Goal: Task Accomplishment & Management: Manage account settings

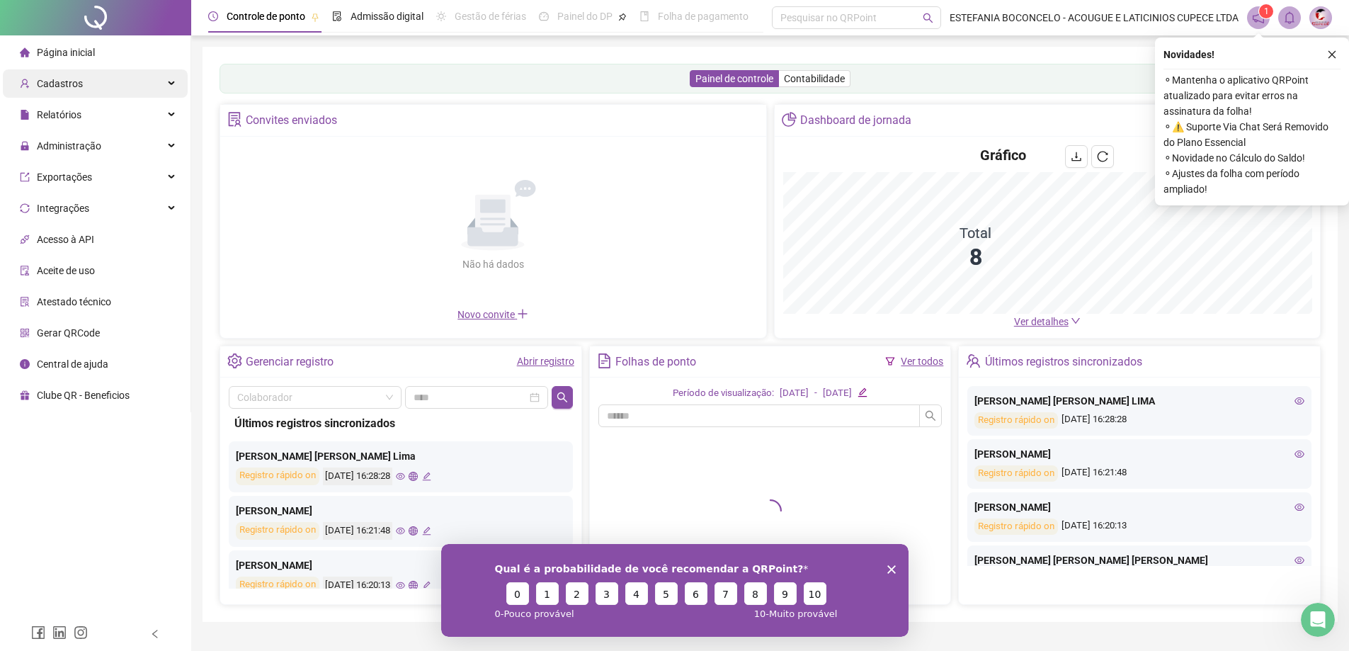
click at [76, 82] on span "Cadastros" at bounding box center [60, 83] width 46 height 11
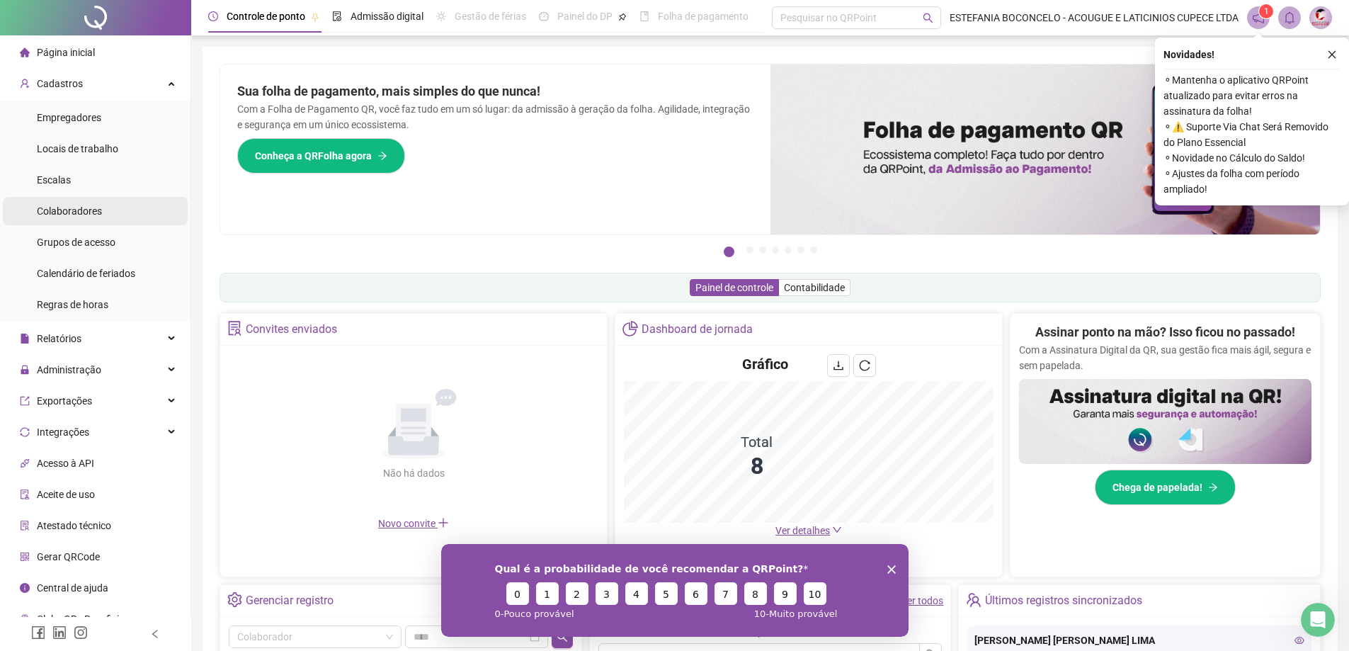
click at [82, 208] on span "Colaboradores" at bounding box center [69, 210] width 65 height 11
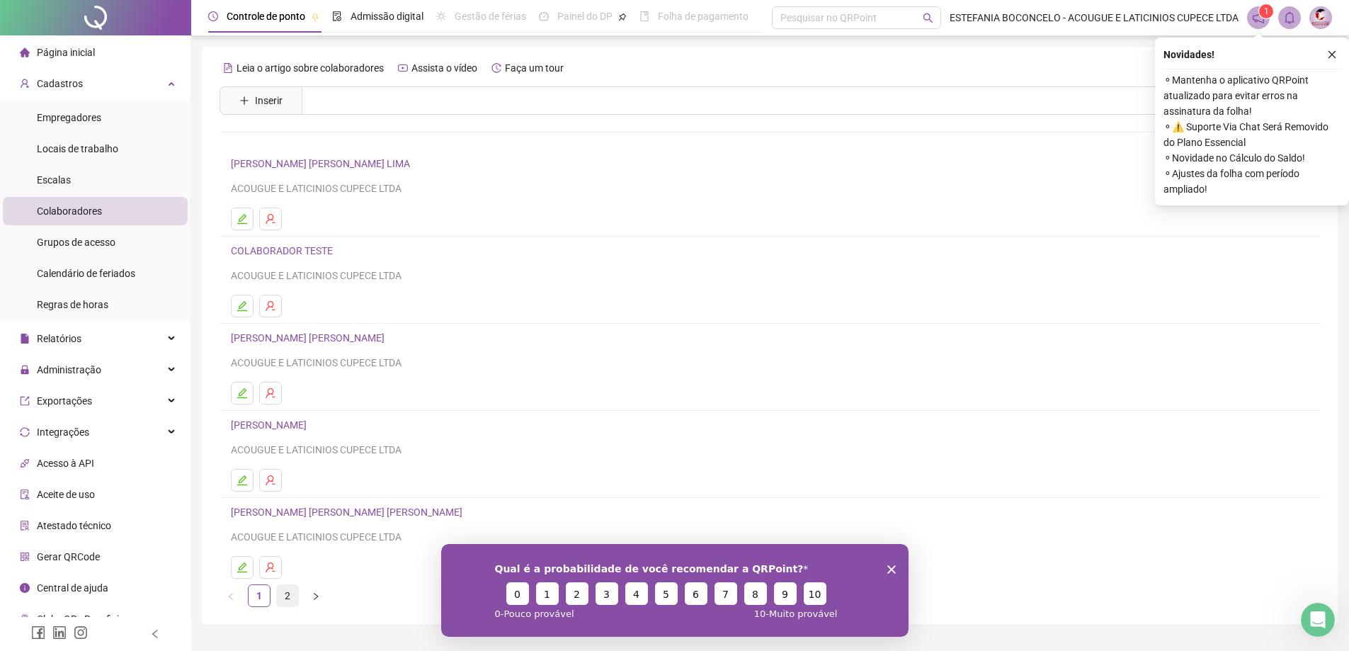
click at [286, 601] on link "2" at bounding box center [287, 595] width 21 height 21
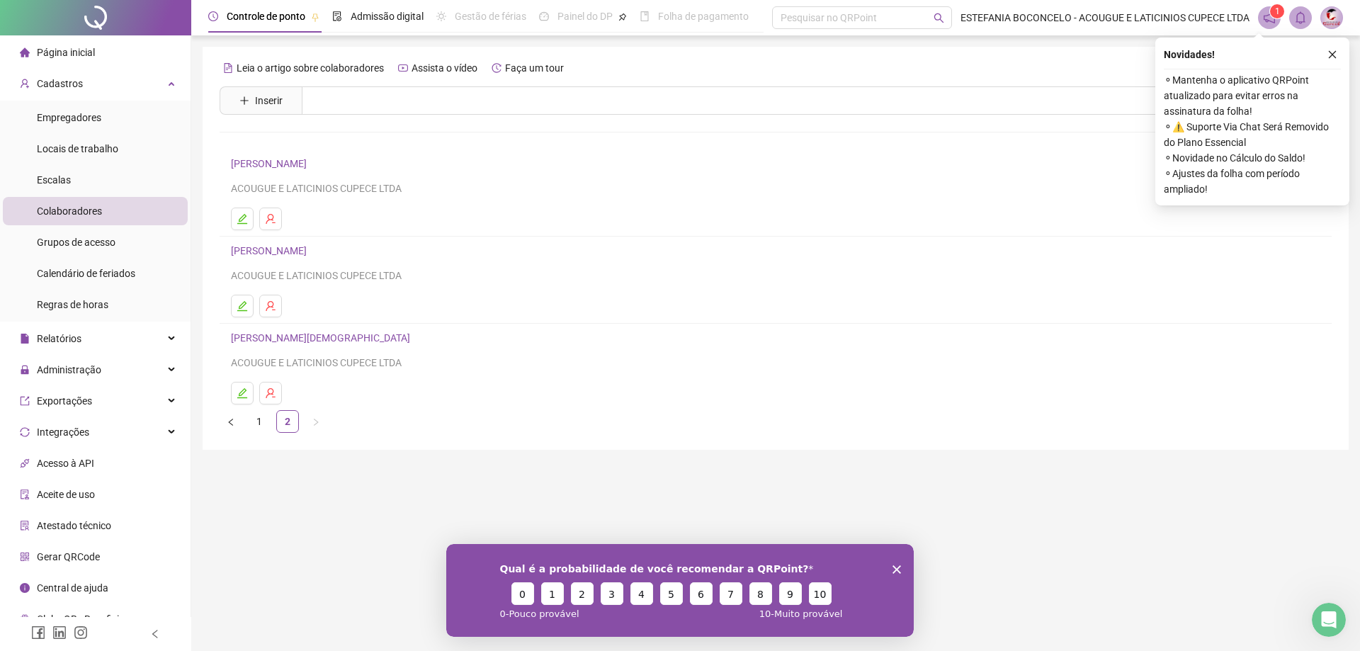
click at [1329, 21] on img at bounding box center [1331, 17] width 21 height 21
click at [1334, 24] on img at bounding box center [1331, 17] width 21 height 21
click at [1329, 47] on button "button" at bounding box center [1332, 54] width 17 height 17
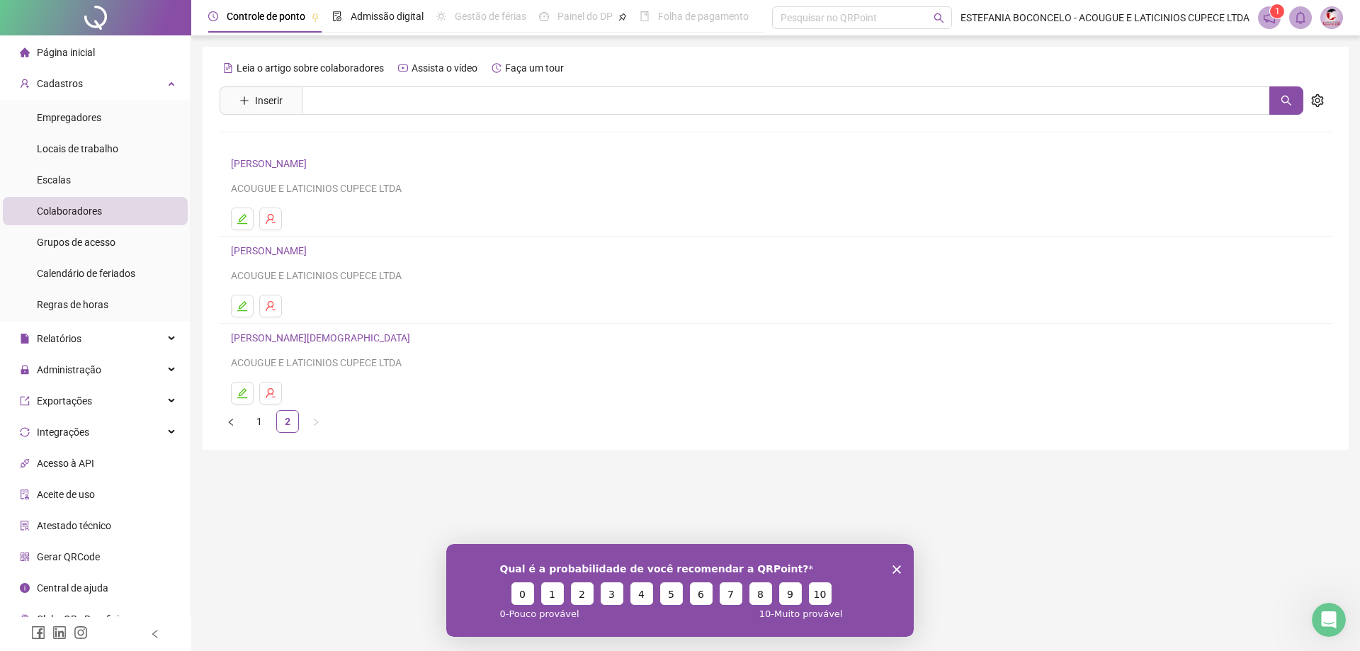
click at [1315, 18] on div "1" at bounding box center [1300, 17] width 85 height 23
click at [1334, 14] on img at bounding box center [1331, 17] width 21 height 21
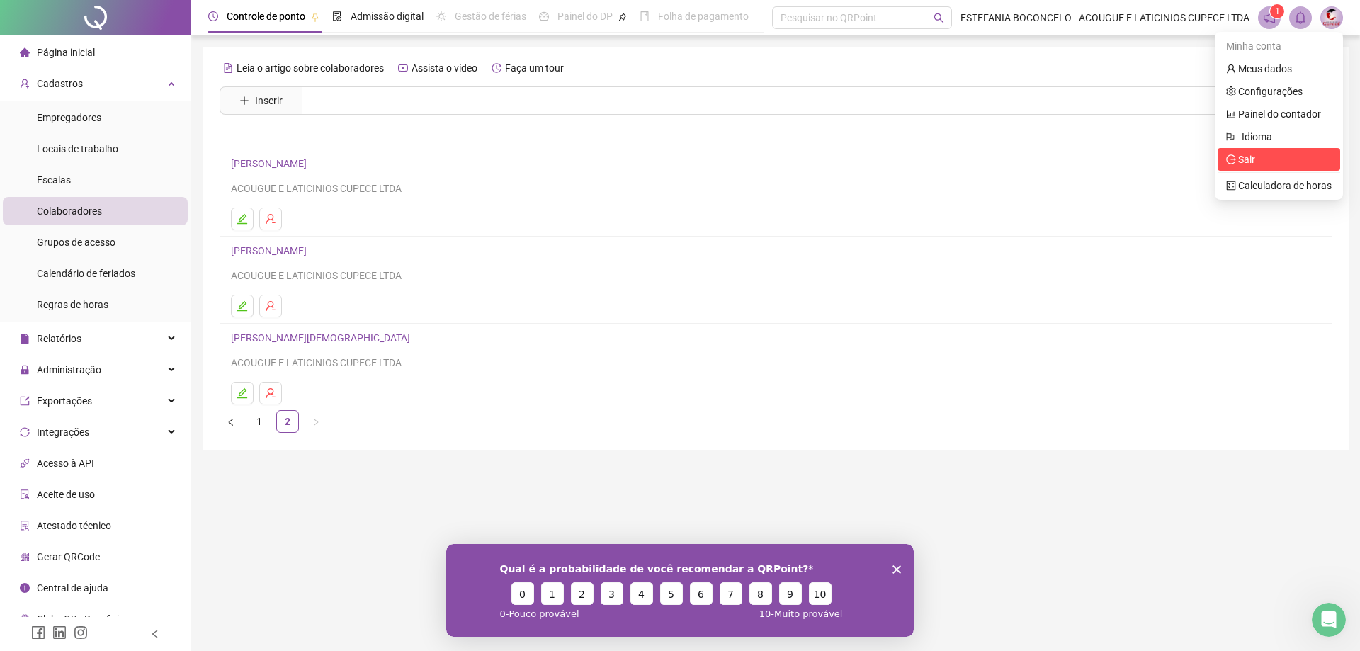
click at [1261, 154] on span "Sair" at bounding box center [1279, 160] width 106 height 16
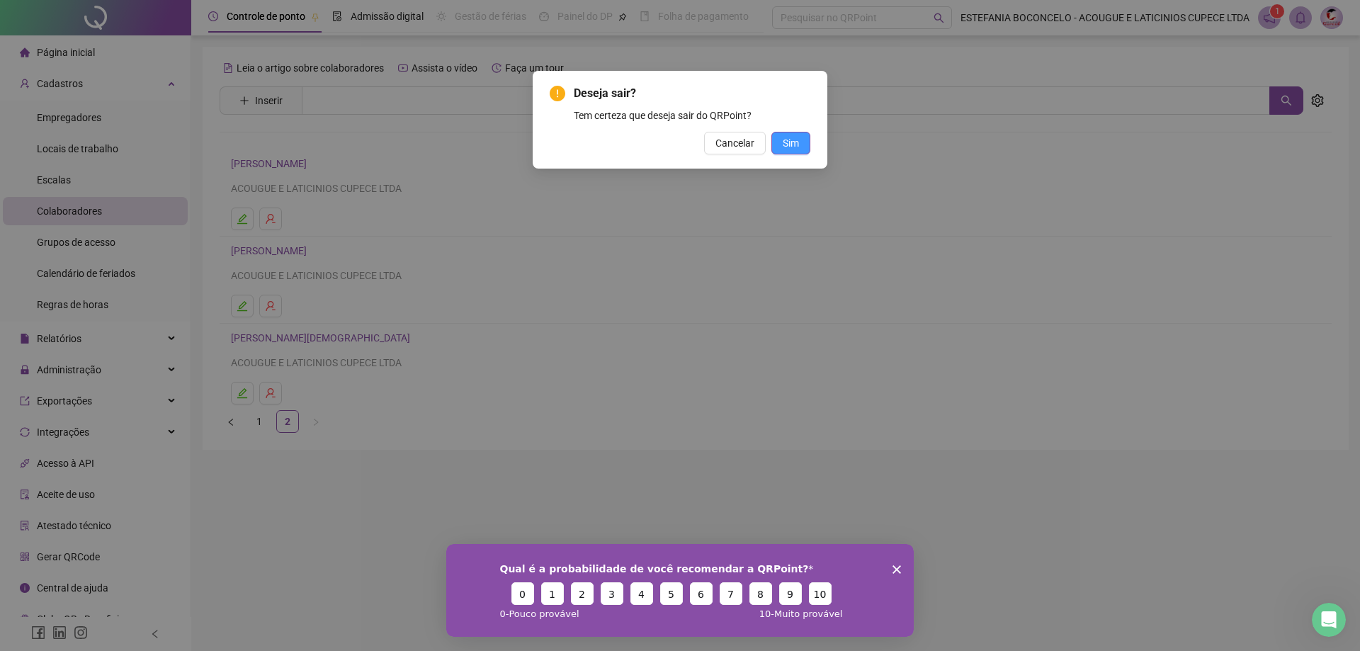
click at [795, 143] on span "Sim" at bounding box center [791, 143] width 16 height 16
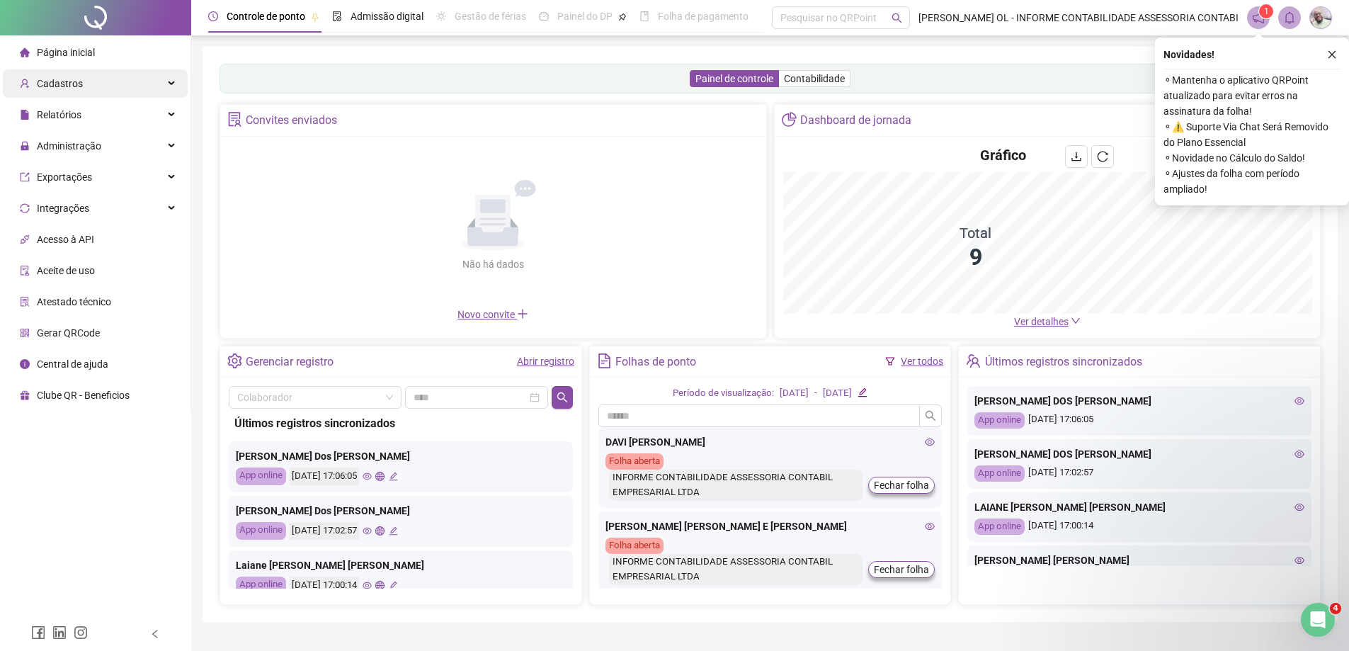
click at [80, 81] on div "Cadastros" at bounding box center [95, 83] width 185 height 28
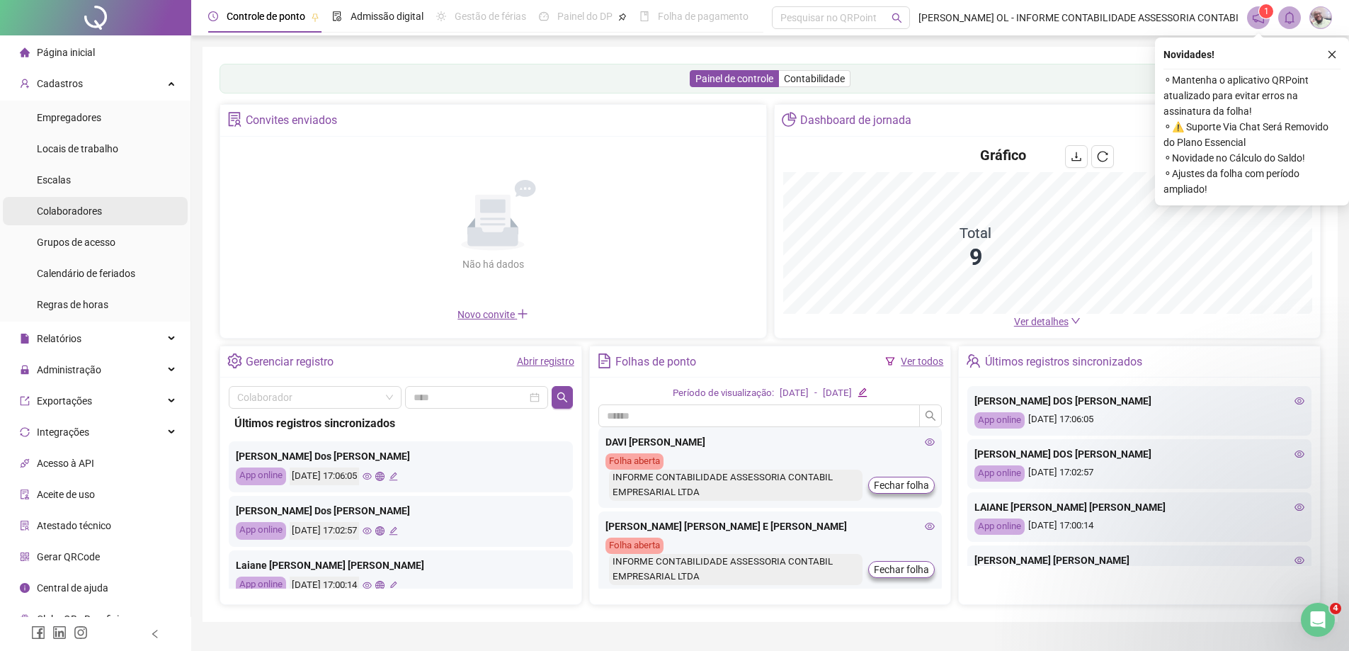
click at [76, 211] on span "Colaboradores" at bounding box center [69, 210] width 65 height 11
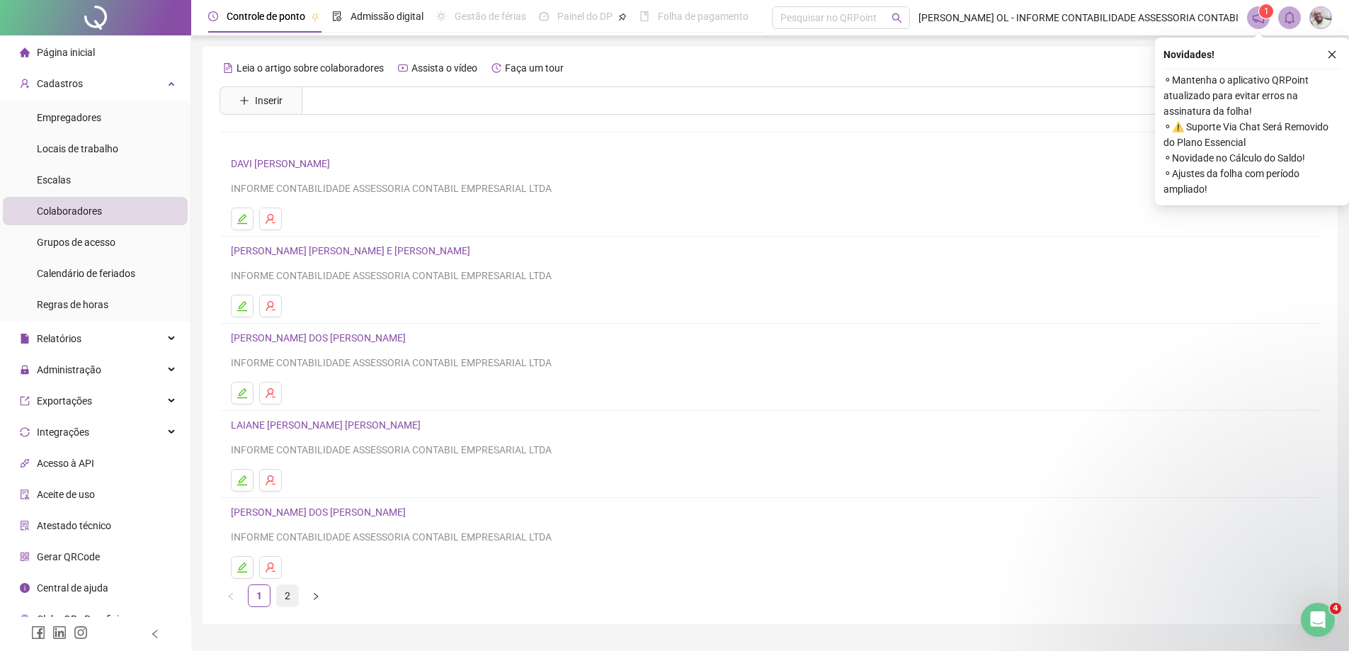
click at [283, 596] on link "2" at bounding box center [287, 595] width 21 height 21
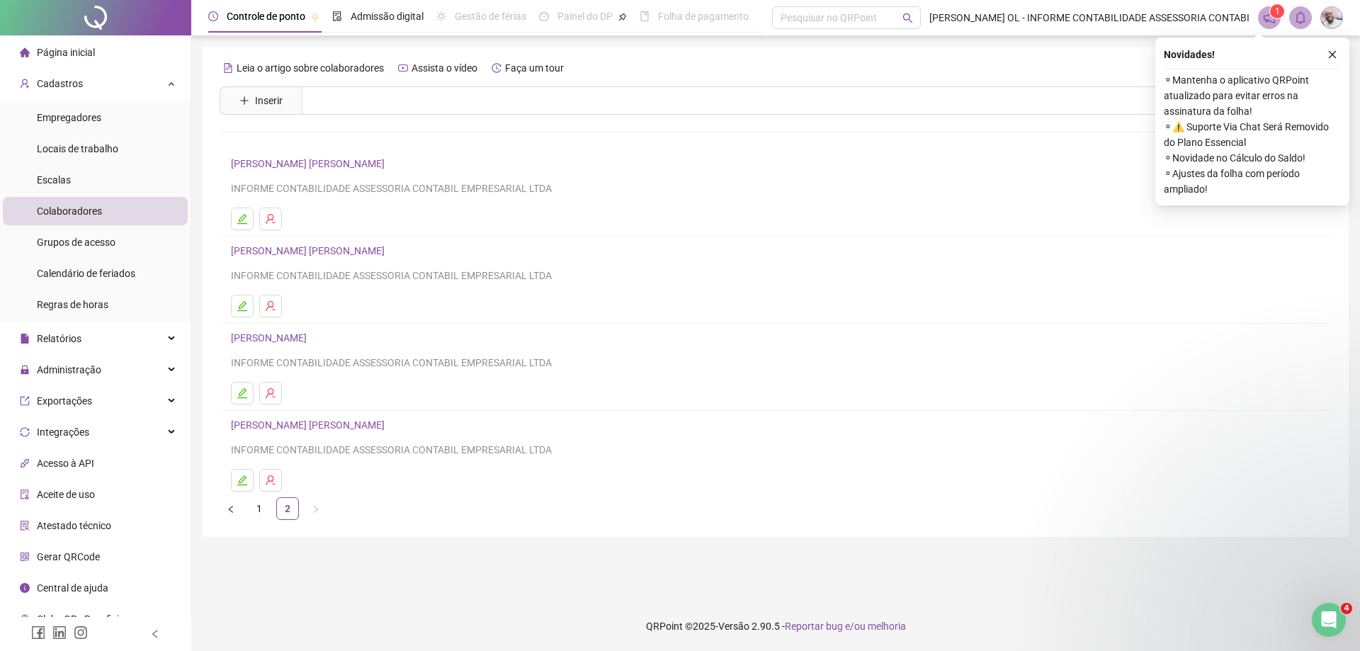
click at [308, 156] on h4 "MATHEUS HENRIQUE NASCIMENTO DE OLIVEIRA" at bounding box center [775, 163] width 1089 height 17
click at [305, 159] on link "MATHEUS HENRIQUE NASCIMENTO DE OLIVEIRA" at bounding box center [310, 163] width 158 height 11
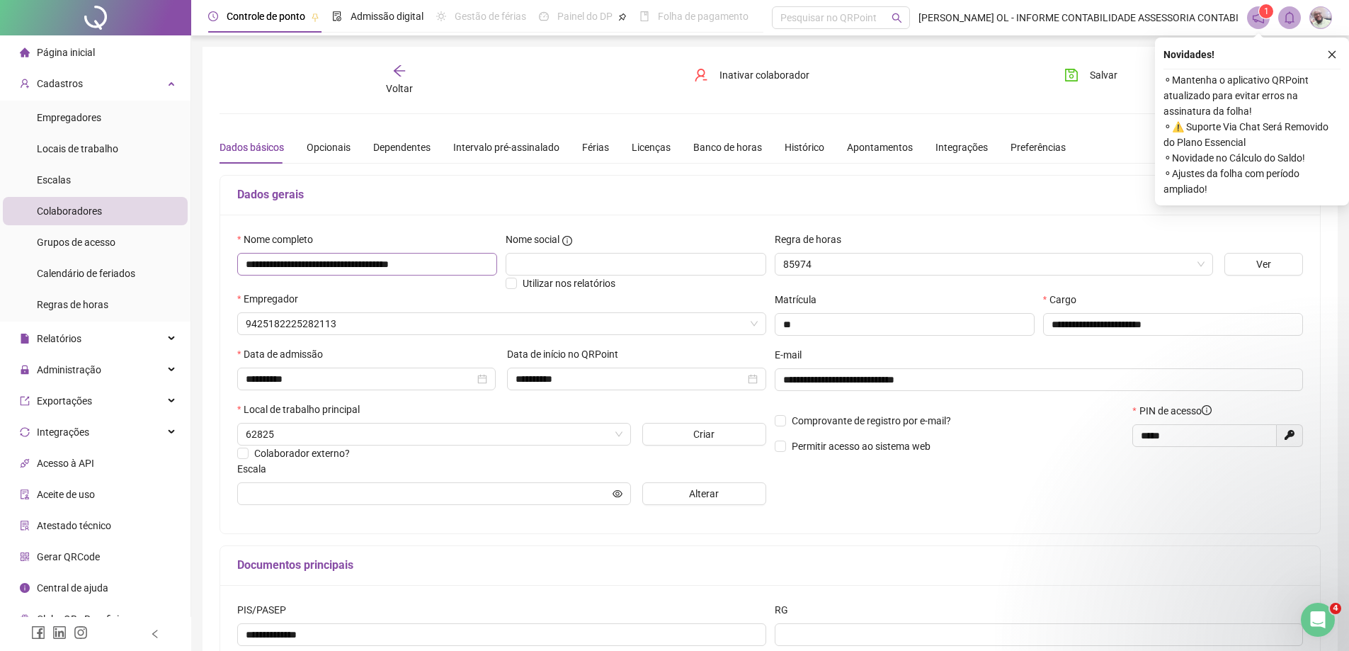
type input "**********"
click at [593, 144] on div "Férias" at bounding box center [595, 148] width 27 height 16
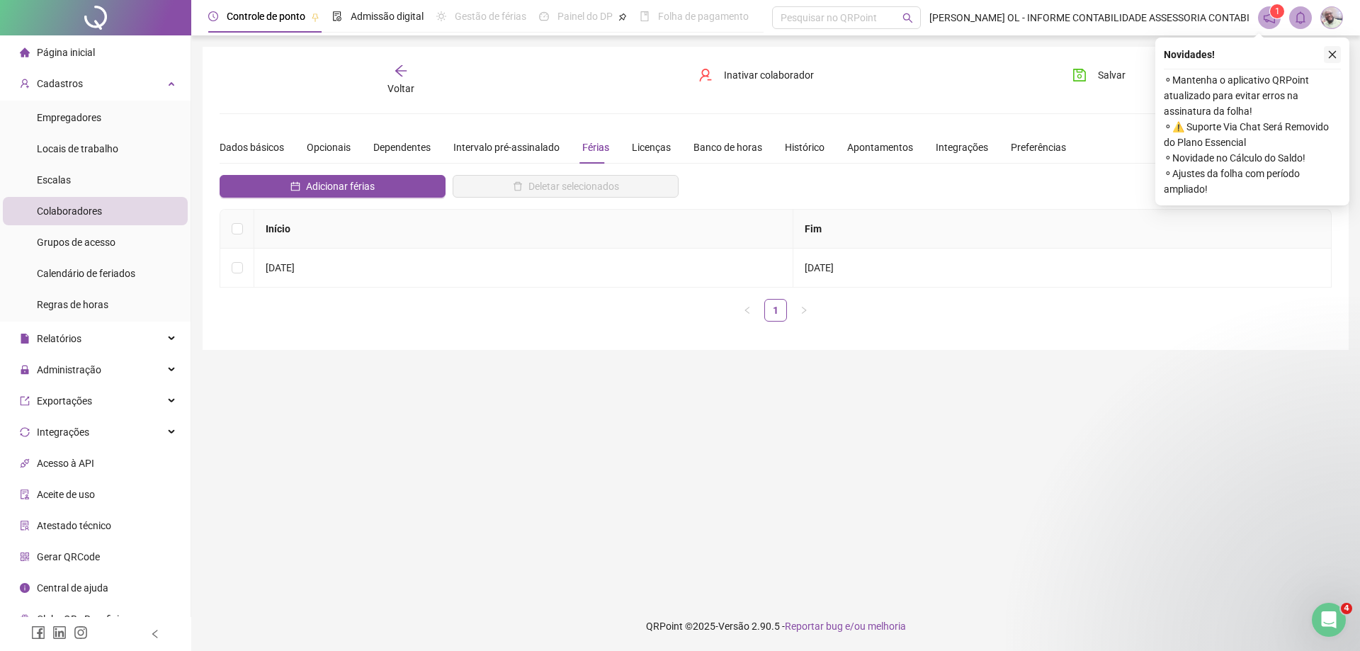
click at [1337, 47] on button "button" at bounding box center [1332, 54] width 17 height 17
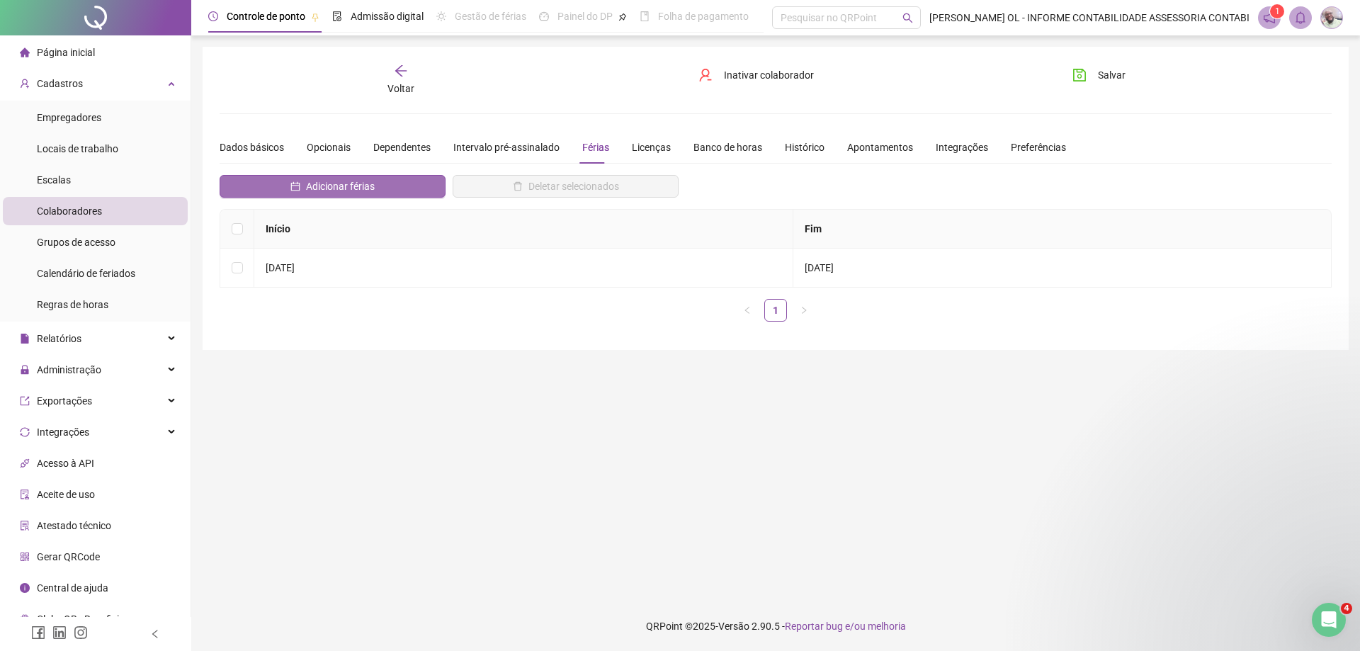
click at [353, 185] on span "Adicionar férias" at bounding box center [340, 186] width 69 height 16
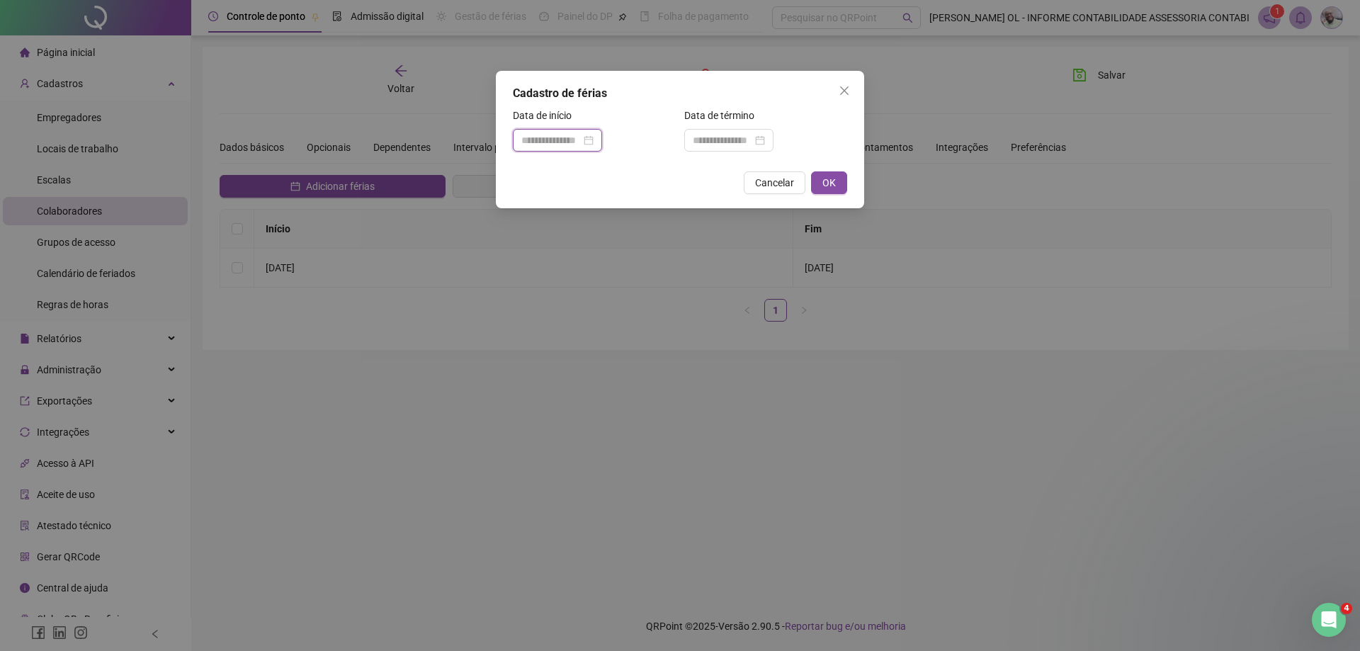
click at [566, 137] on input at bounding box center [550, 140] width 59 height 16
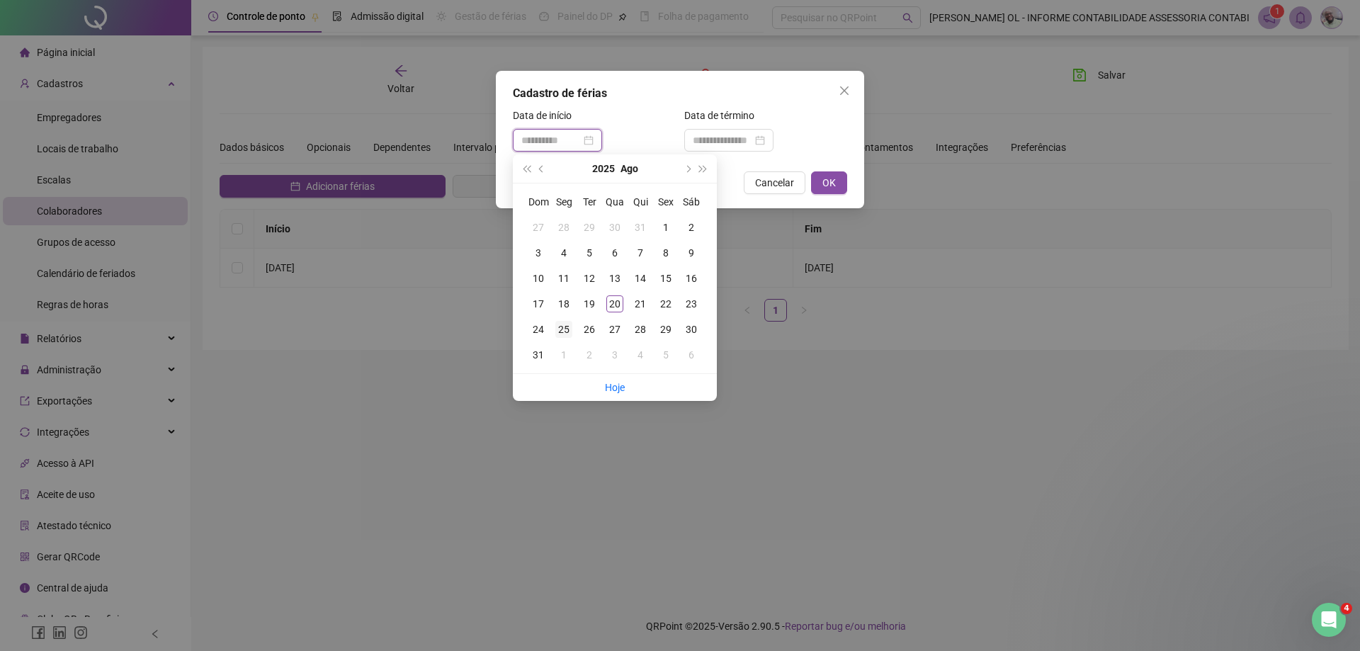
type input "**********"
click at [558, 334] on div "25" at bounding box center [563, 329] width 17 height 17
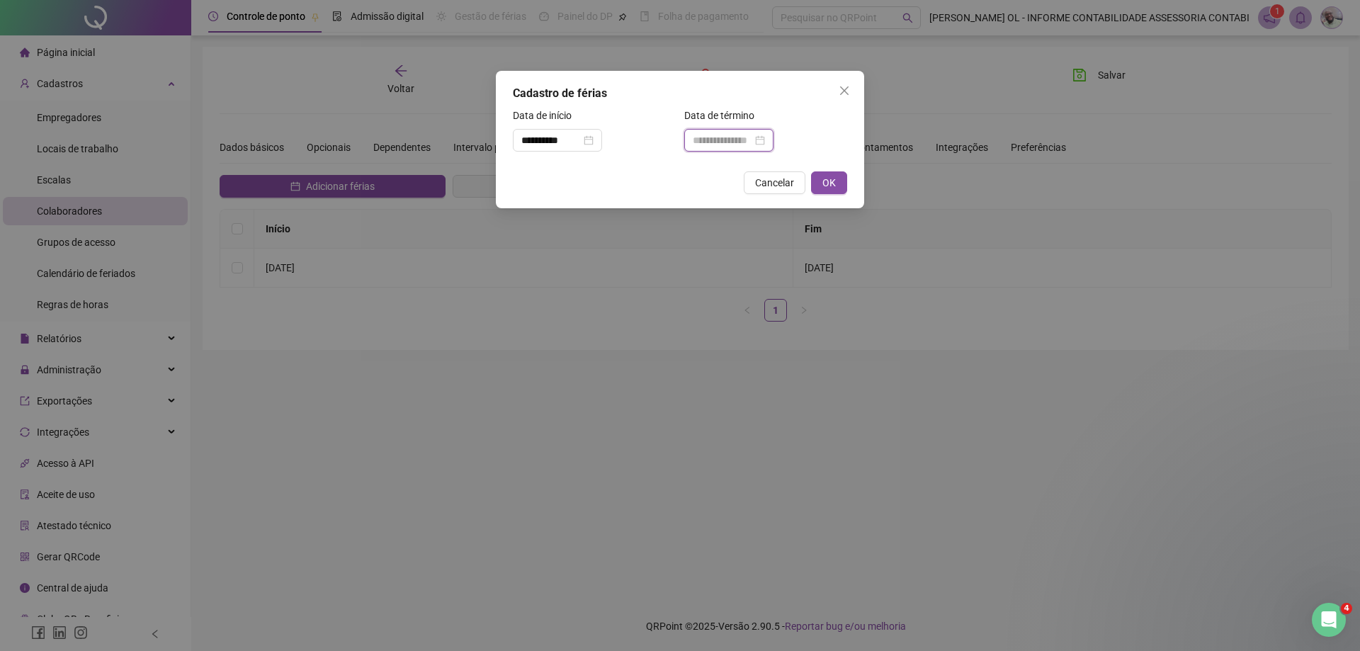
click at [708, 144] on input at bounding box center [722, 140] width 59 height 16
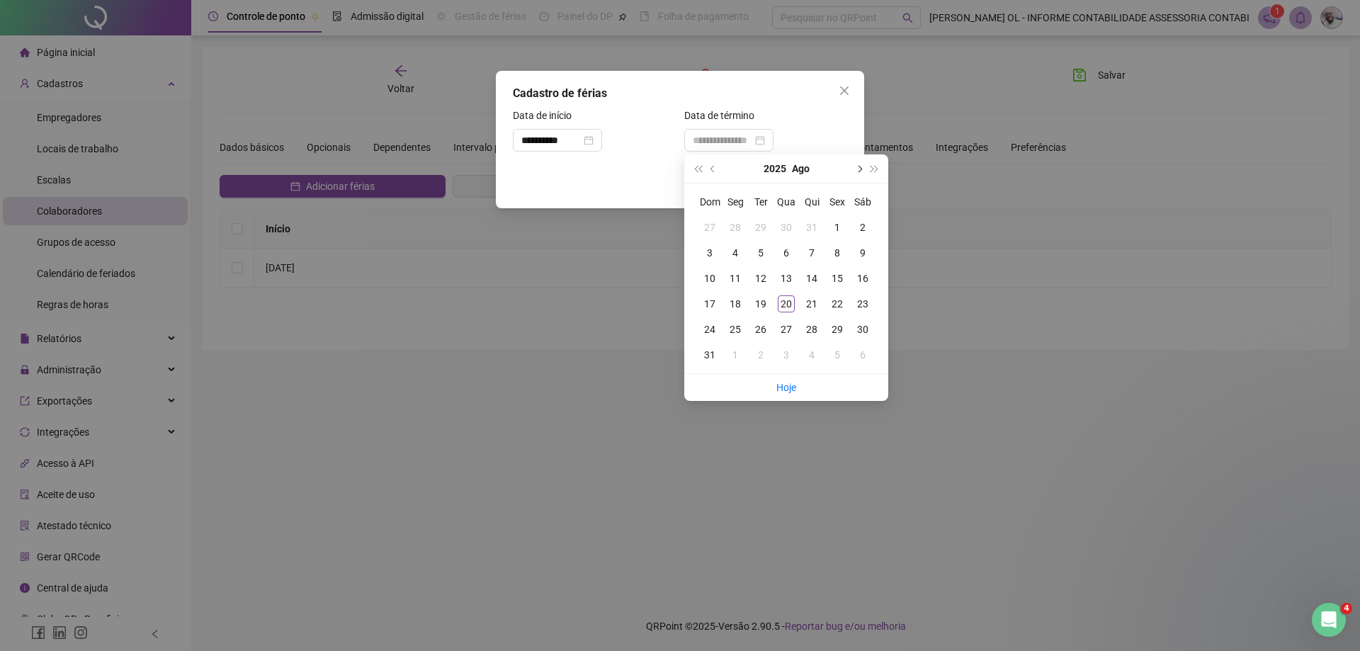
click at [861, 169] on span "next-year" at bounding box center [858, 168] width 7 height 7
type input "**********"
click at [717, 252] on div "7" at bounding box center [709, 252] width 17 height 17
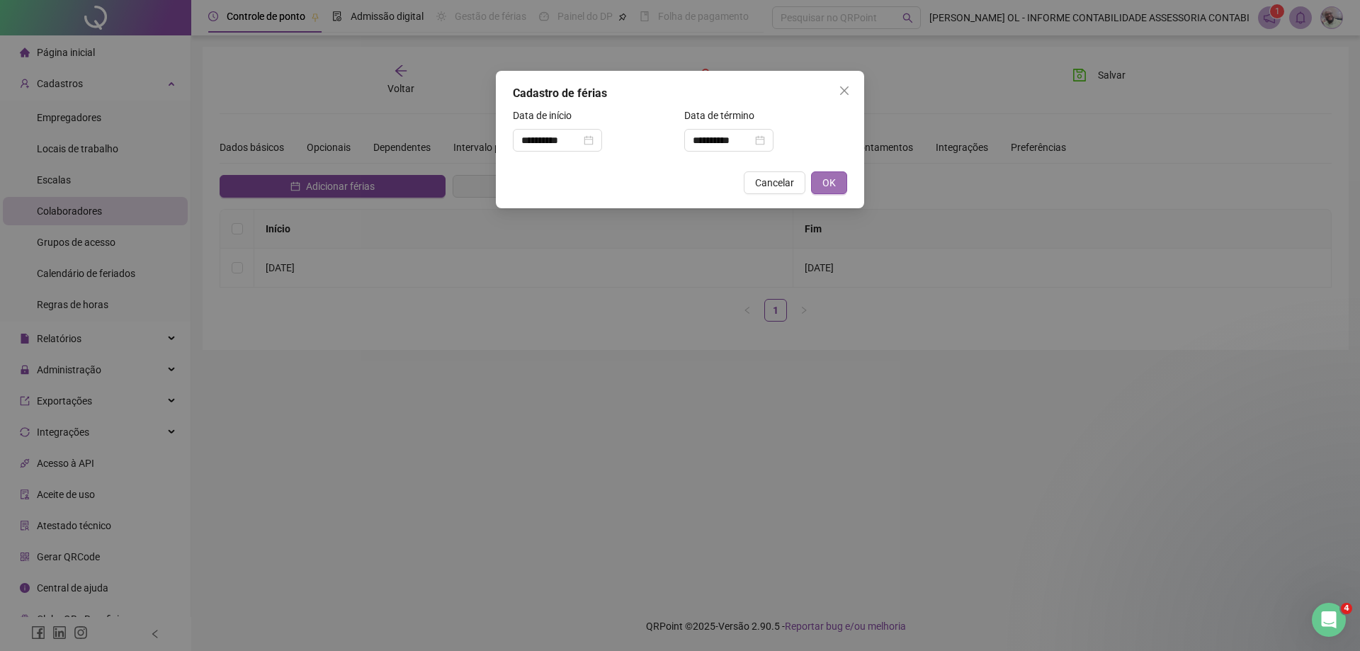
click at [827, 188] on span "OK" at bounding box center [828, 183] width 13 height 16
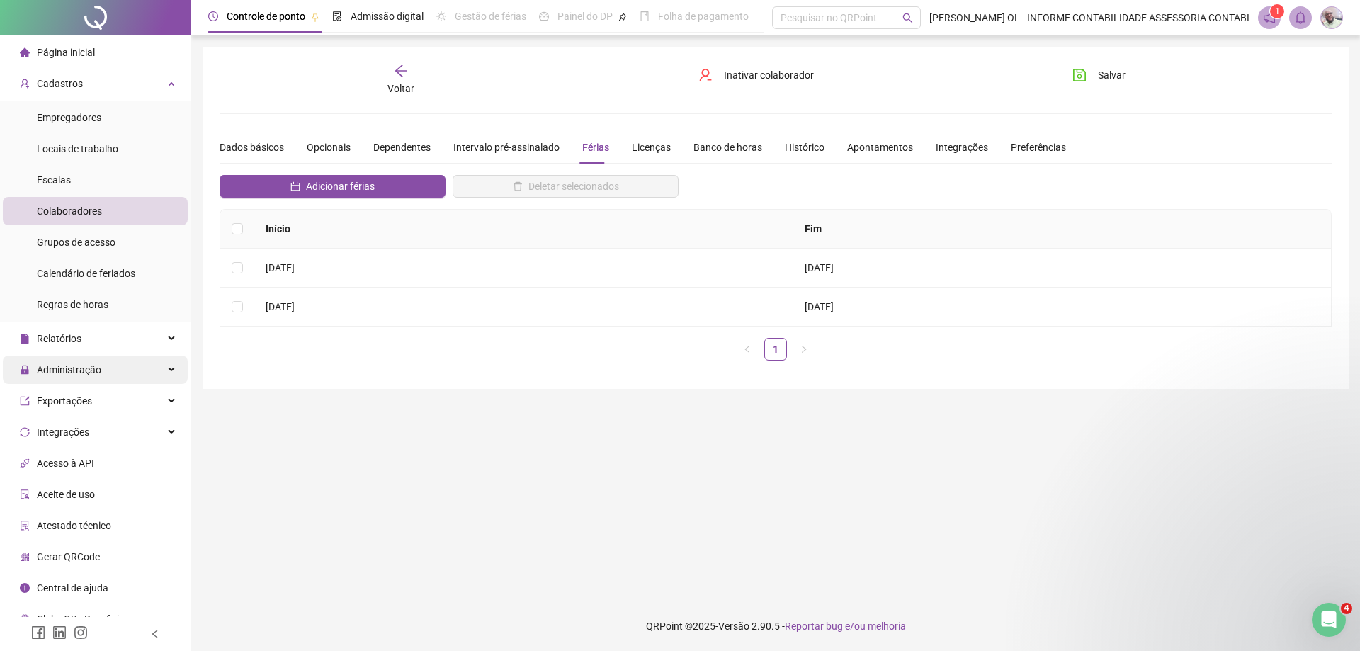
click at [77, 370] on span "Administração" at bounding box center [69, 369] width 64 height 11
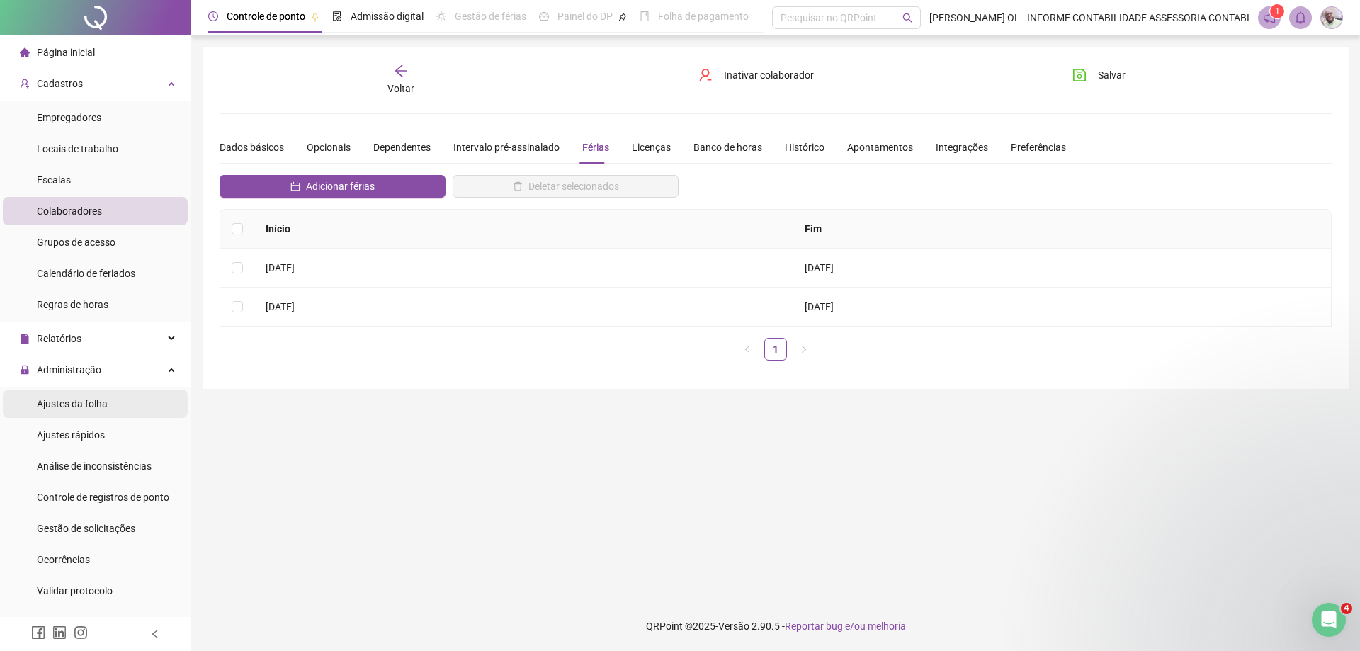
click at [85, 409] on span "Ajustes da folha" at bounding box center [72, 403] width 71 height 11
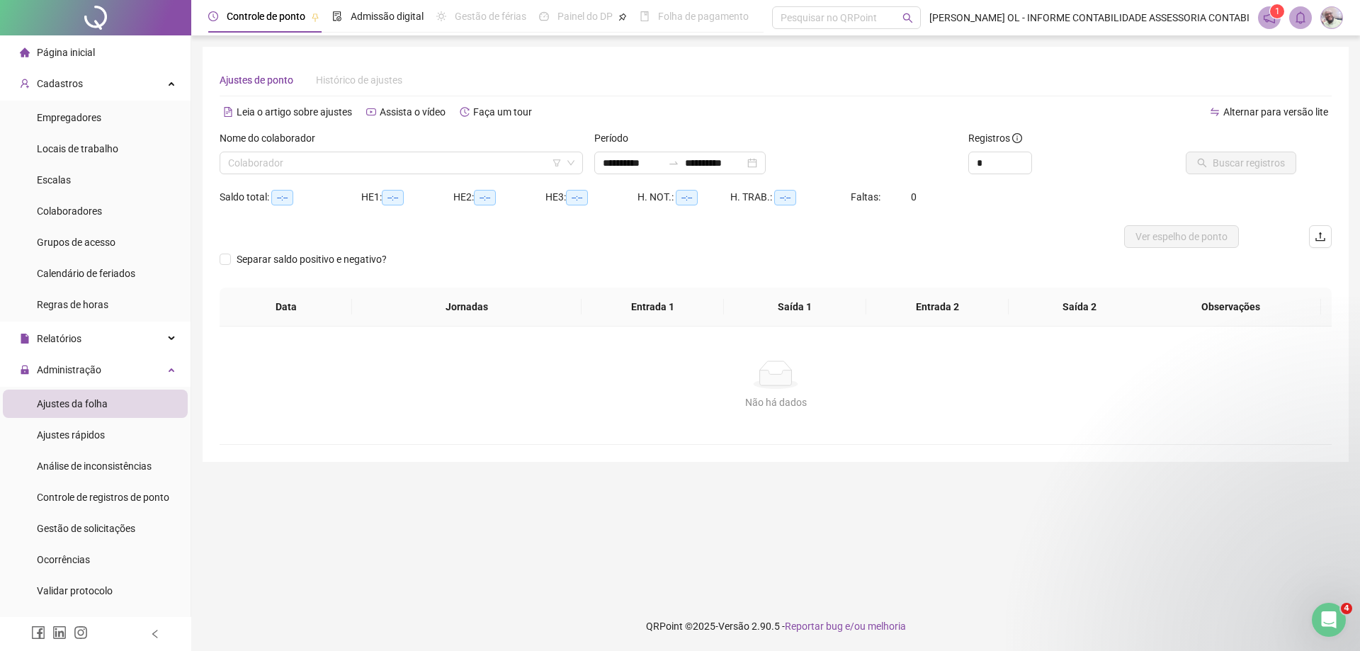
type input "**********"
click at [470, 161] on input "search" at bounding box center [395, 162] width 334 height 21
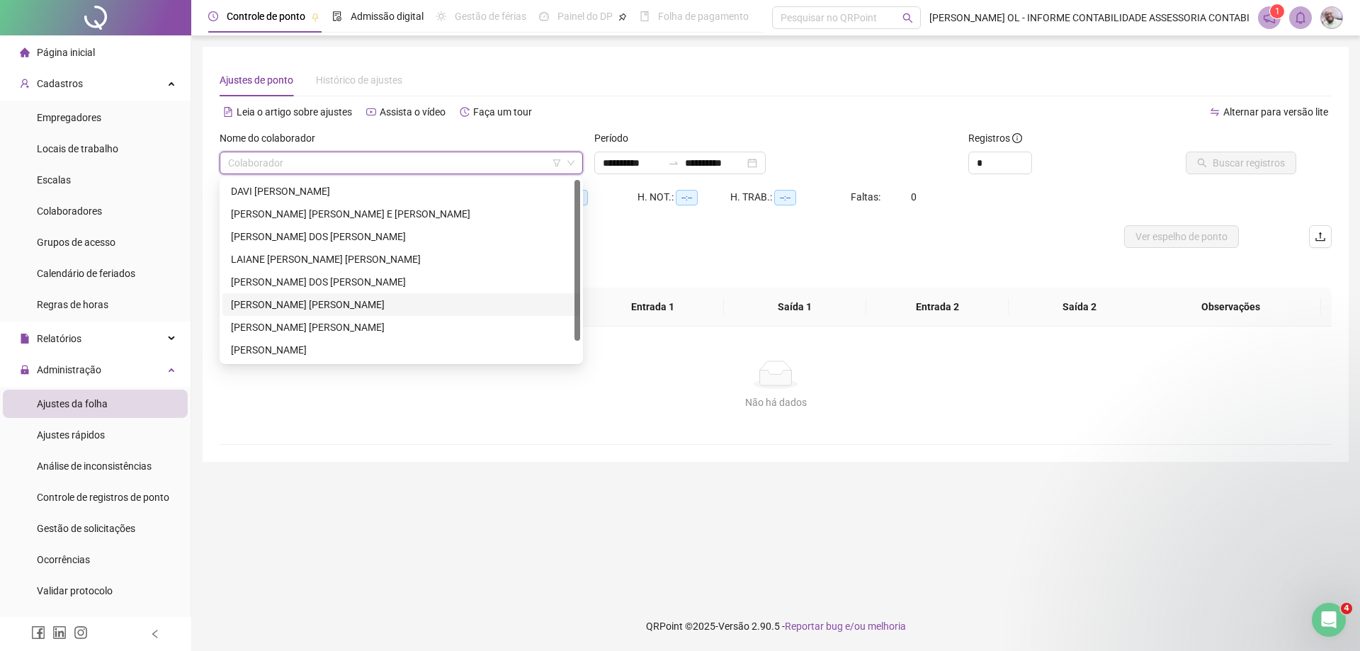
click at [301, 305] on div "MATHEUS HENRIQUE NASCIMENTO DE OLIVEIRA" at bounding box center [401, 305] width 341 height 16
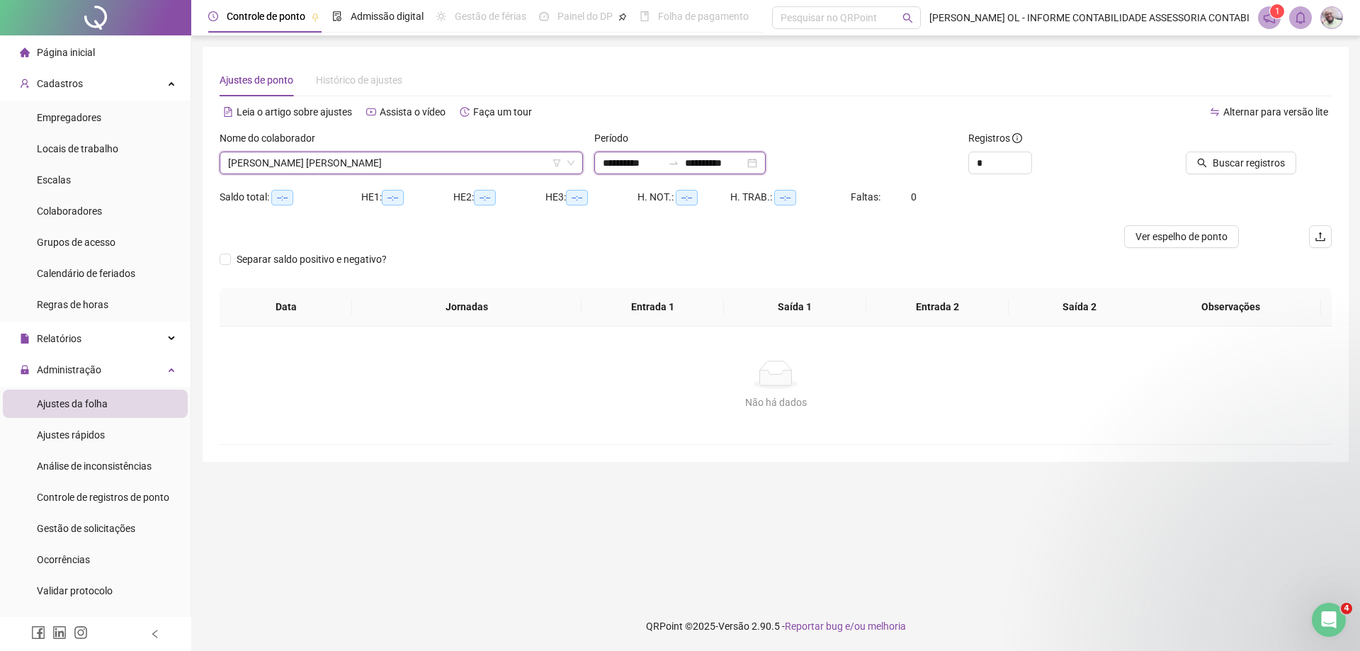
click at [655, 166] on input "**********" at bounding box center [632, 163] width 59 height 16
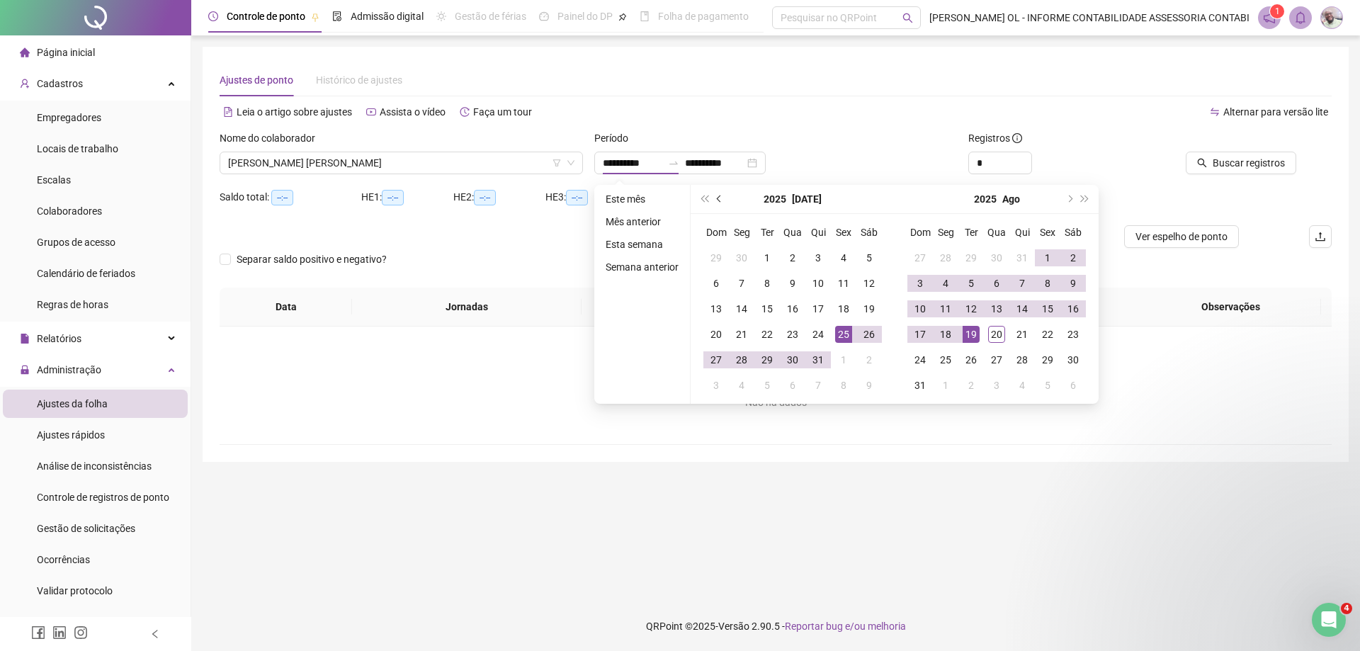
click at [720, 200] on button "prev-year" at bounding box center [720, 199] width 16 height 28
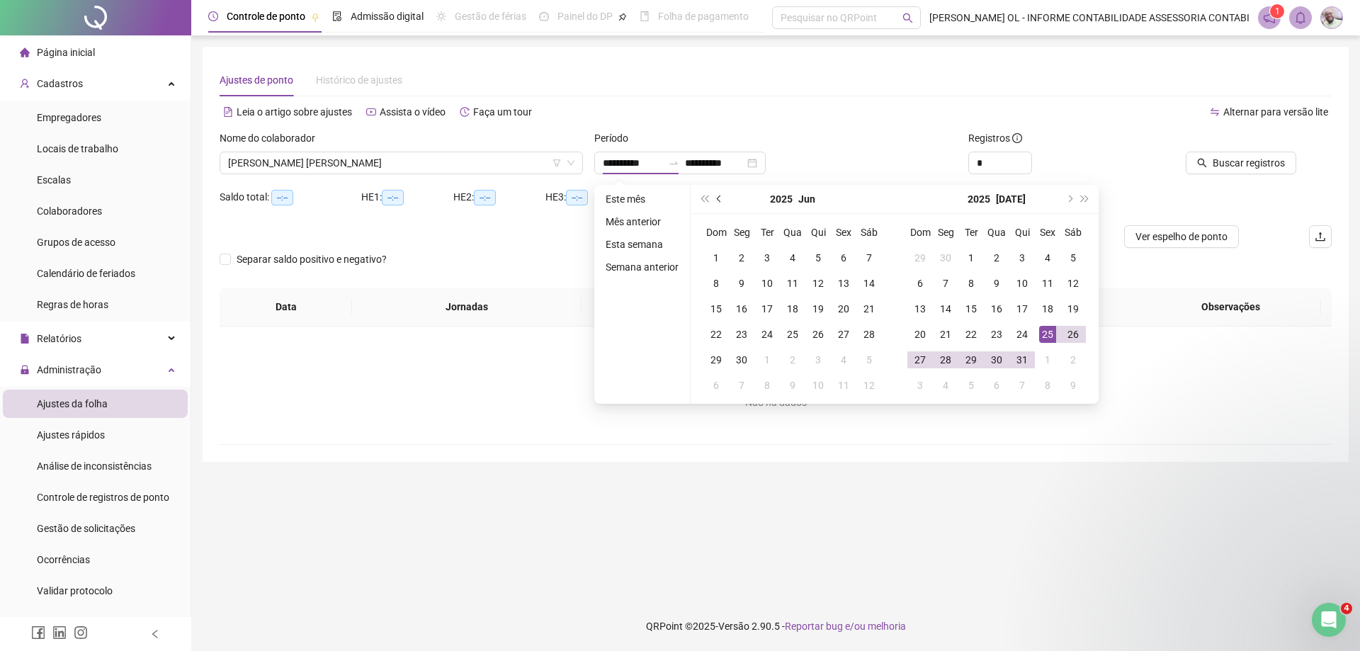
click at [720, 200] on span "prev-year" at bounding box center [720, 198] width 7 height 7
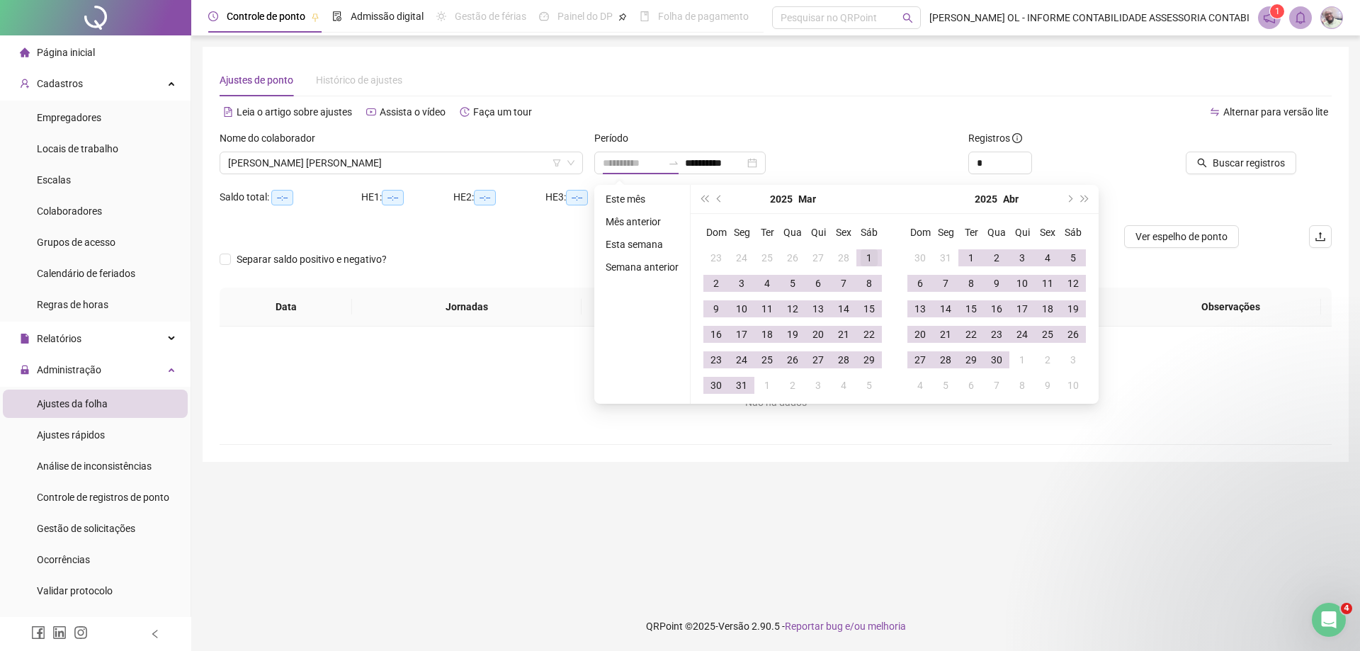
type input "**********"
click at [858, 254] on td "1" at bounding box center [868, 257] width 25 height 25
type input "**********"
click at [993, 362] on div "30" at bounding box center [996, 359] width 17 height 17
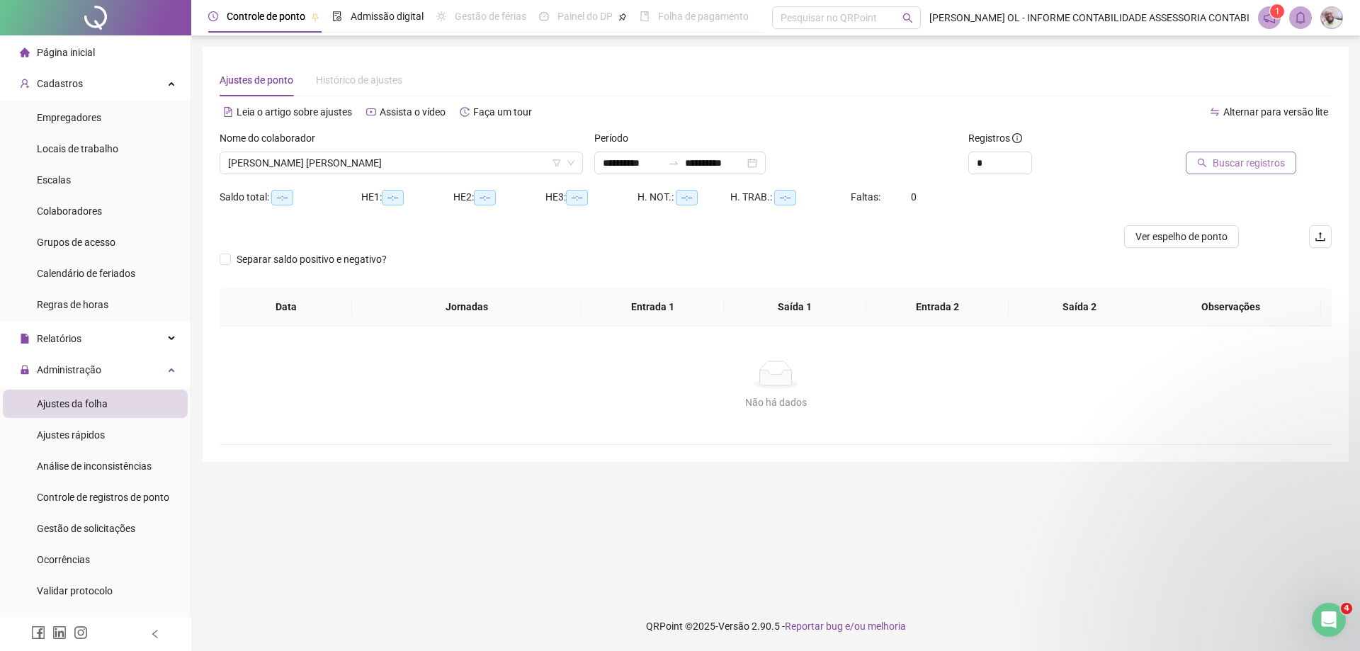
click at [1234, 169] on span "Buscar registros" at bounding box center [1249, 163] width 72 height 16
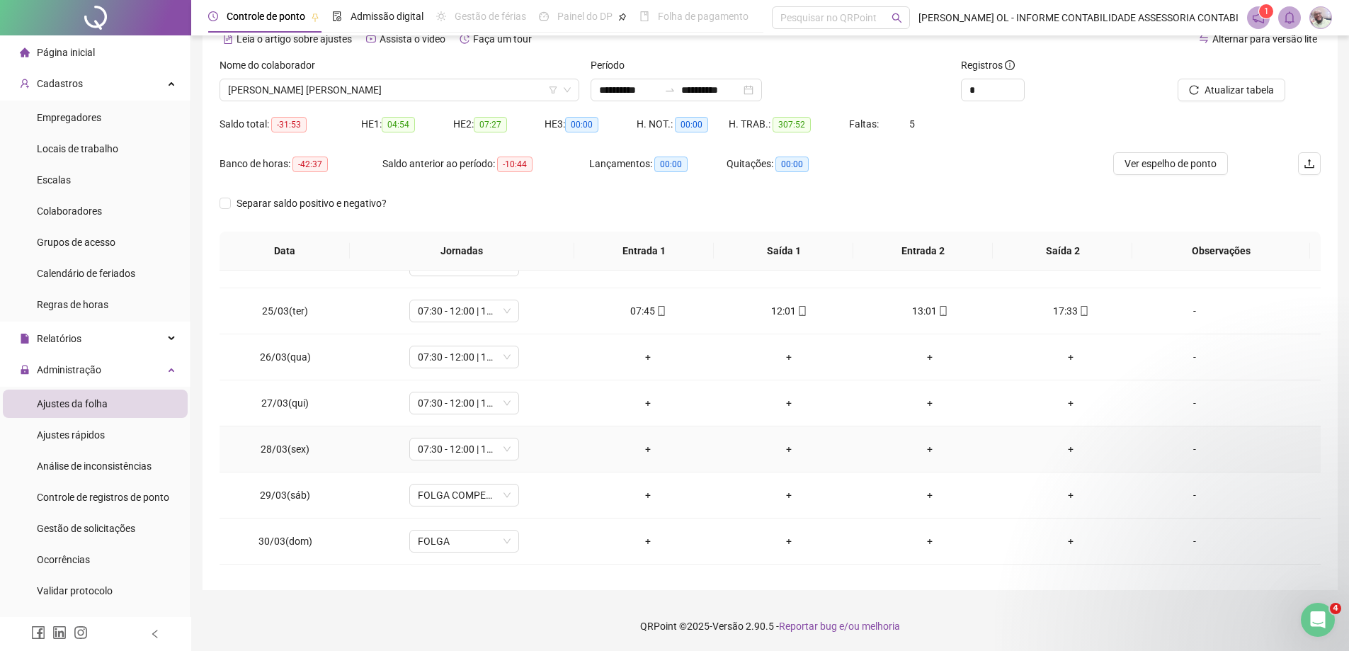
scroll to position [1062, 0]
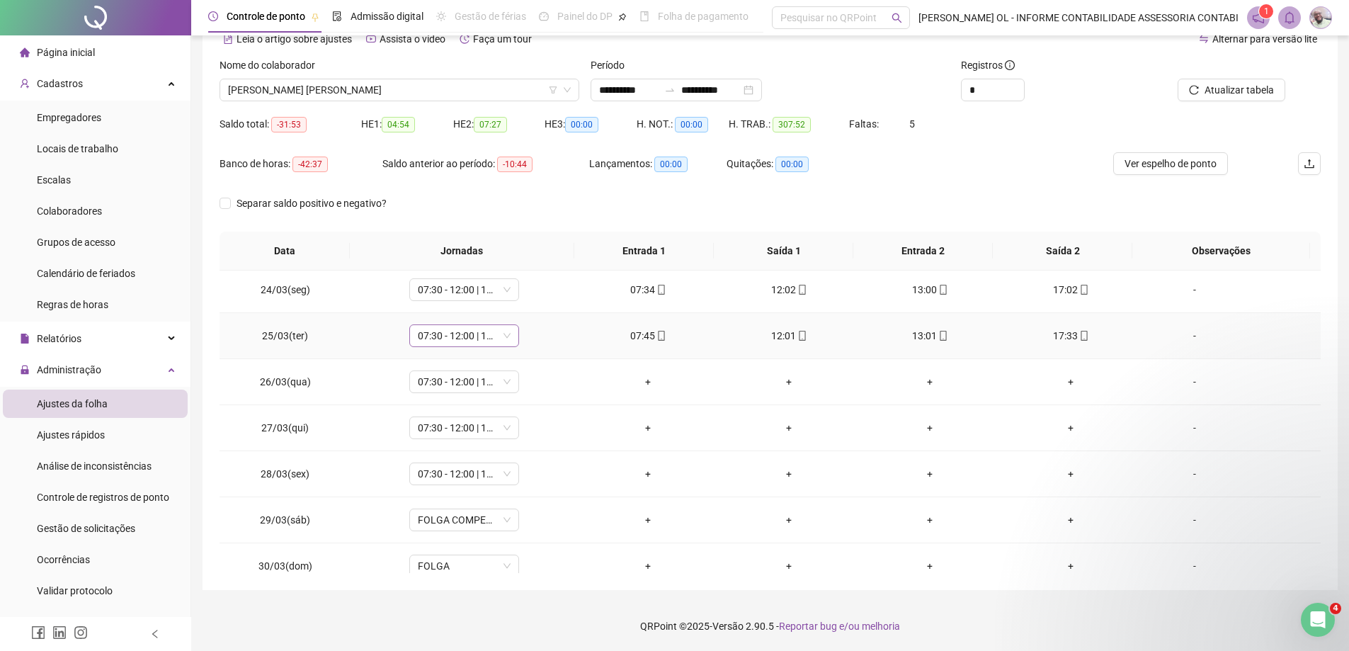
click at [453, 339] on span "07:30 - 12:00 | 13:00 - 17:00" at bounding box center [464, 335] width 93 height 21
click at [492, 477] on div "Folga compensatória" at bounding box center [487, 476] width 120 height 16
click at [523, 300] on span "Sim" at bounding box center [529, 299] width 16 height 16
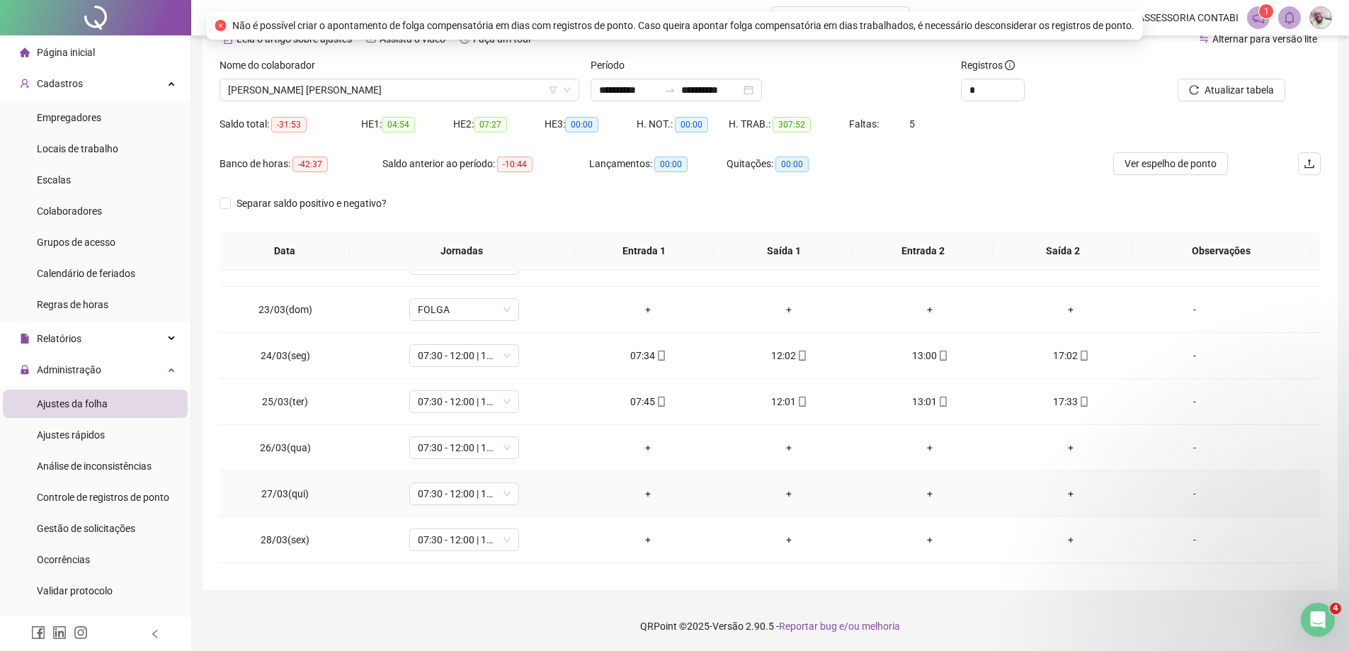
scroll to position [992, 0]
click at [477, 452] on span "07:30 - 12:00 | 13:00 - 17:00" at bounding box center [464, 452] width 93 height 21
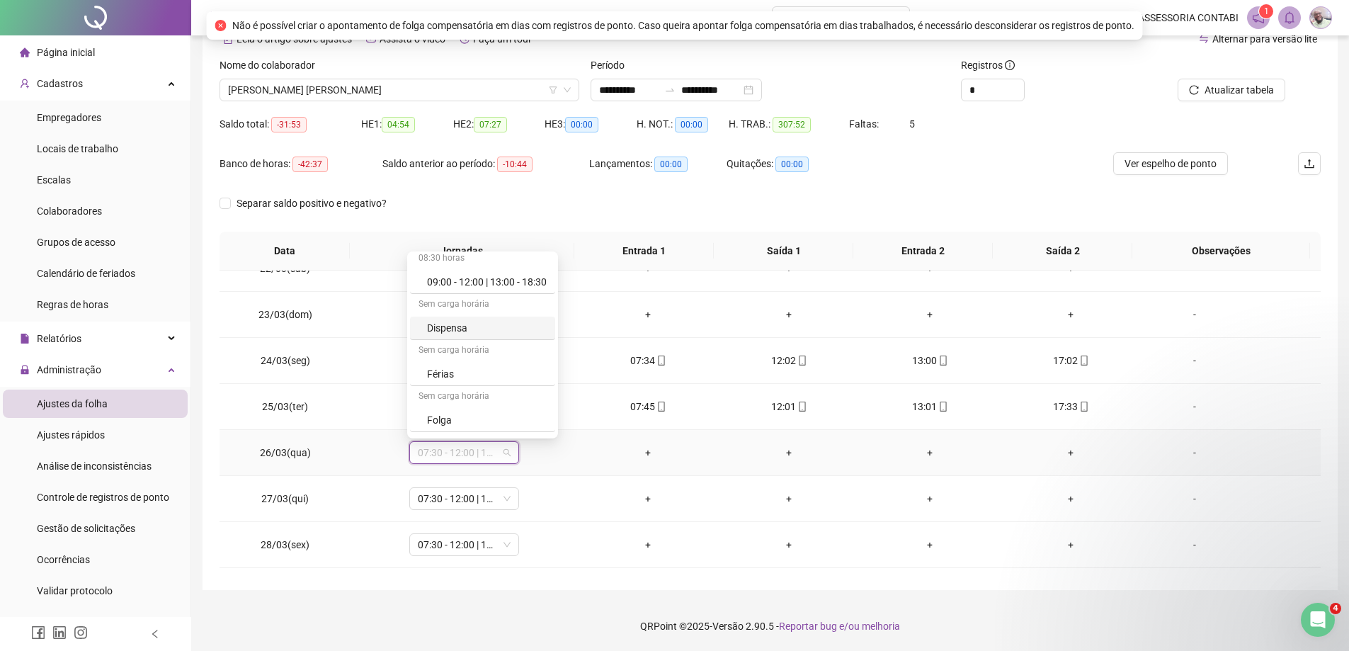
scroll to position [187, 0]
click at [489, 380] on div "Folga compensatória" at bounding box center [487, 378] width 120 height 16
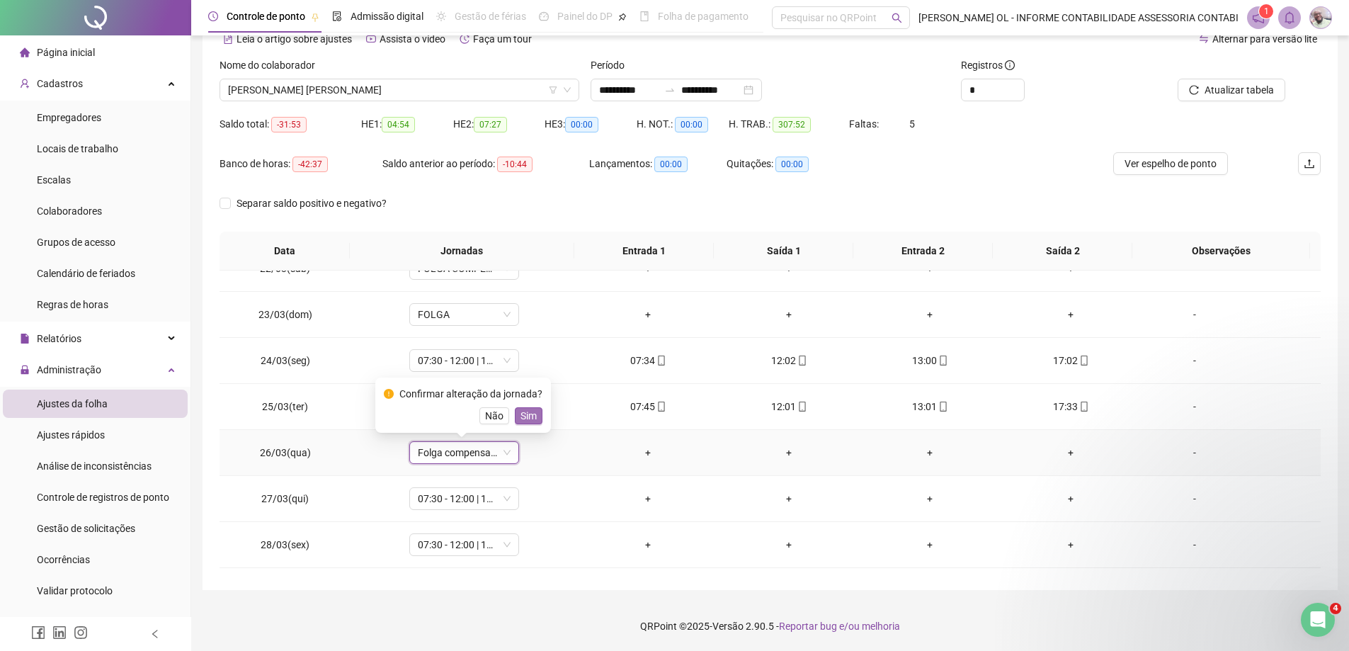
click at [523, 417] on span "Sim" at bounding box center [529, 416] width 16 height 16
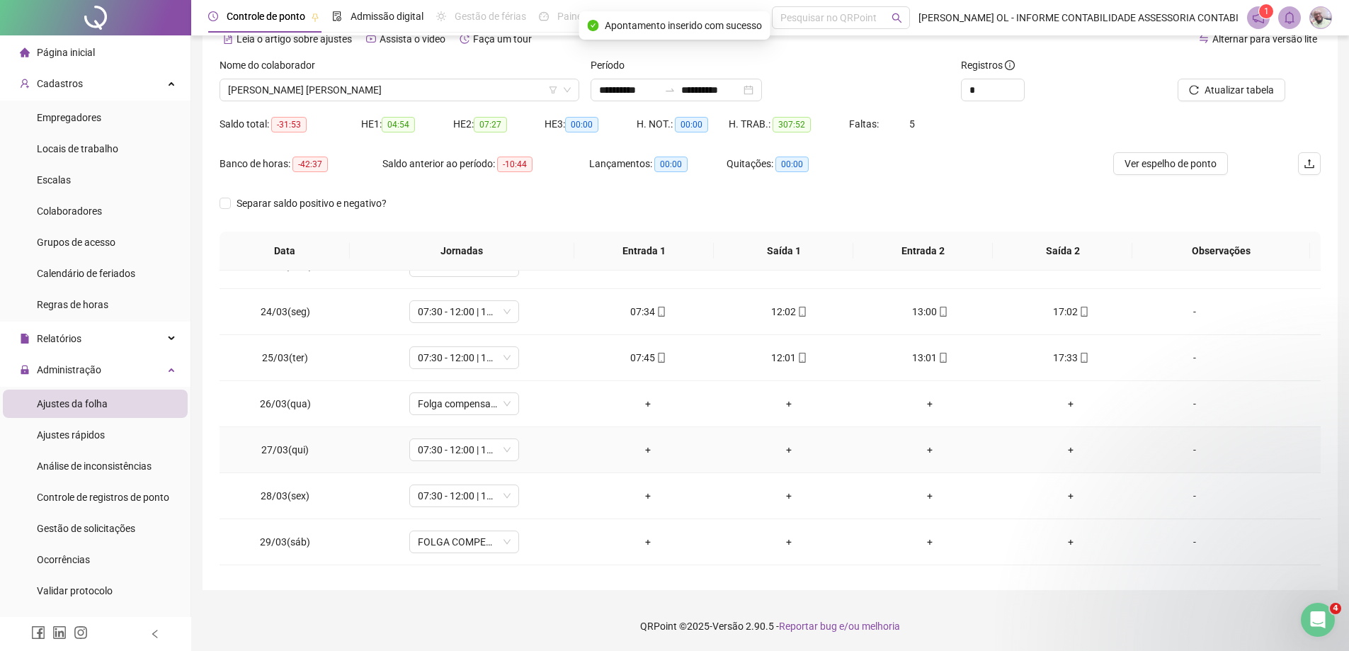
scroll to position [1062, 0]
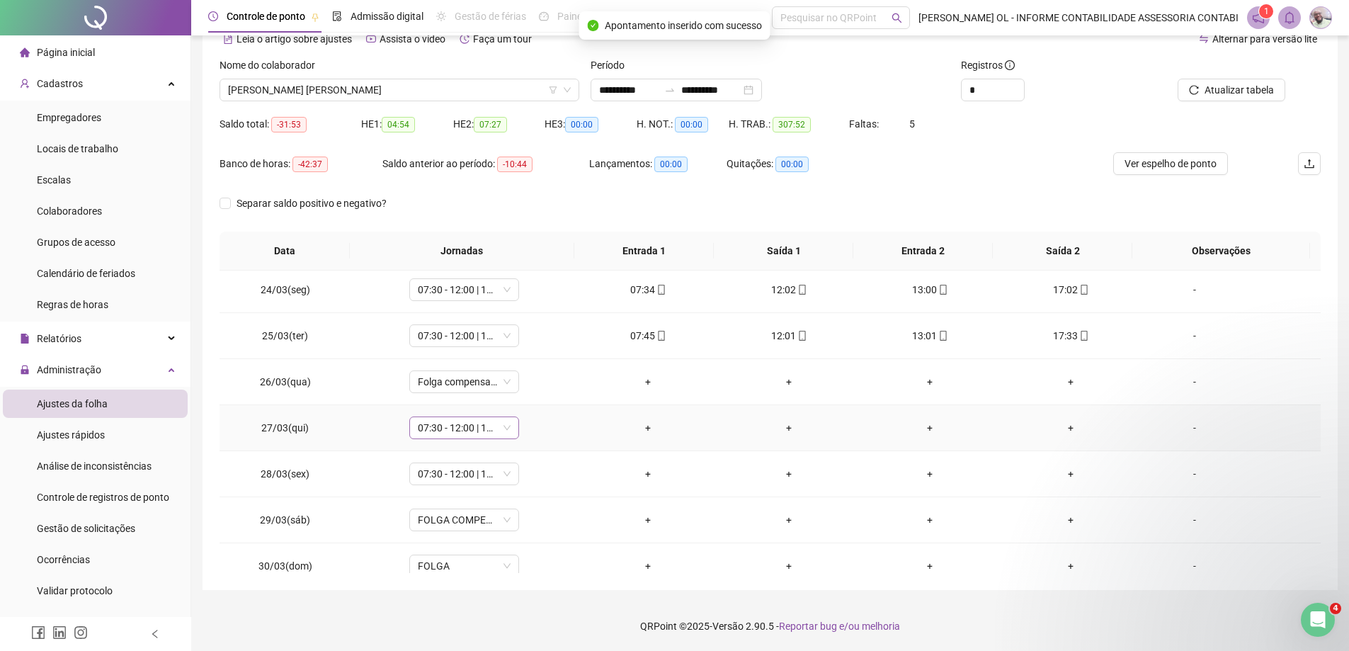
click at [497, 427] on span "07:30 - 12:00 | 13:00 - 17:00" at bounding box center [464, 427] width 93 height 21
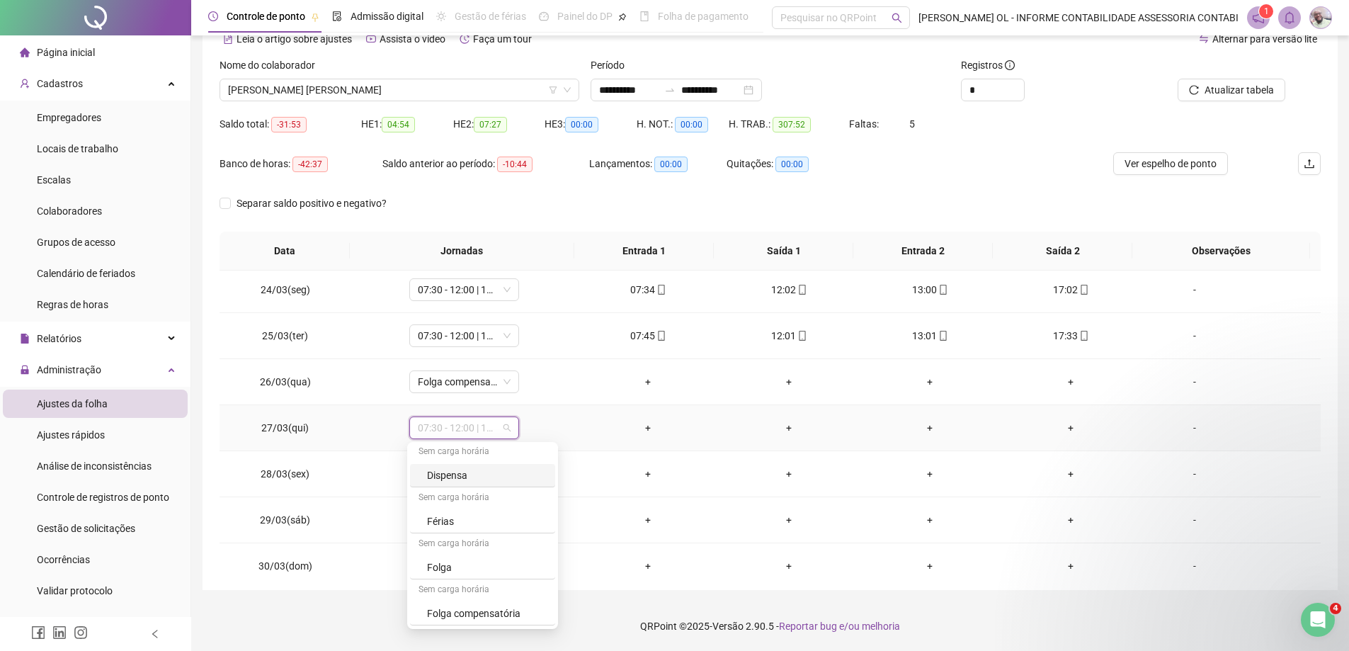
scroll to position [187, 0]
click at [501, 562] on div "Folga compensatória" at bounding box center [487, 568] width 120 height 16
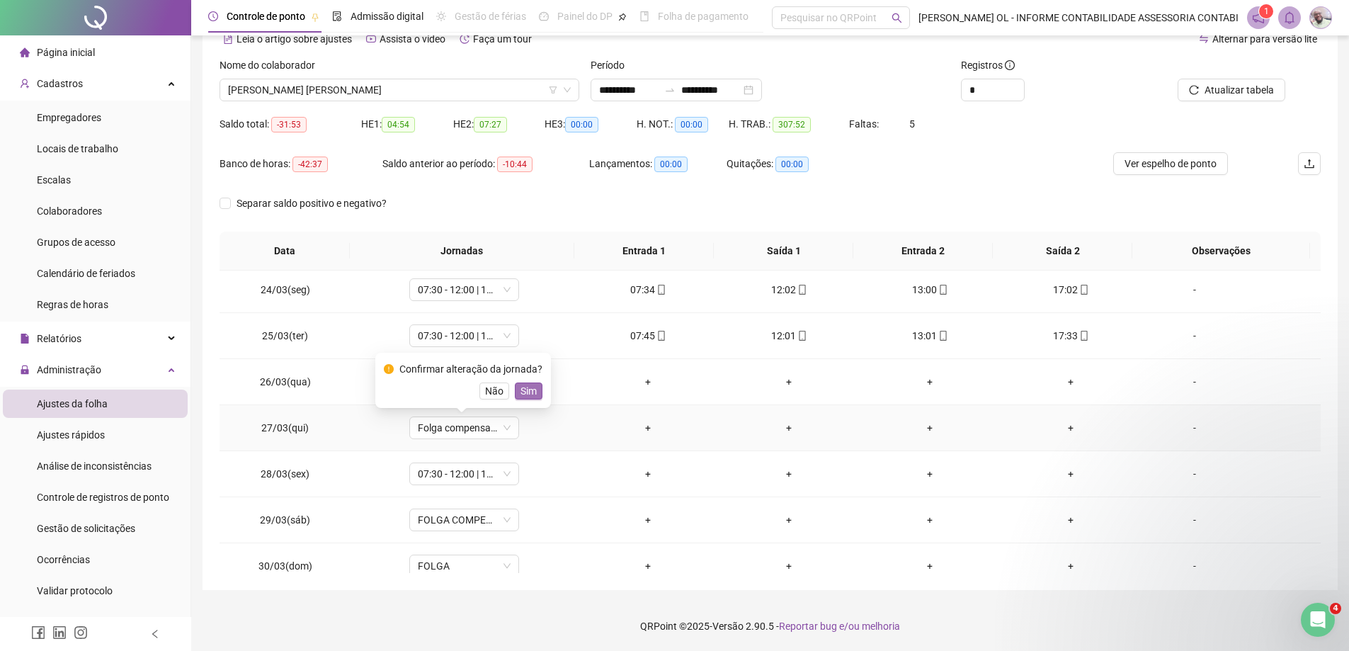
click at [521, 392] on span "Sim" at bounding box center [529, 391] width 16 height 16
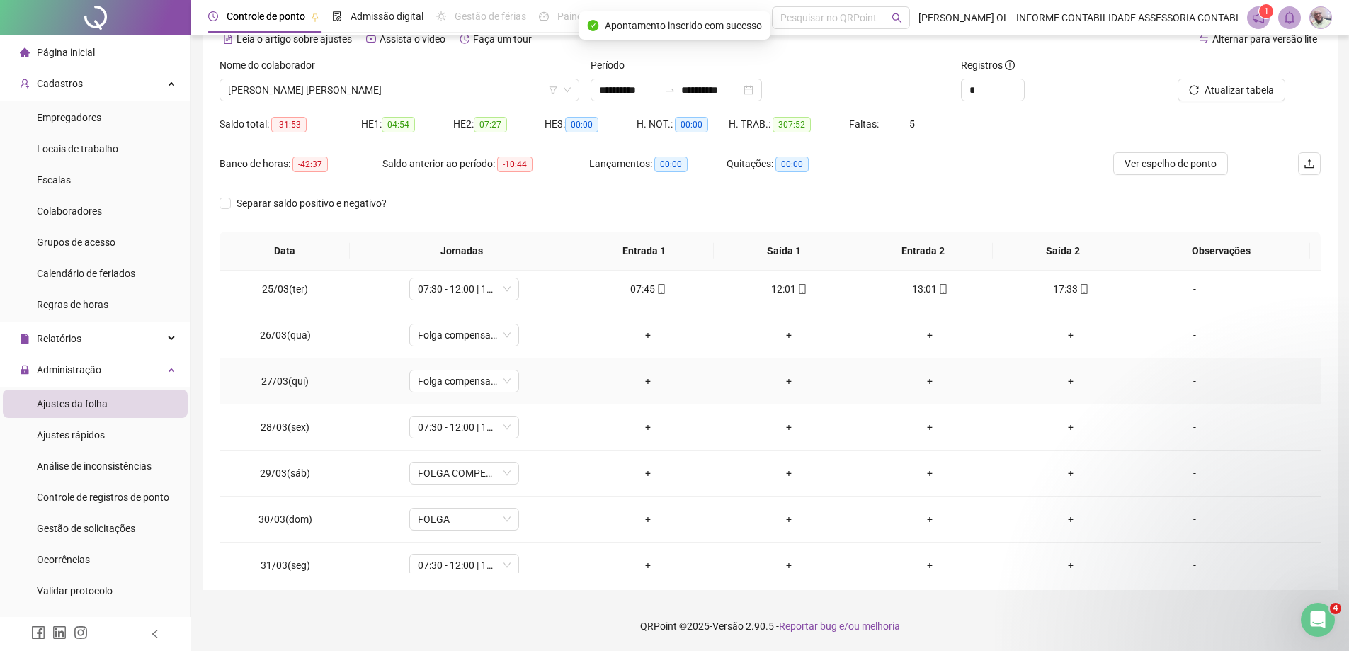
scroll to position [1133, 0]
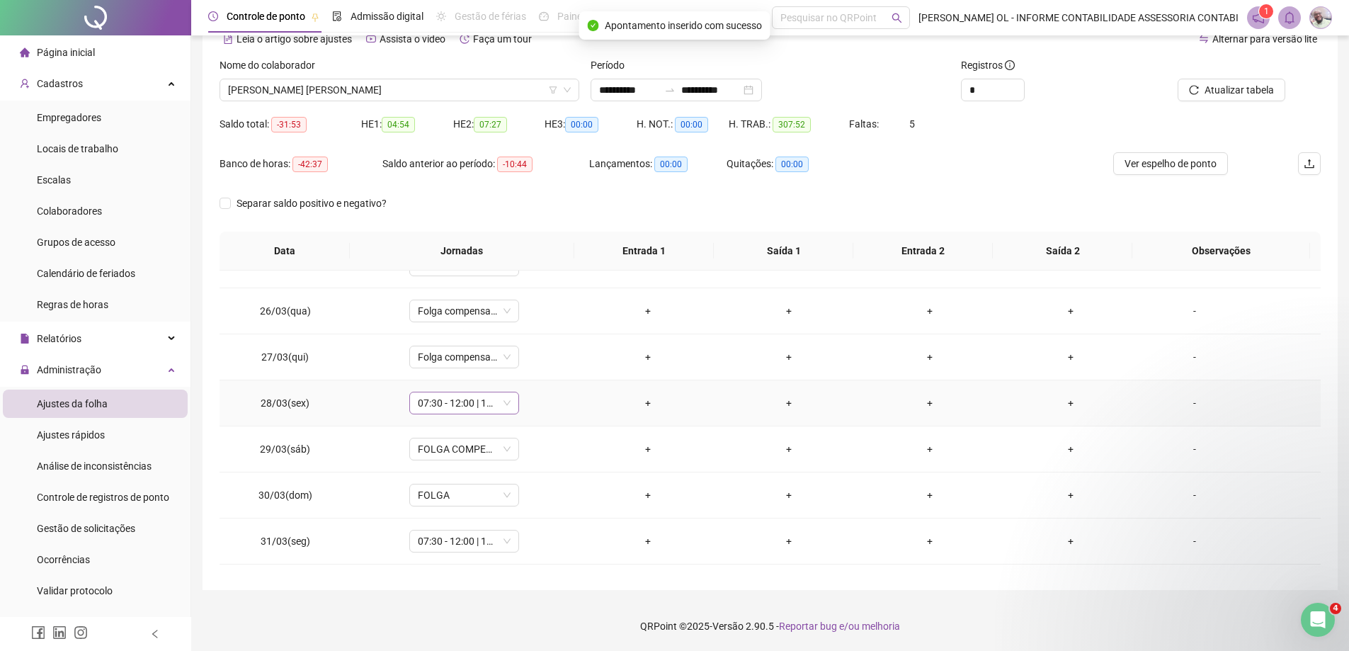
click at [462, 405] on span "07:30 - 12:00 | 13:00 - 17:00" at bounding box center [464, 402] width 93 height 21
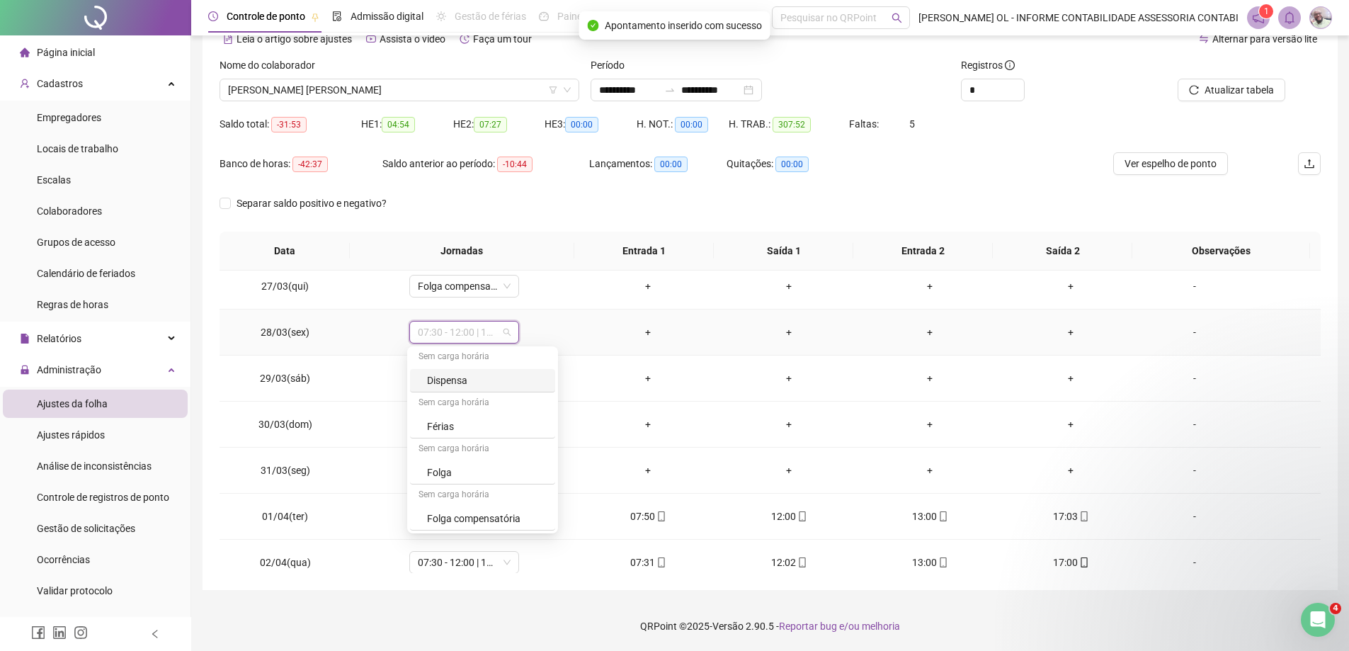
scroll to position [142, 0]
click at [479, 511] on div "Folga compensatória" at bounding box center [487, 518] width 120 height 16
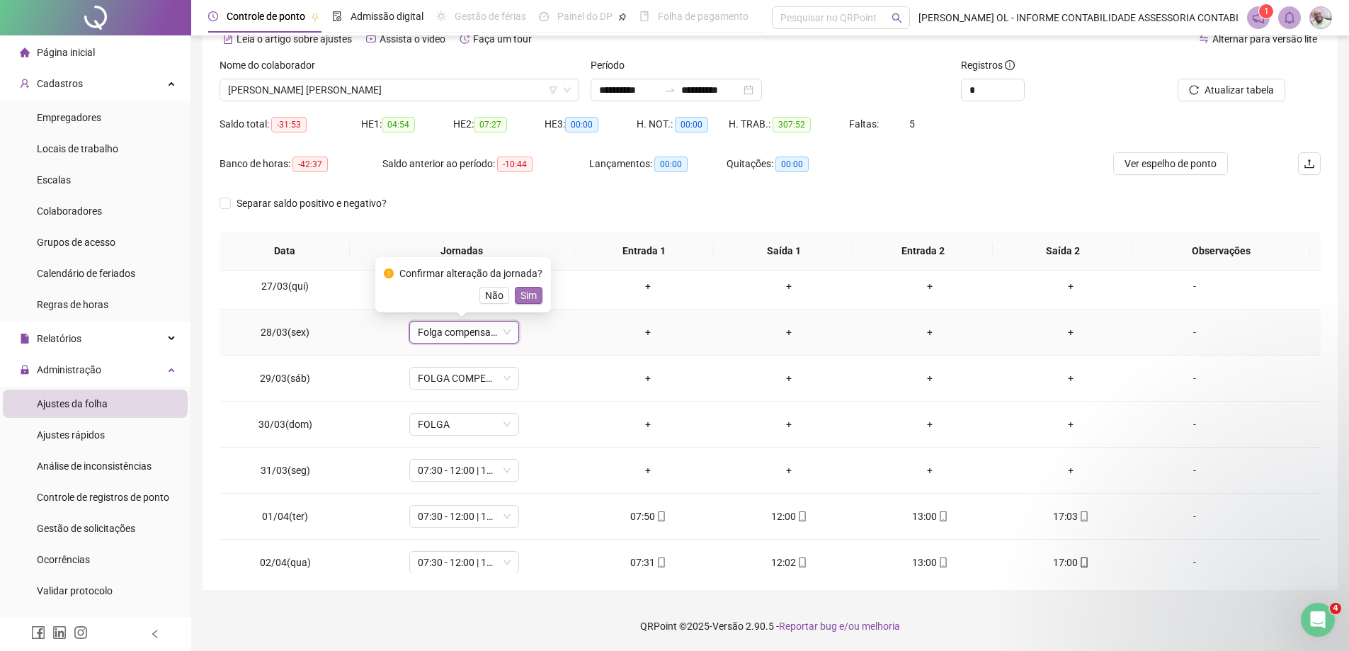
click at [528, 294] on span "Sim" at bounding box center [529, 296] width 16 height 16
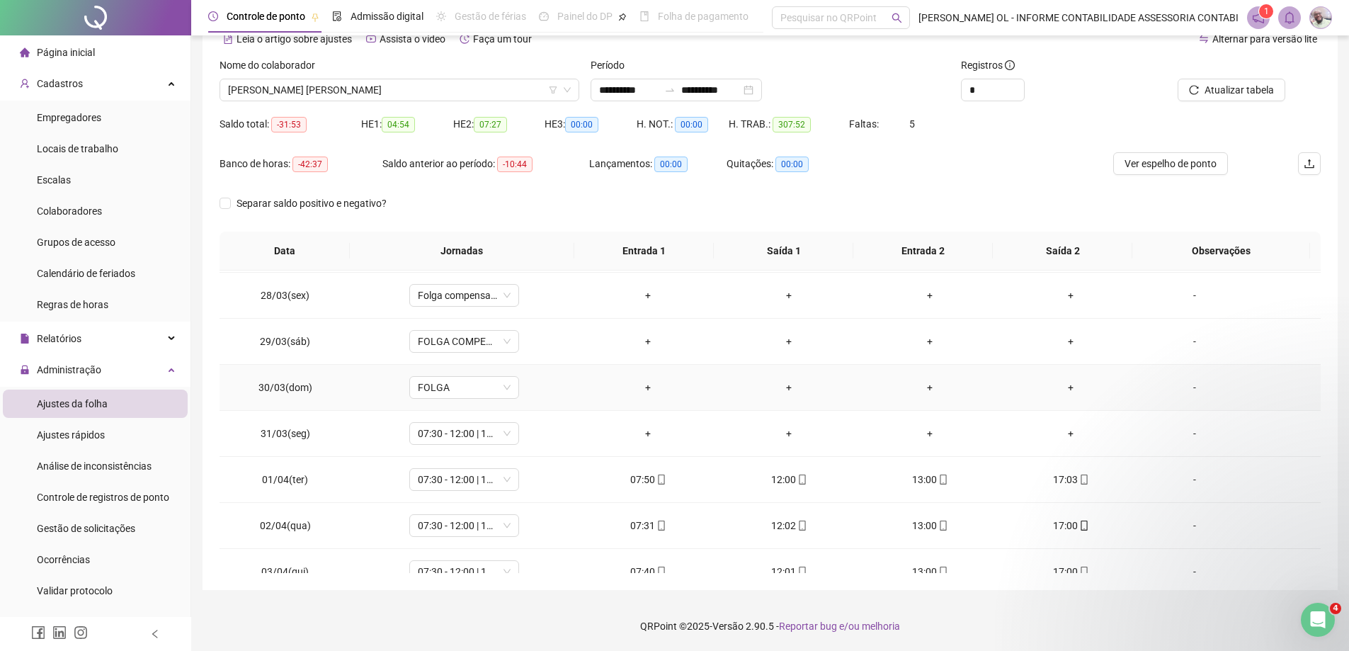
scroll to position [1275, 0]
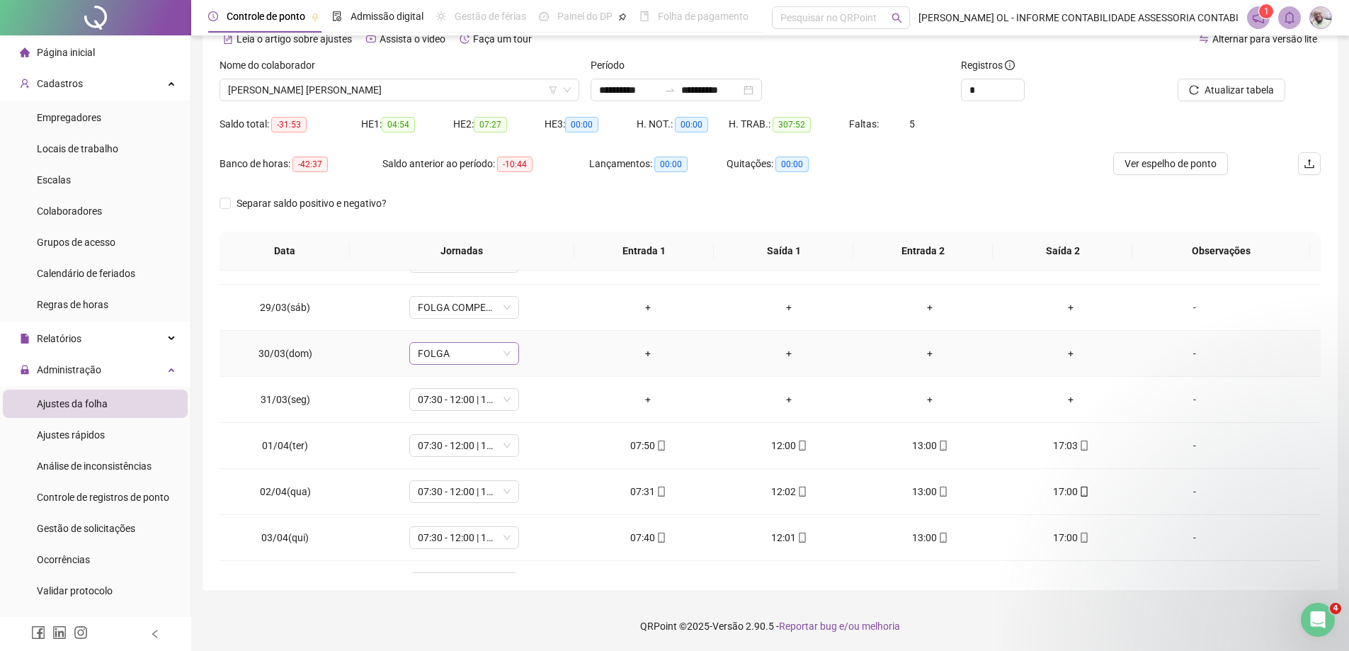
click at [486, 363] on span "FOLGA" at bounding box center [464, 353] width 93 height 21
click at [491, 493] on div "Folga compensatória" at bounding box center [487, 494] width 120 height 16
click at [523, 316] on span "Sim" at bounding box center [529, 317] width 16 height 16
click at [470, 399] on span "07:30 - 12:00 | 13:00 - 17:00" at bounding box center [464, 399] width 93 height 21
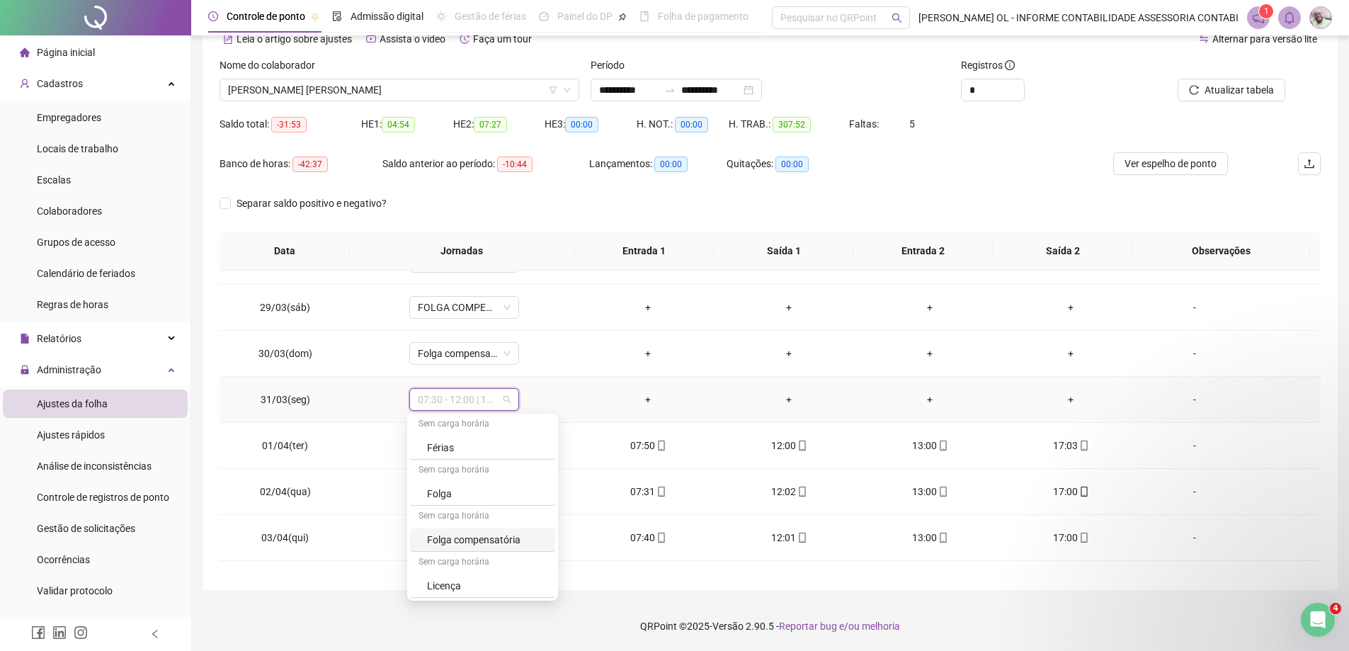
click at [486, 534] on div "Folga compensatória" at bounding box center [487, 540] width 120 height 16
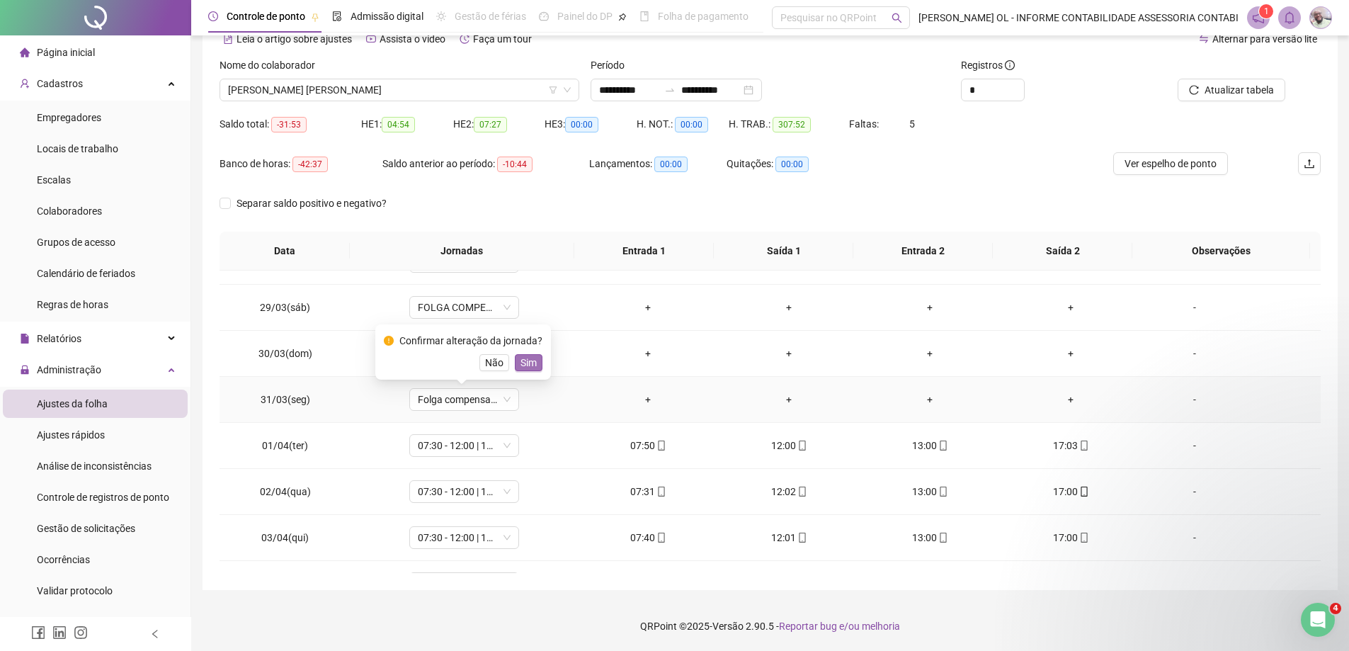
click at [522, 369] on span "Sim" at bounding box center [529, 363] width 16 height 16
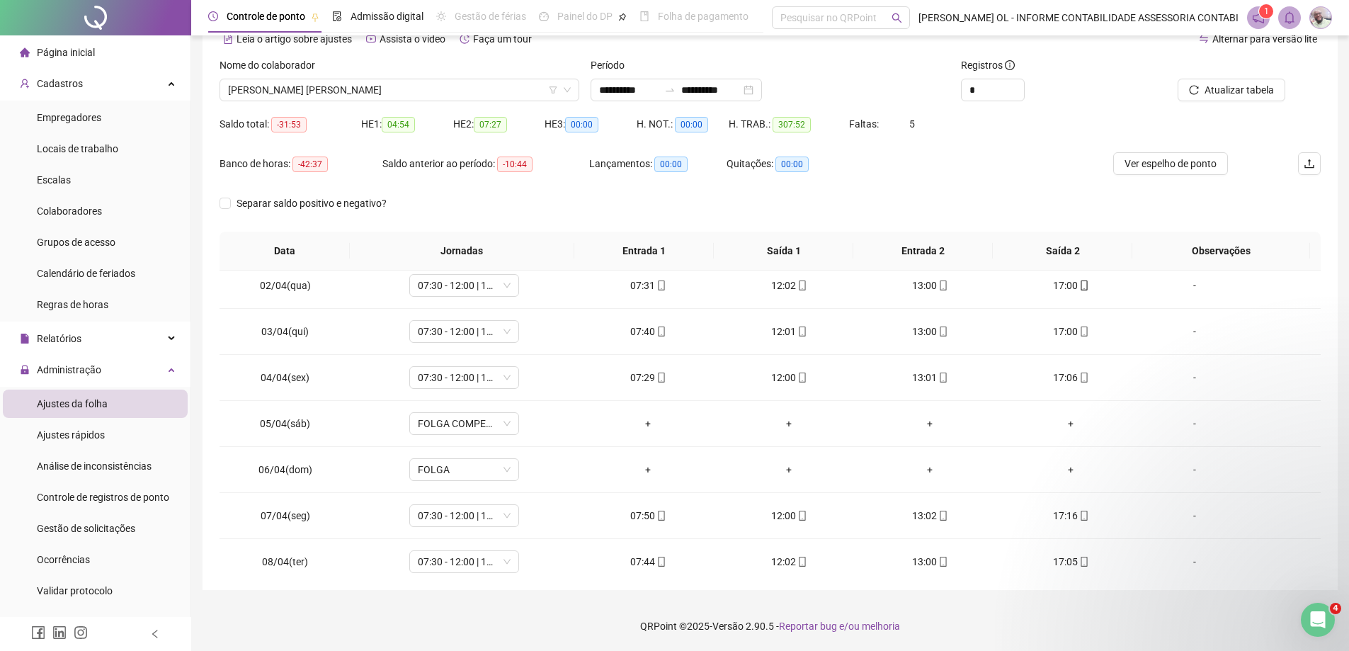
scroll to position [1346, 0]
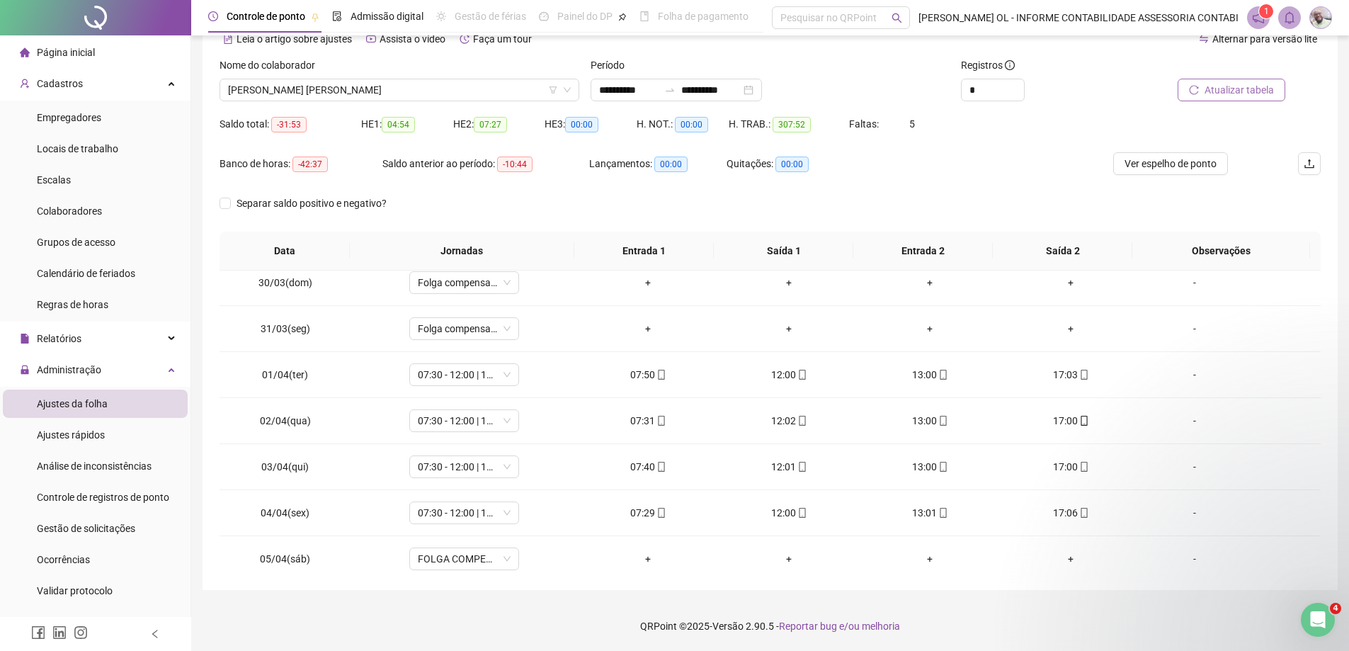
click at [1242, 98] on button "Atualizar tabela" at bounding box center [1232, 90] width 108 height 23
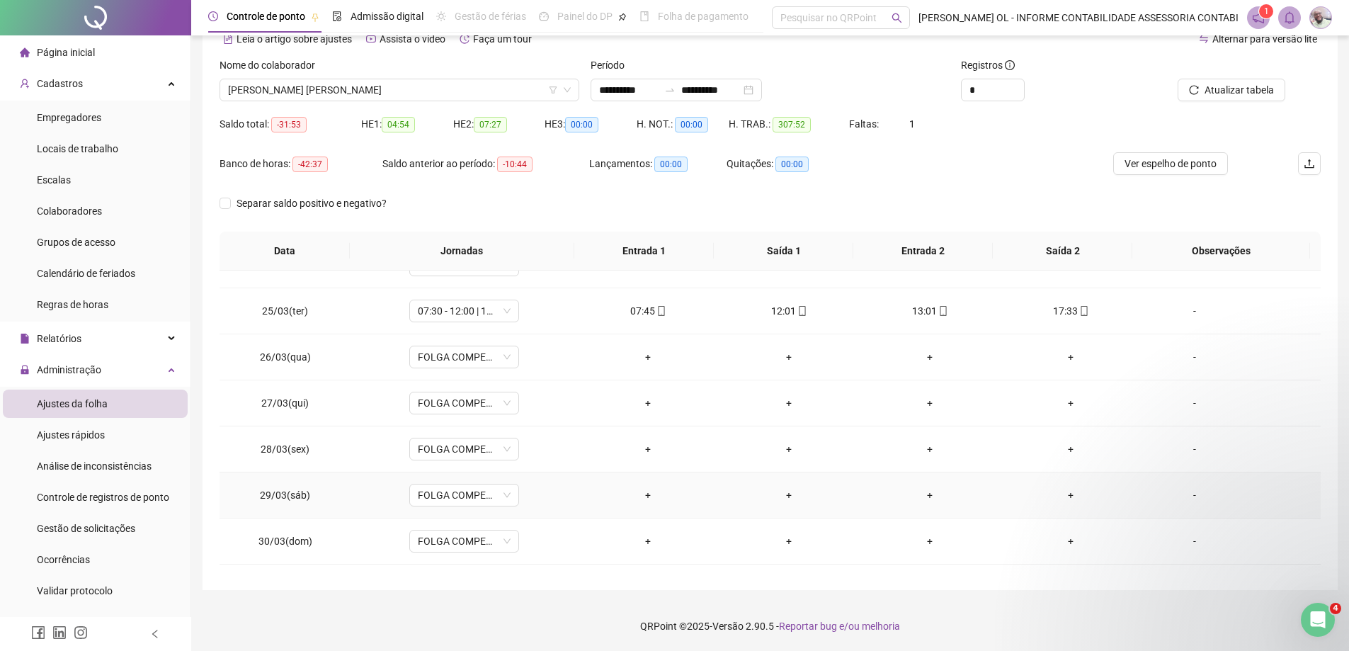
scroll to position [1062, 0]
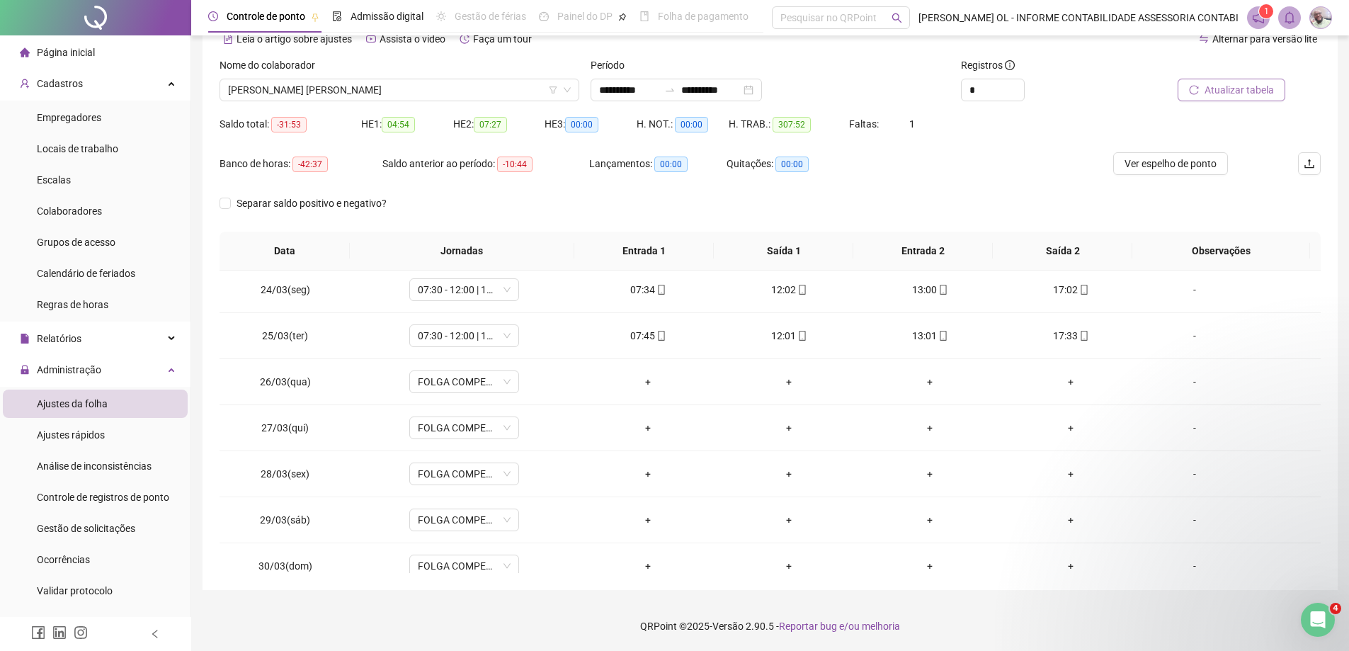
click at [1228, 88] on span "Atualizar tabela" at bounding box center [1239, 90] width 69 height 16
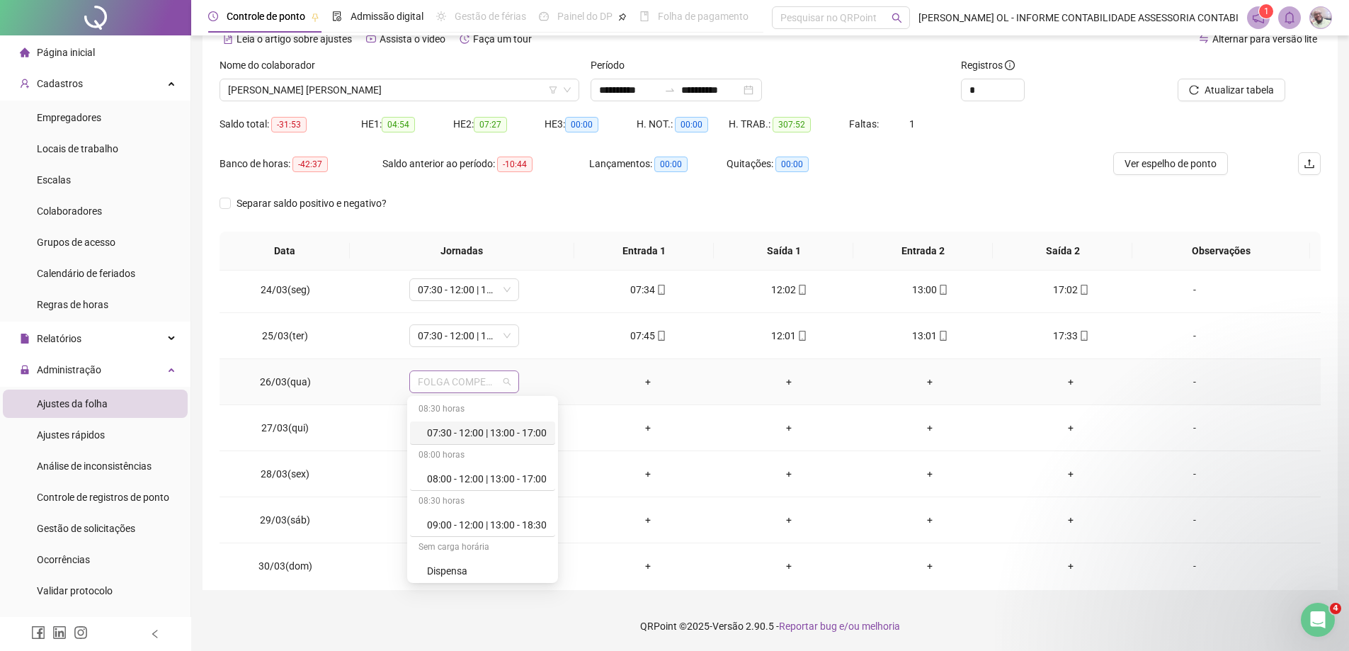
click at [452, 389] on span "FOLGA COMPENSATÓRIA" at bounding box center [464, 381] width 93 height 21
click at [458, 455] on div "Dispensa" at bounding box center [487, 455] width 120 height 16
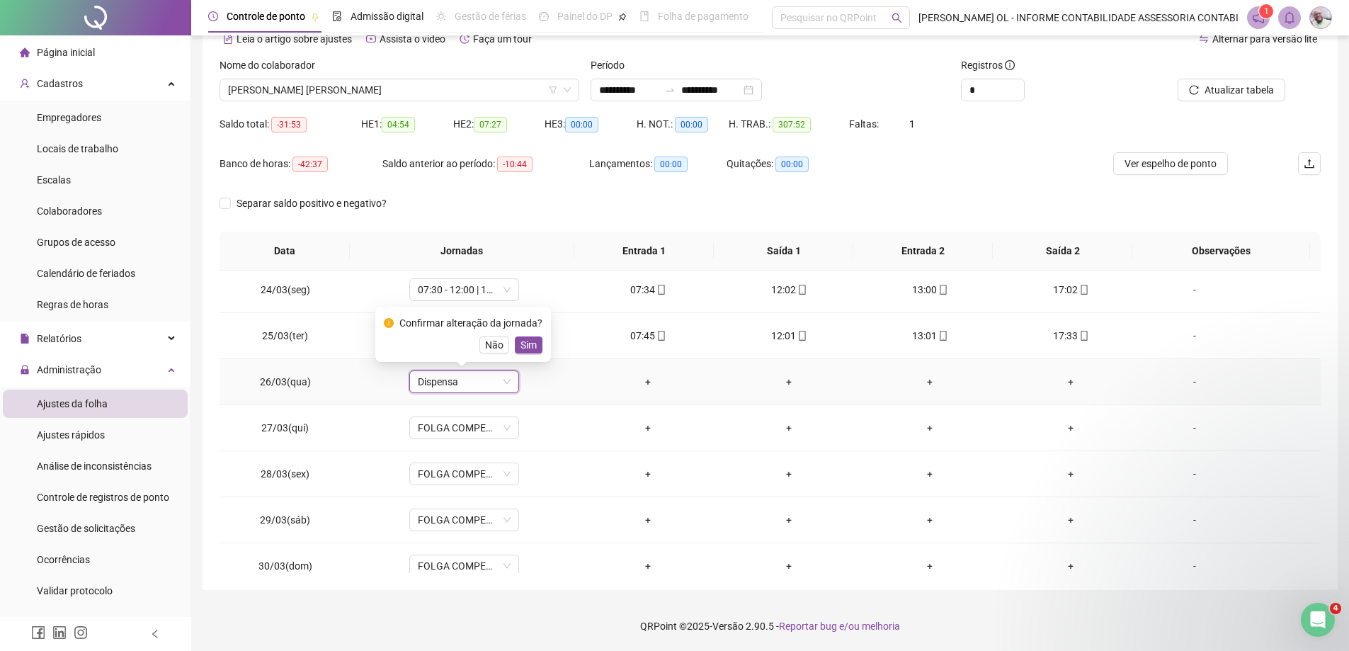
click at [529, 346] on span "Sim" at bounding box center [529, 345] width 16 height 16
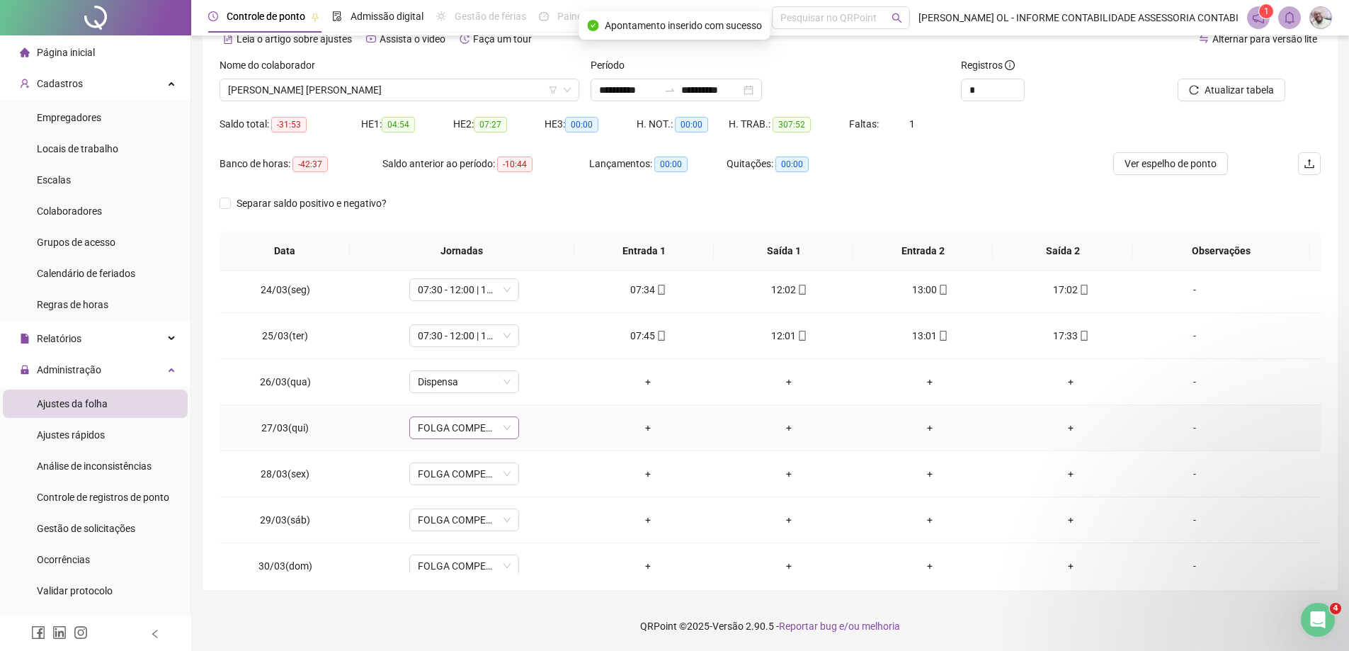
click at [461, 427] on span "FOLGA COMPENSATÓRIA" at bounding box center [464, 427] width 93 height 21
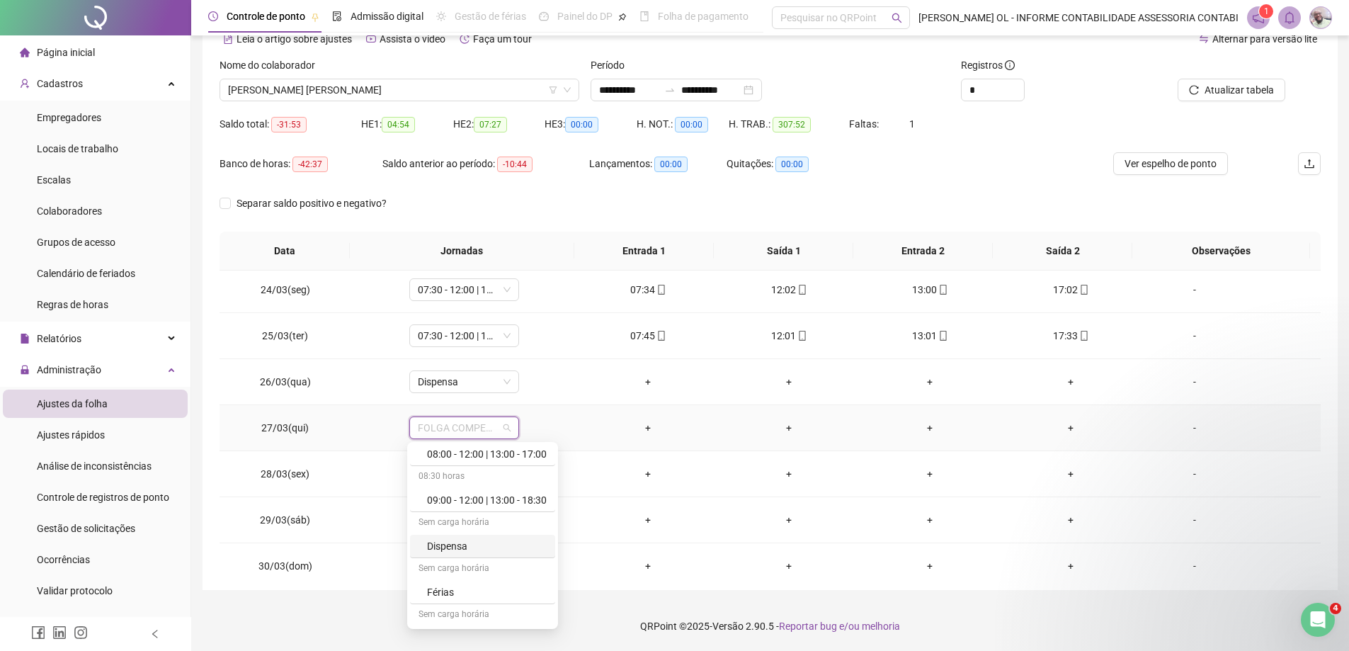
click at [453, 545] on div "Dispensa" at bounding box center [487, 546] width 120 height 16
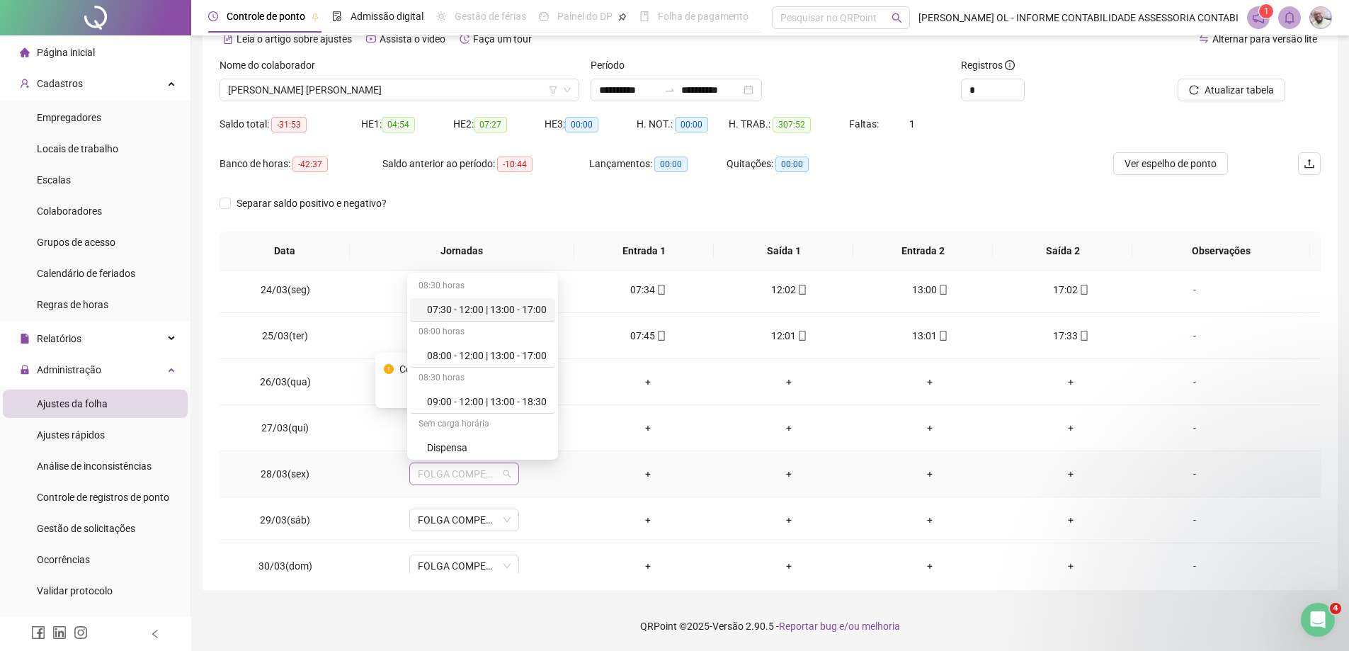
click at [464, 477] on span "FOLGA COMPENSATÓRIA" at bounding box center [464, 473] width 93 height 21
click at [463, 441] on div "Dispensa" at bounding box center [487, 448] width 120 height 16
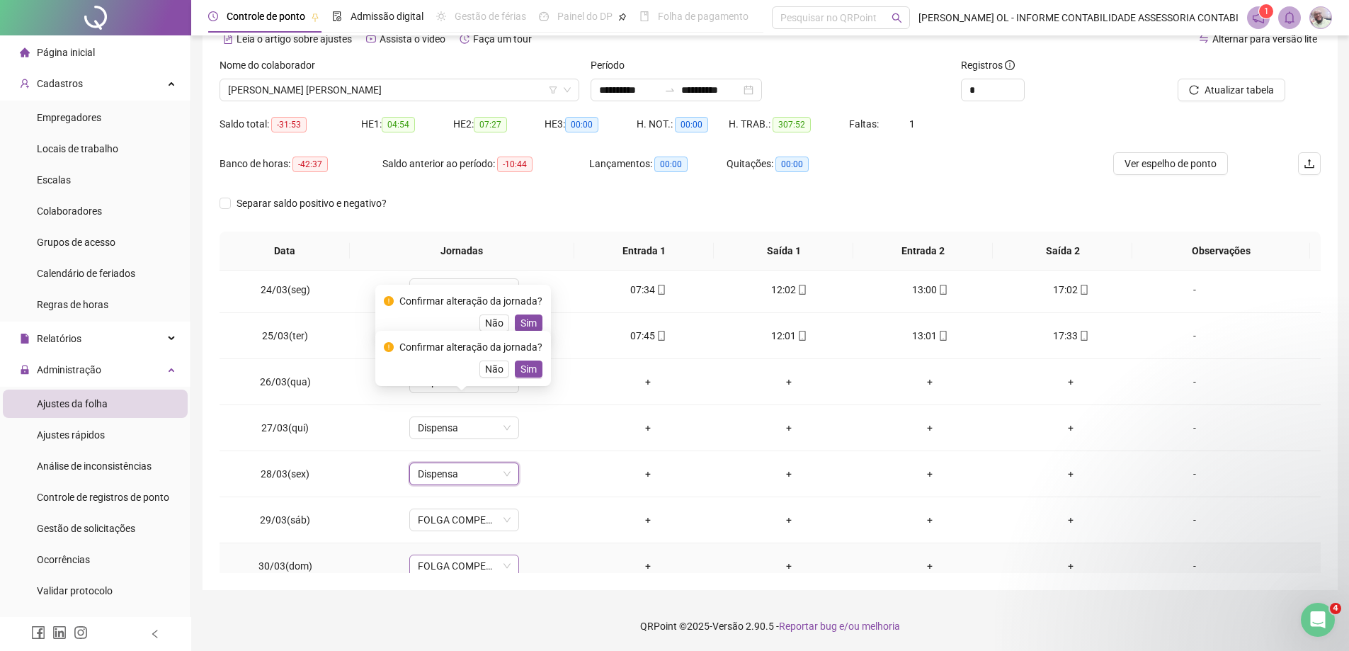
scroll to position [1133, 0]
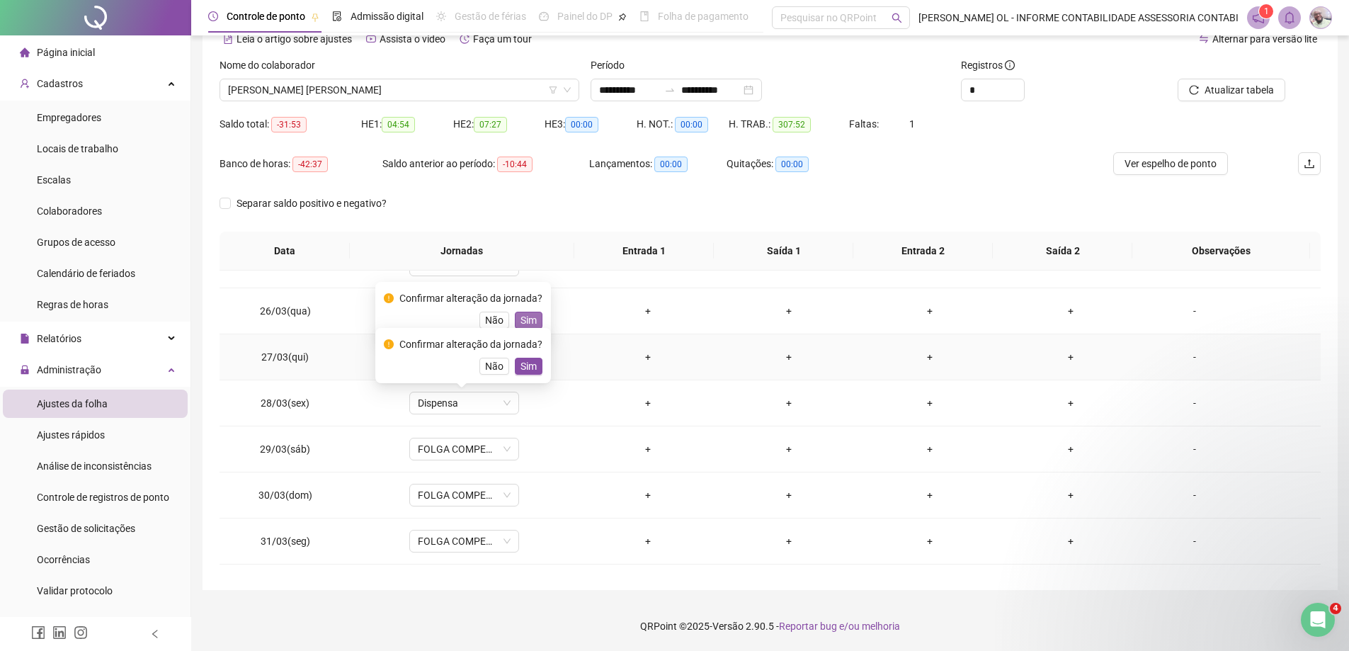
click at [532, 317] on span "Sim" at bounding box center [529, 320] width 16 height 16
click at [526, 361] on span "Sim" at bounding box center [529, 366] width 16 height 16
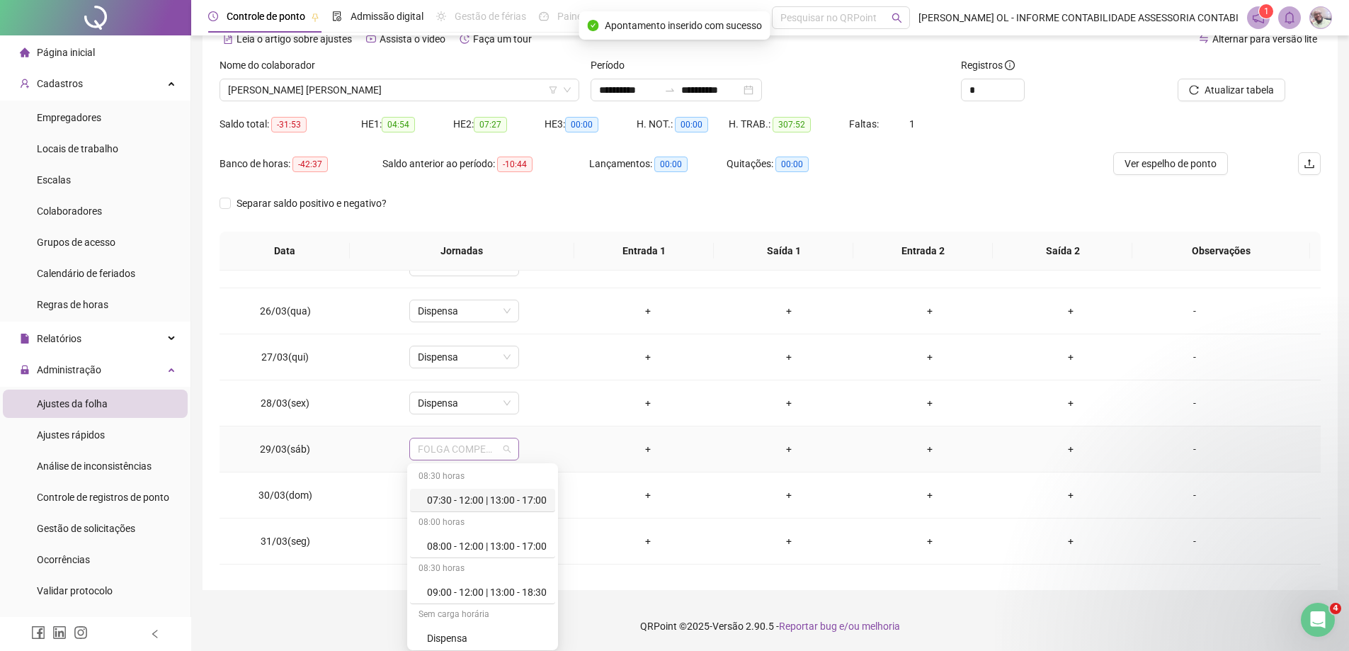
click at [465, 449] on span "FOLGA COMPENSATÓRIA" at bounding box center [464, 448] width 93 height 21
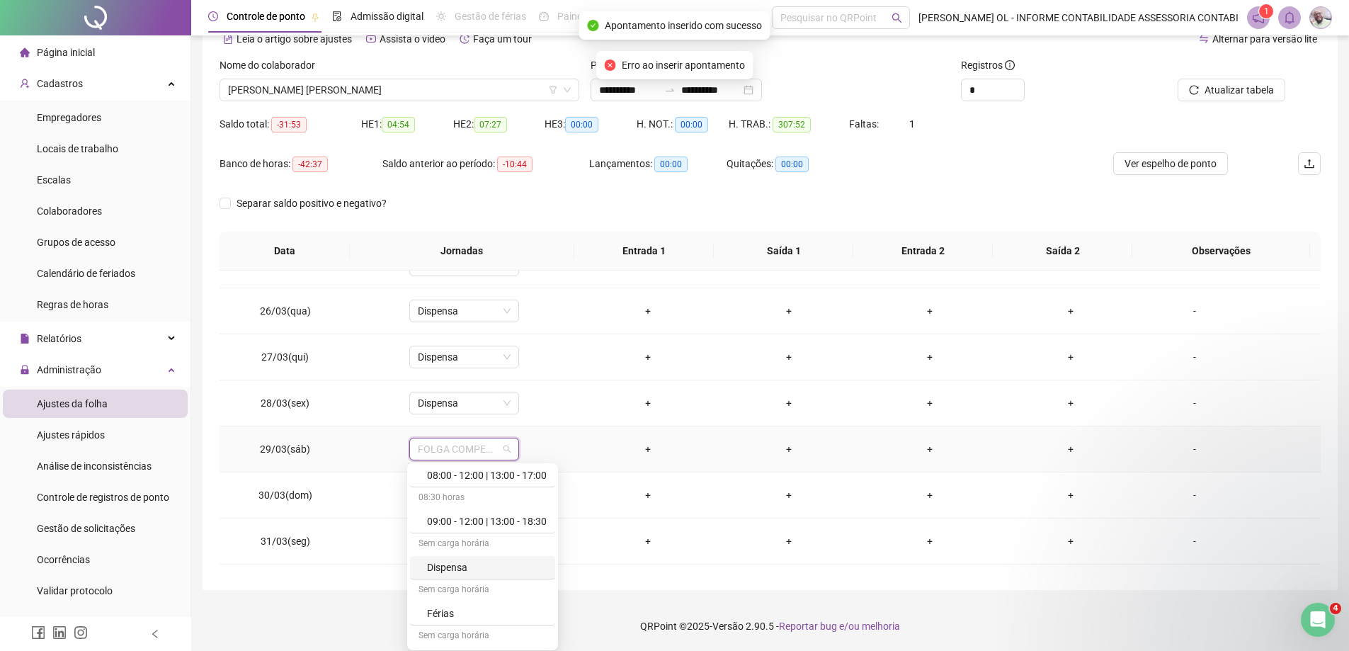
click at [447, 569] on div "Dispensa" at bounding box center [487, 568] width 120 height 16
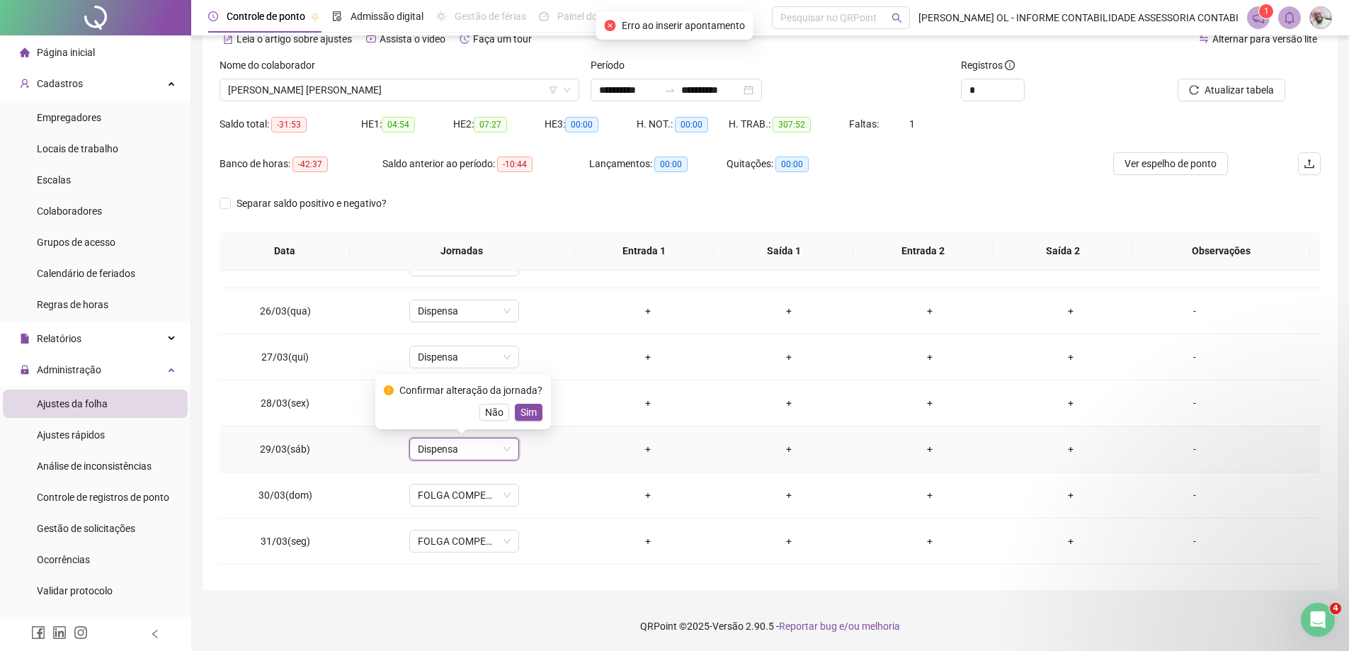
click at [525, 414] on span "Sim" at bounding box center [529, 412] width 16 height 16
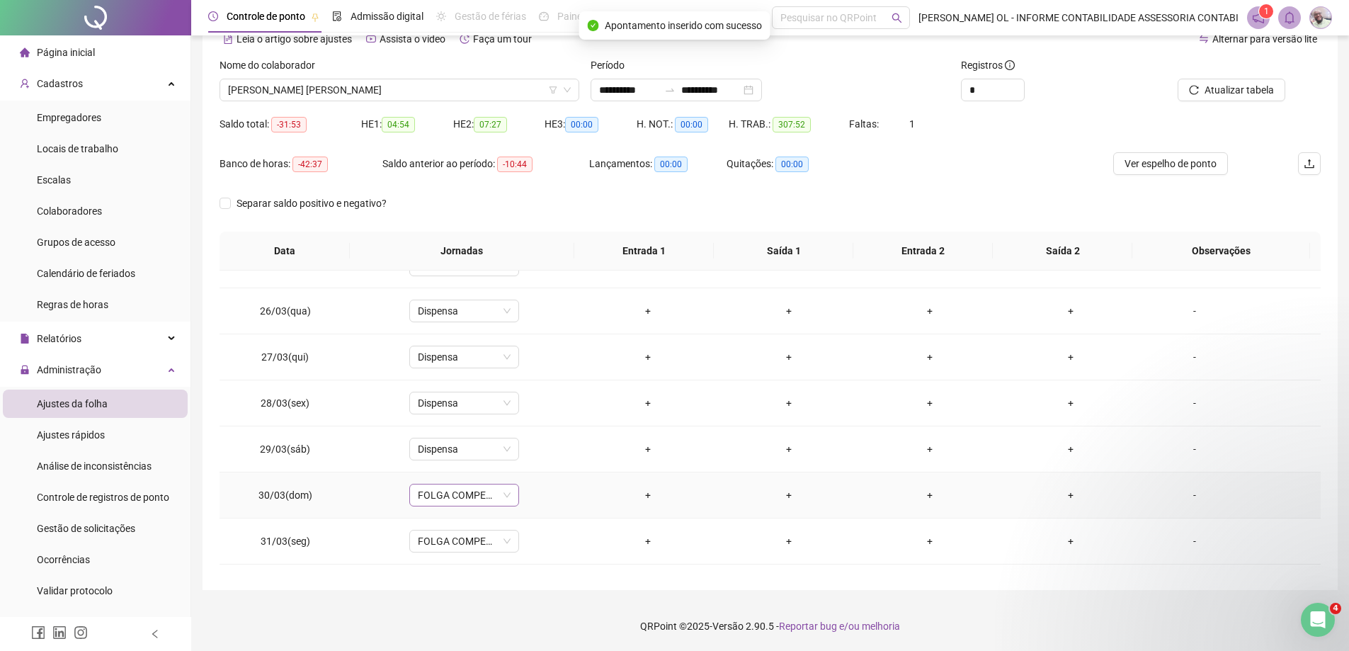
click at [466, 497] on span "FOLGA COMPENSATÓRIA" at bounding box center [464, 494] width 93 height 21
click at [470, 466] on div "Dispensa" at bounding box center [487, 469] width 120 height 16
click at [521, 455] on span "Sim" at bounding box center [529, 458] width 16 height 16
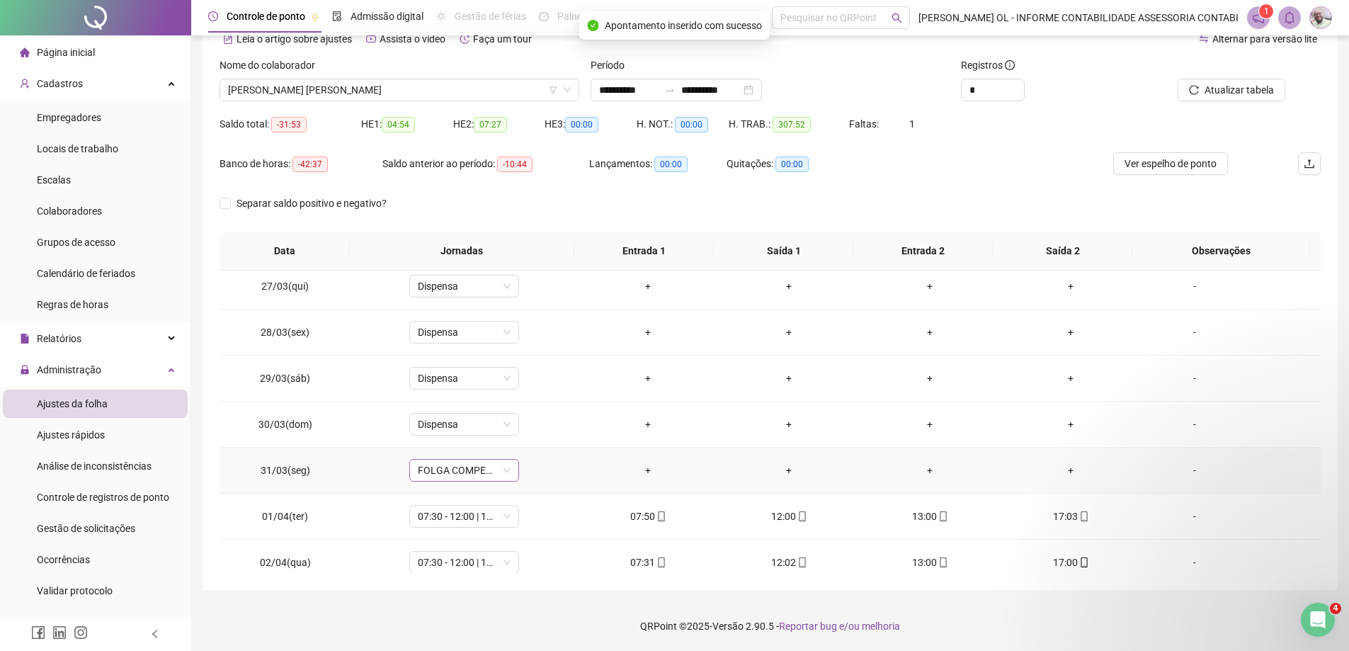
click at [460, 475] on span "FOLGA COMPENSATÓRIA" at bounding box center [464, 470] width 93 height 21
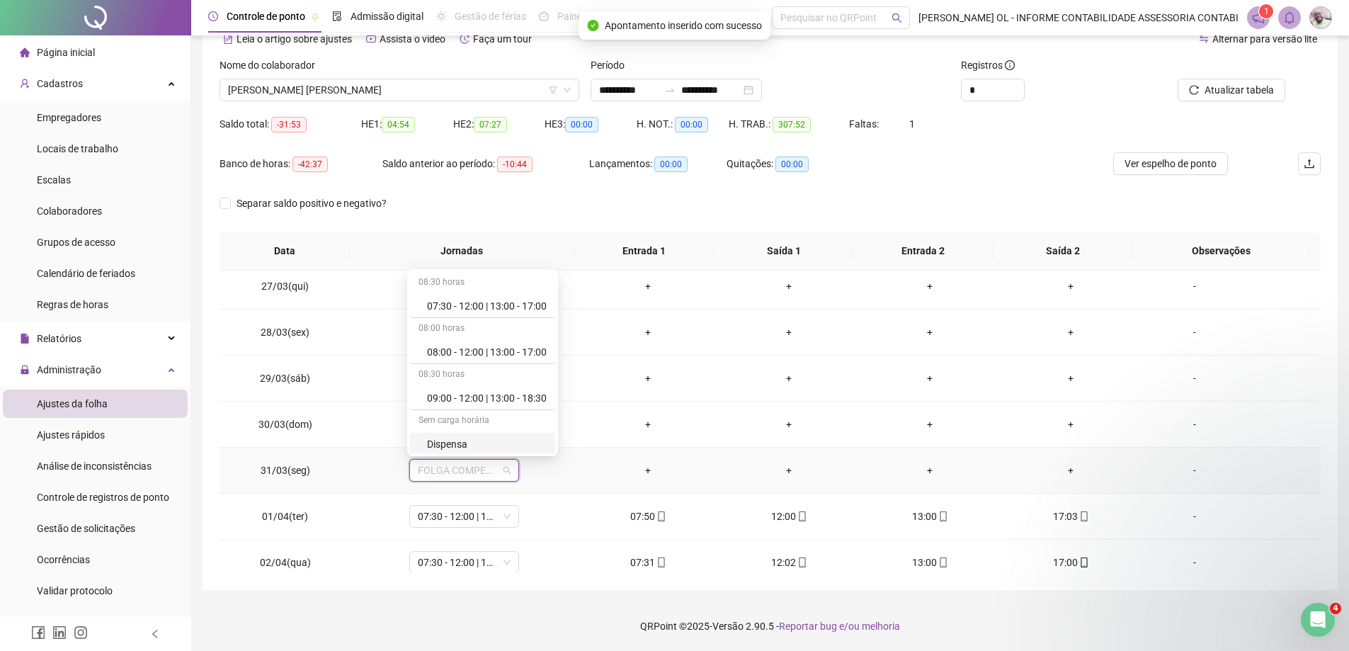
click at [467, 446] on div "Dispensa" at bounding box center [487, 444] width 120 height 16
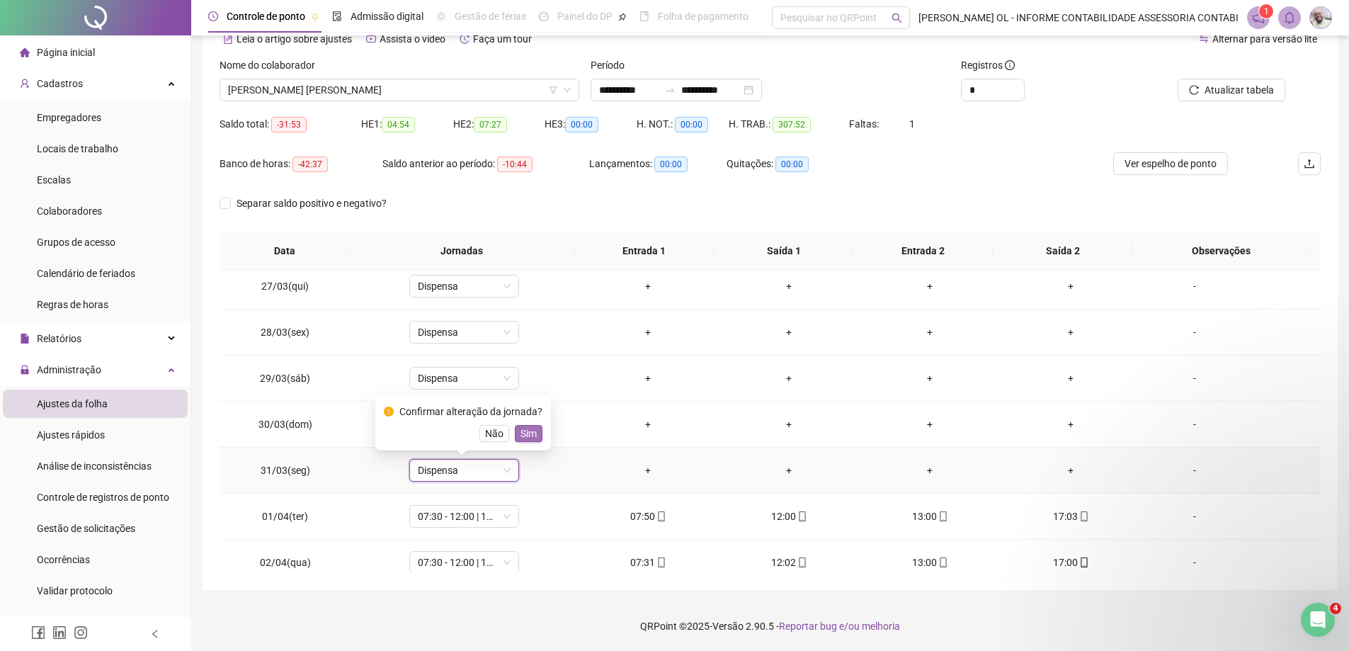
click at [527, 433] on span "Sim" at bounding box center [529, 434] width 16 height 16
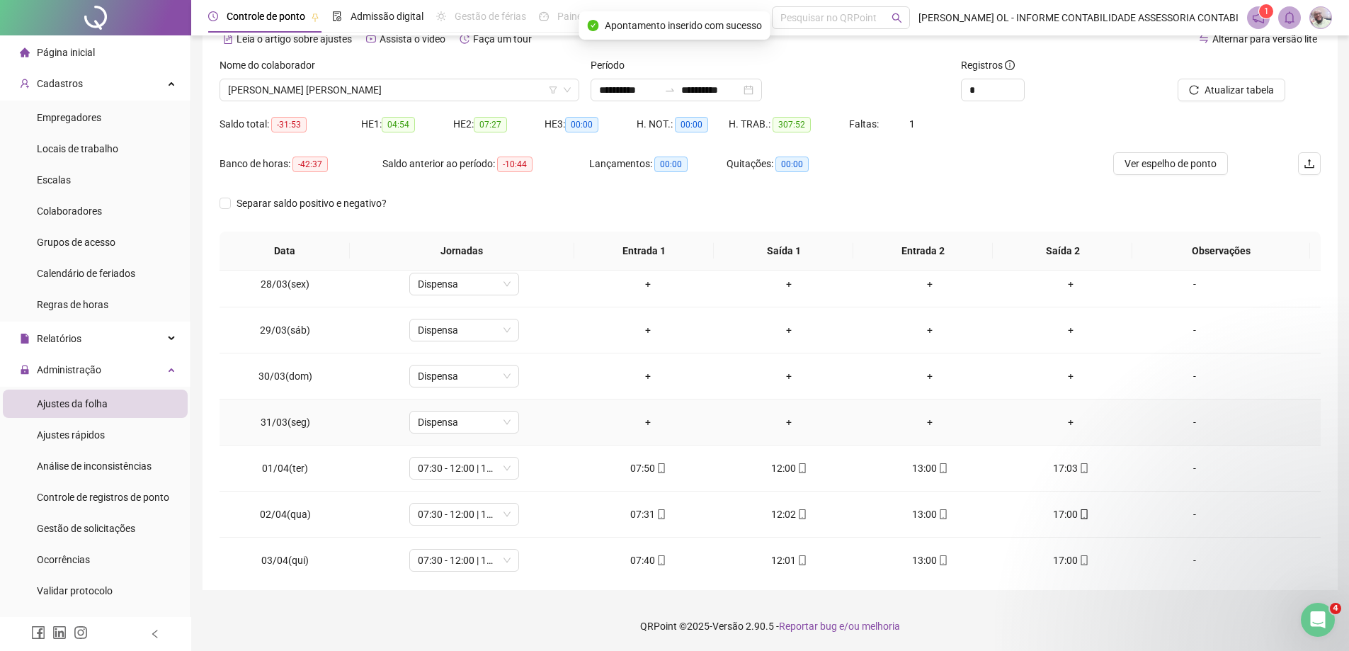
scroll to position [1275, 0]
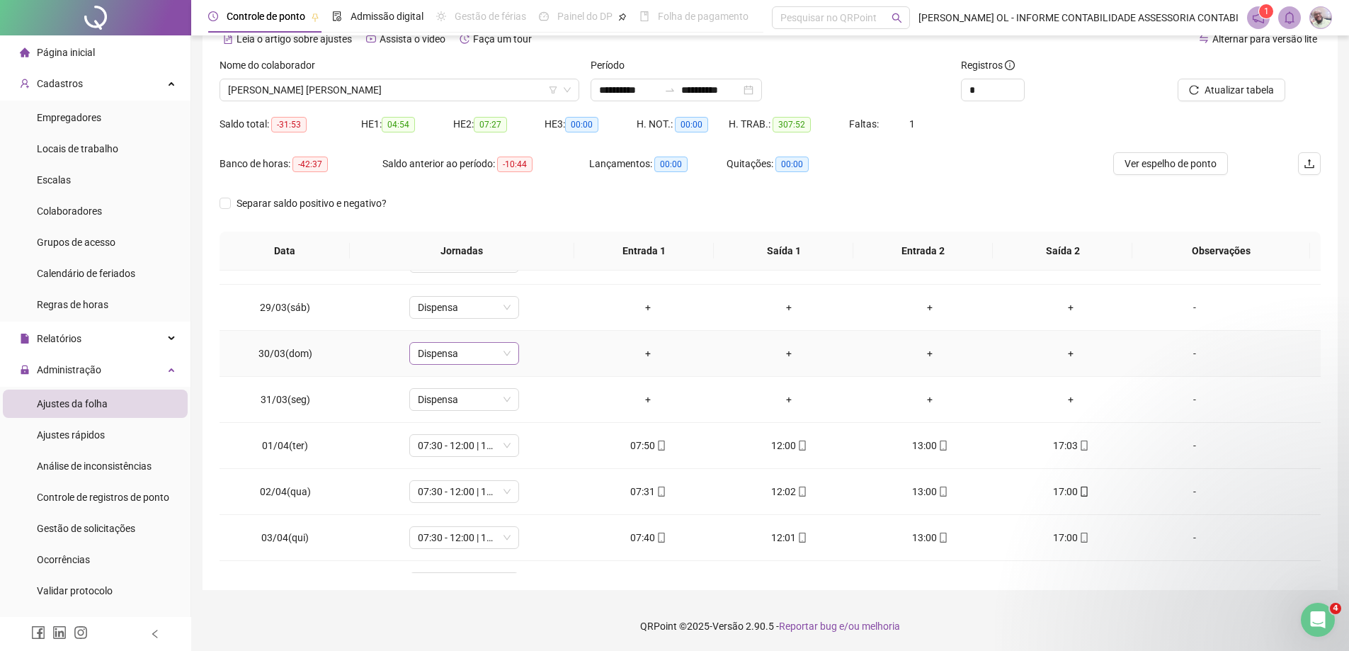
click at [442, 357] on span "Dispensa" at bounding box center [464, 353] width 93 height 21
click at [463, 443] on div "Folga" at bounding box center [487, 448] width 120 height 16
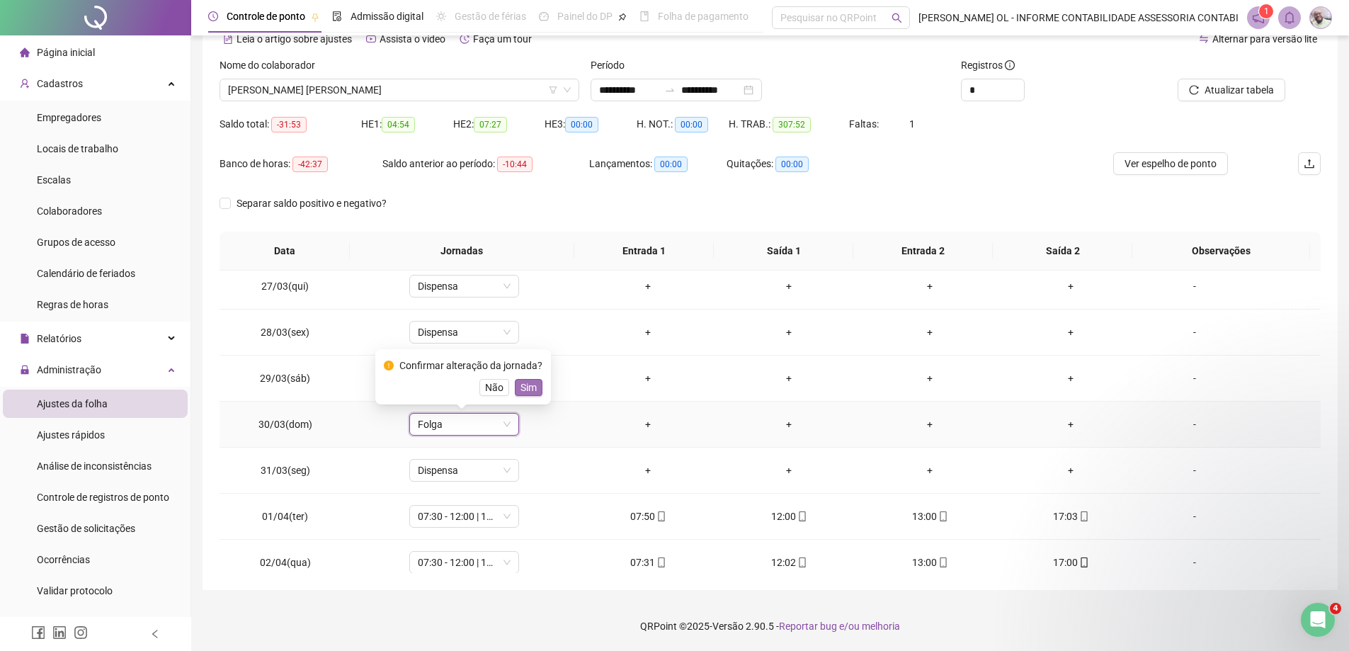
click at [521, 385] on span "Sim" at bounding box center [529, 388] width 16 height 16
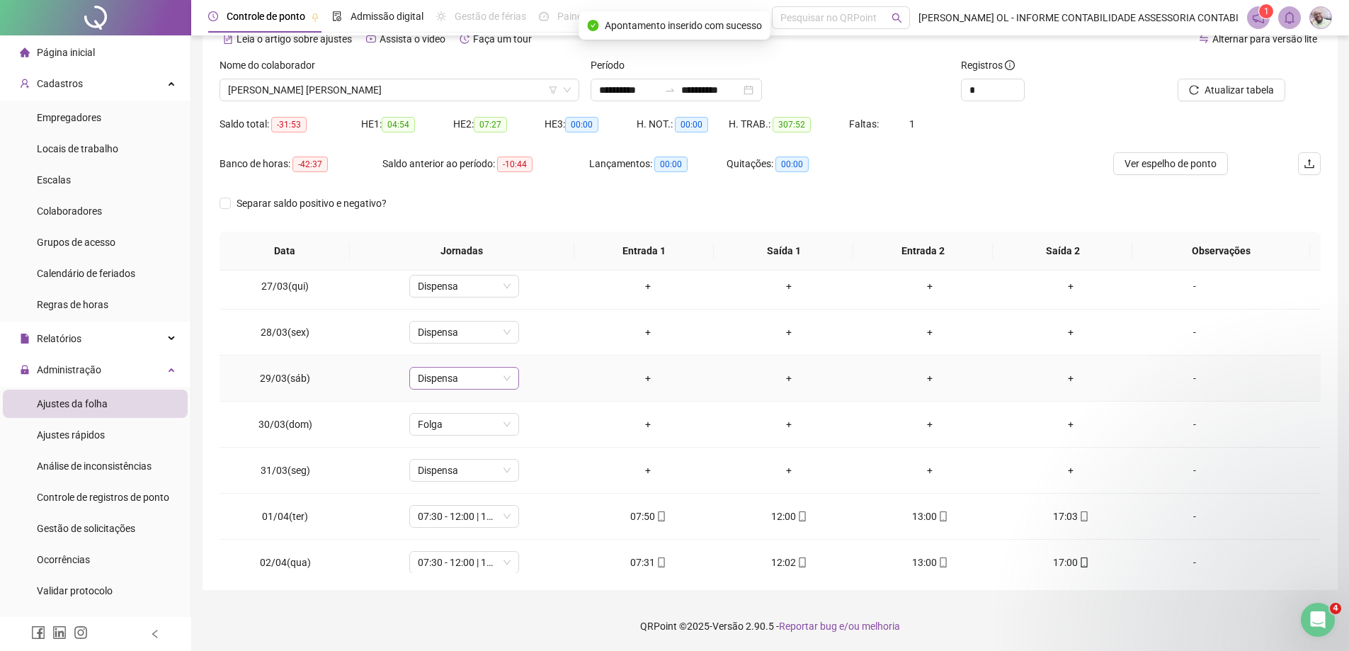
click at [470, 375] on span "Dispensa" at bounding box center [464, 378] width 93 height 21
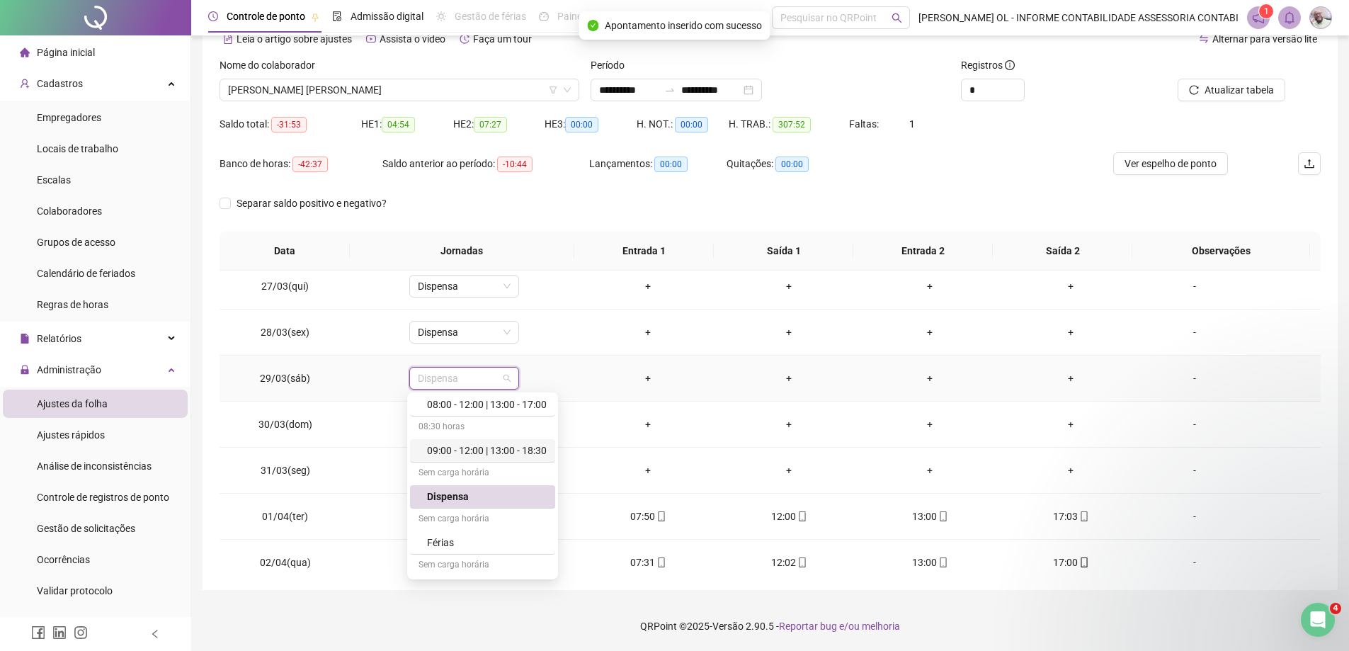
scroll to position [142, 0]
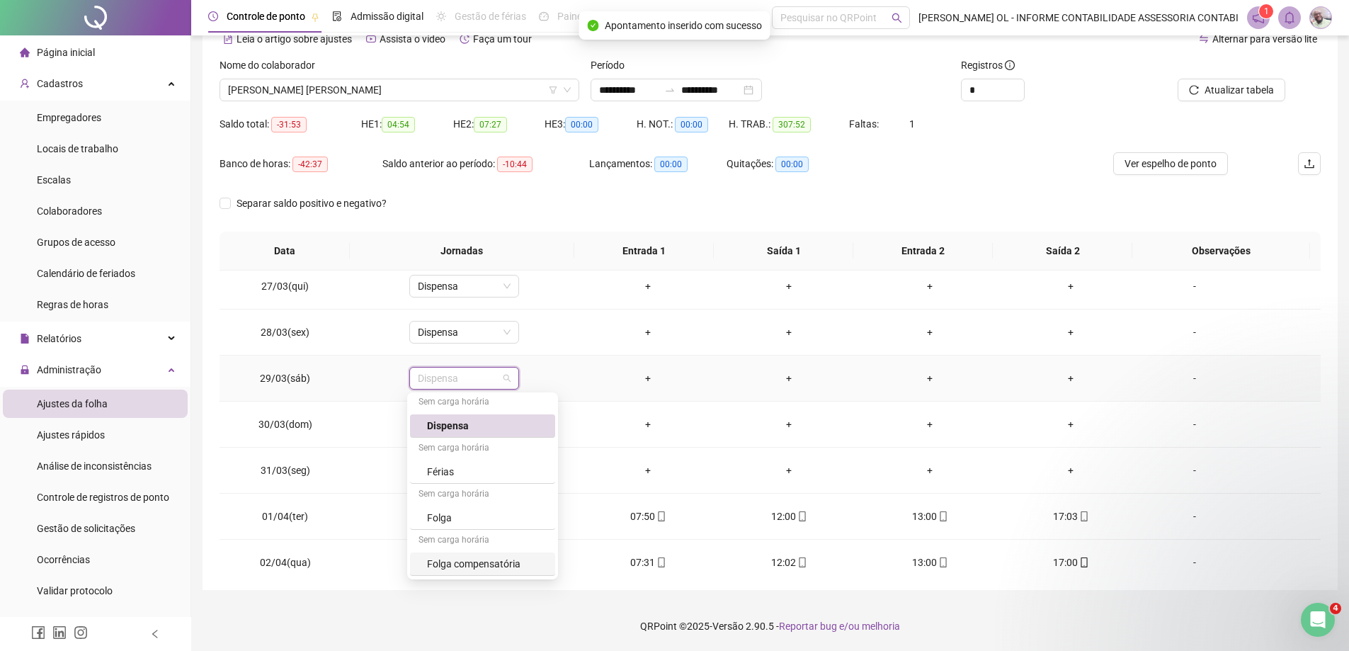
click at [476, 557] on div "Folga compensatória" at bounding box center [487, 564] width 120 height 16
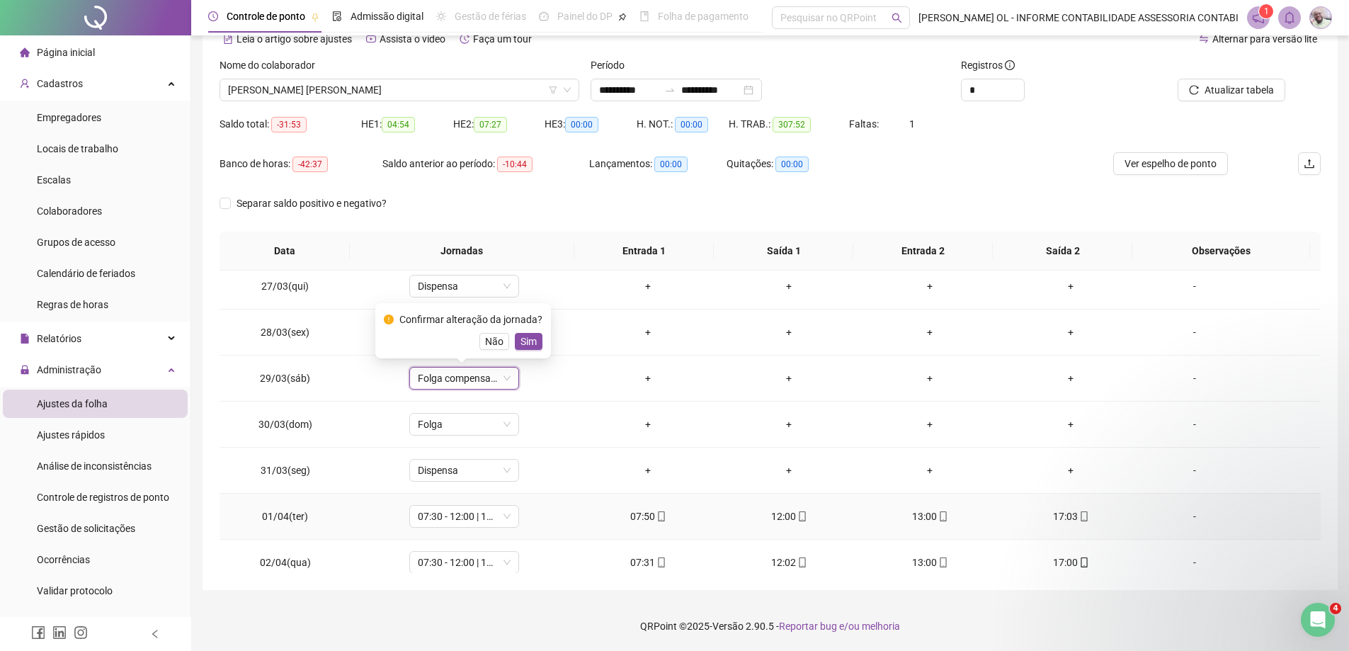
click at [530, 346] on span "Sim" at bounding box center [529, 342] width 16 height 16
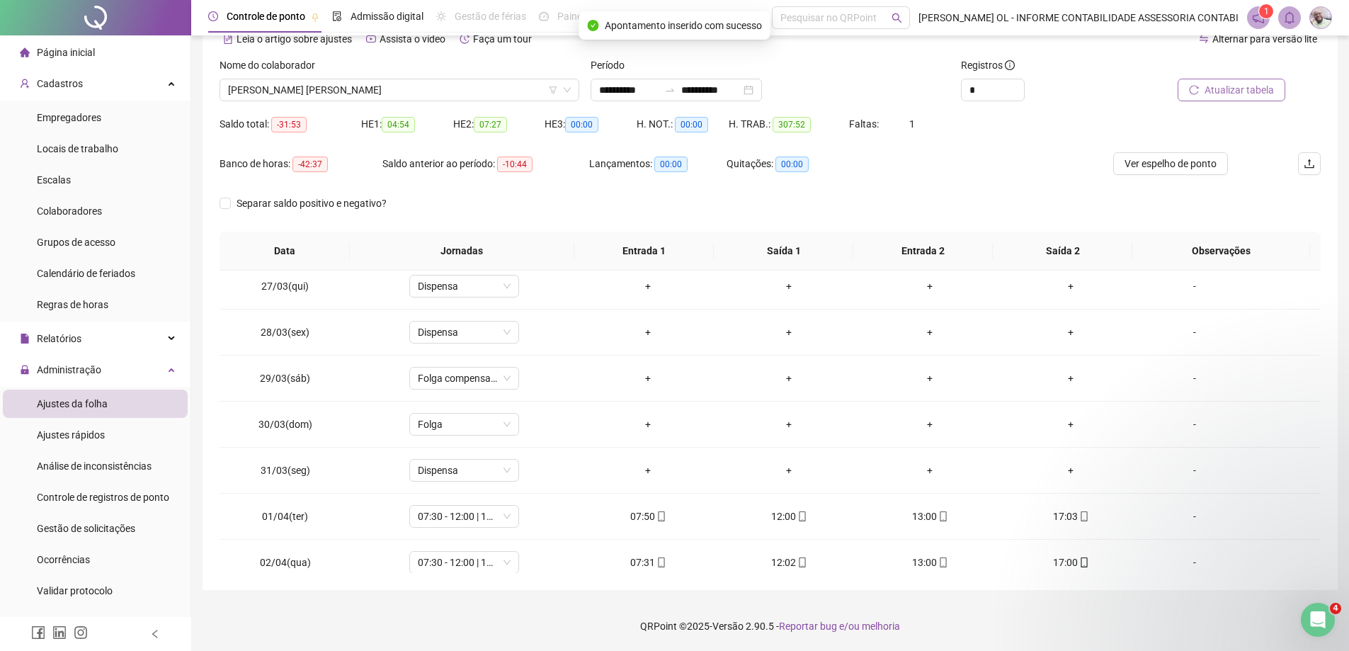
click at [1224, 89] on span "Atualizar tabela" at bounding box center [1239, 90] width 69 height 16
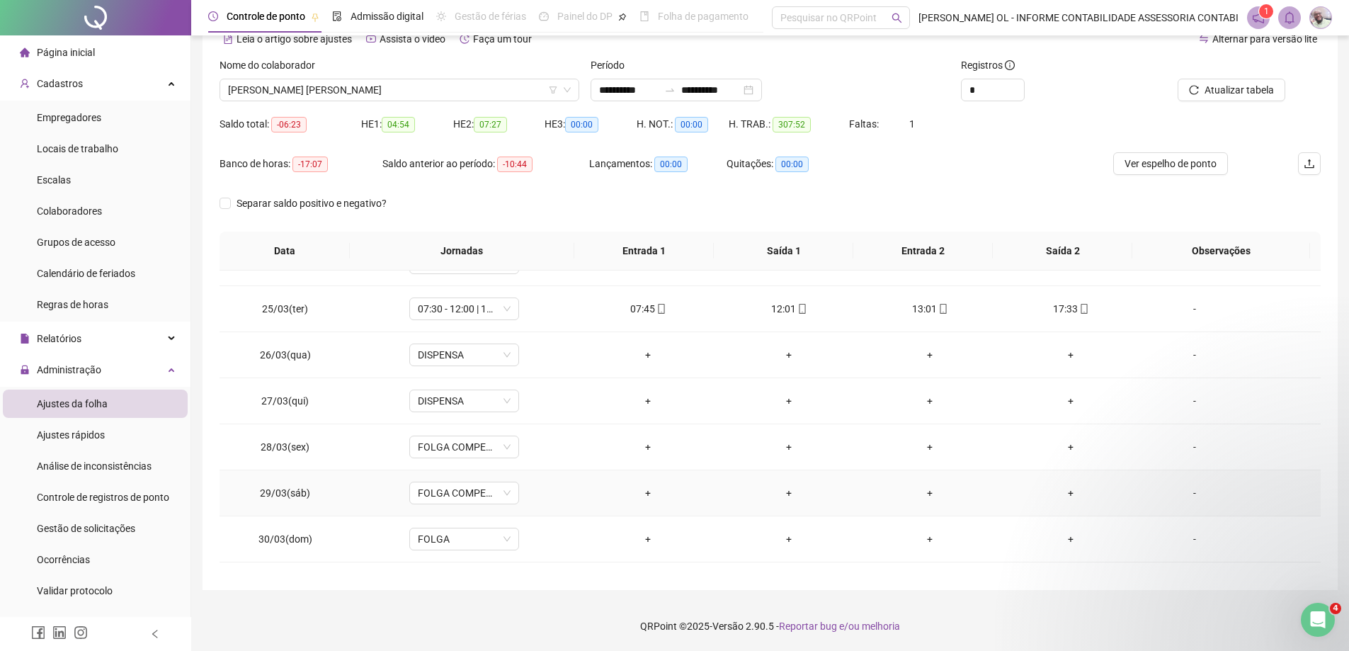
scroll to position [1062, 0]
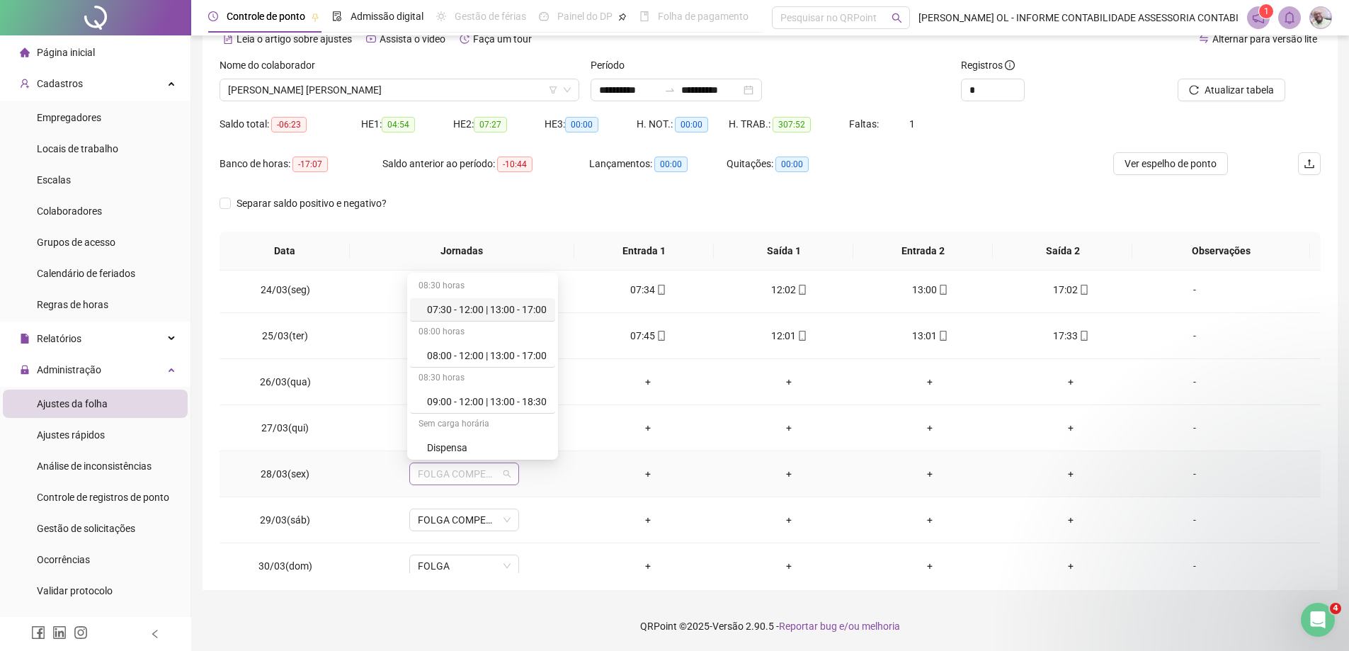
click at [461, 477] on span "FOLGA COMPENSATÓRIA" at bounding box center [464, 473] width 93 height 21
click at [465, 450] on div "Dispensa" at bounding box center [487, 448] width 120 height 16
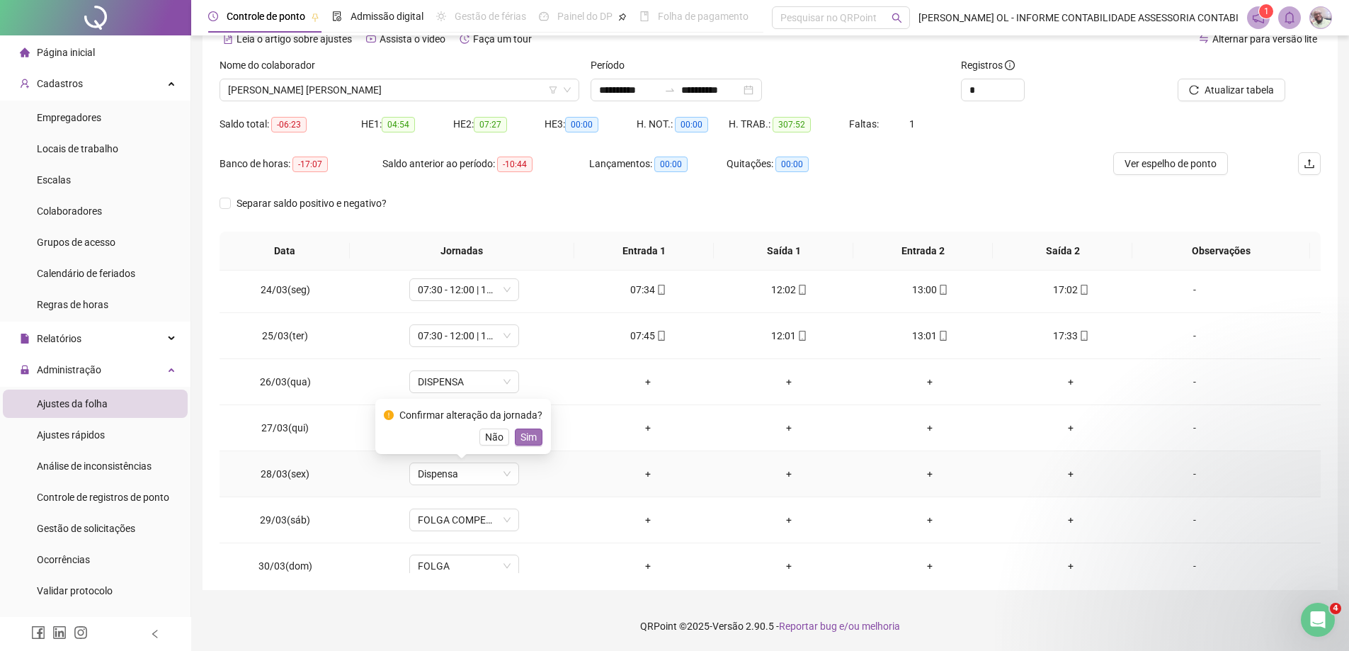
click at [530, 438] on span "Sim" at bounding box center [529, 437] width 16 height 16
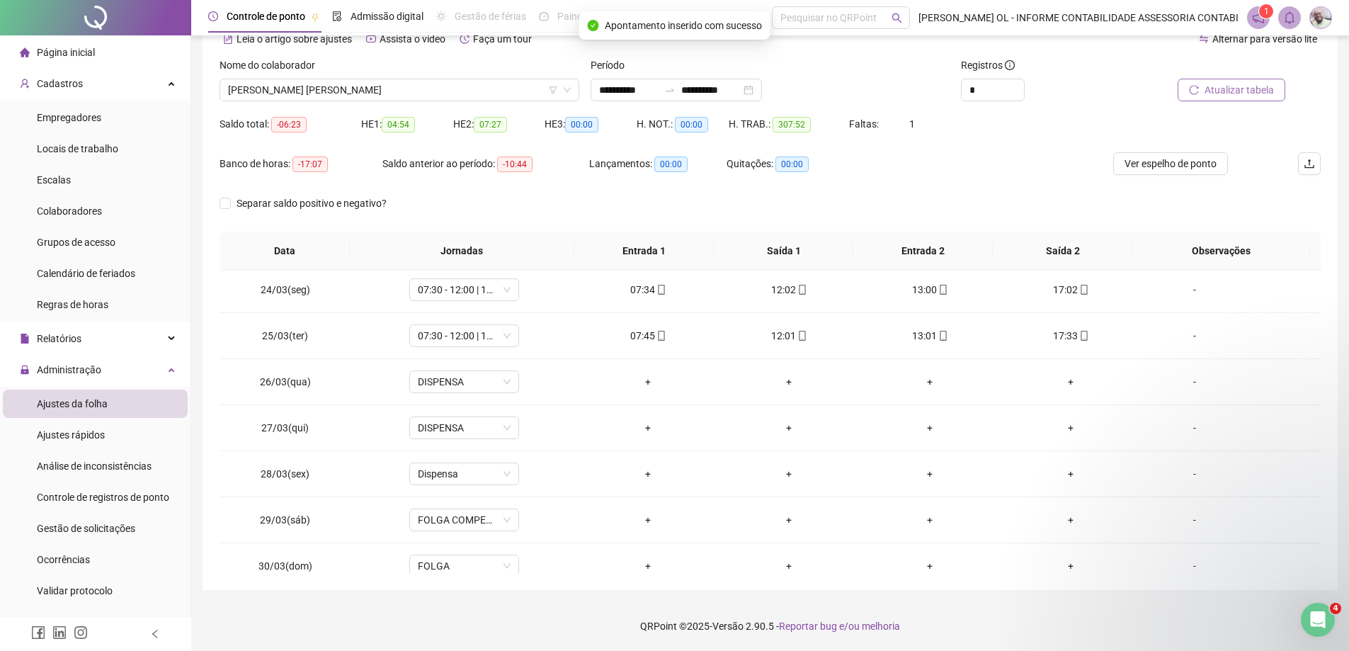
click at [1230, 87] on span "Atualizar tabela" at bounding box center [1239, 90] width 69 height 16
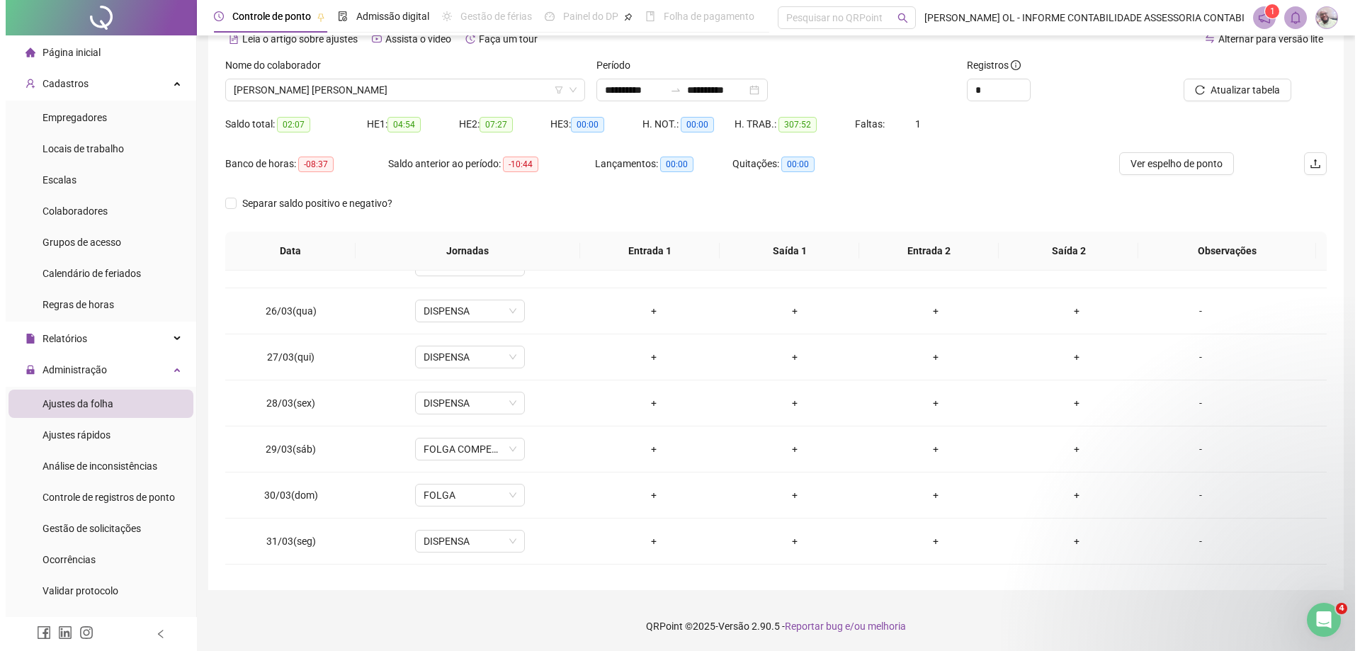
scroll to position [0, 0]
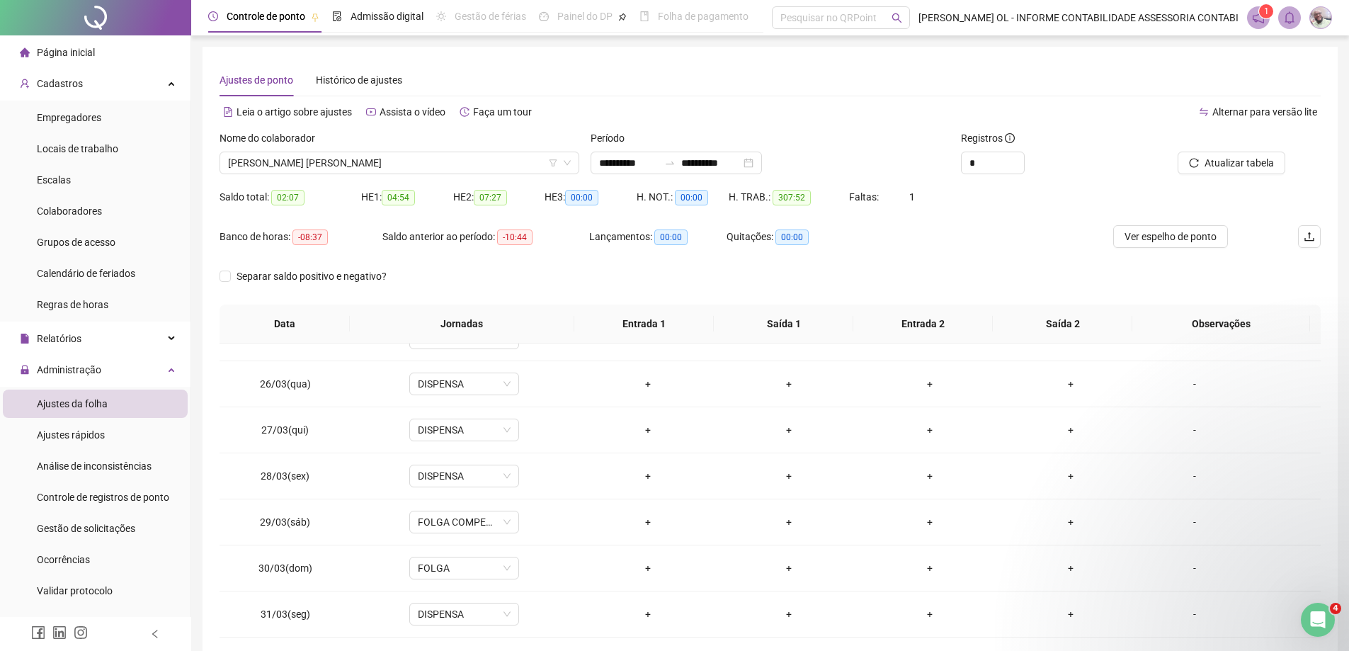
click at [662, 149] on div "Período" at bounding box center [771, 140] width 360 height 21
click at [654, 166] on input "**********" at bounding box center [628, 163] width 59 height 16
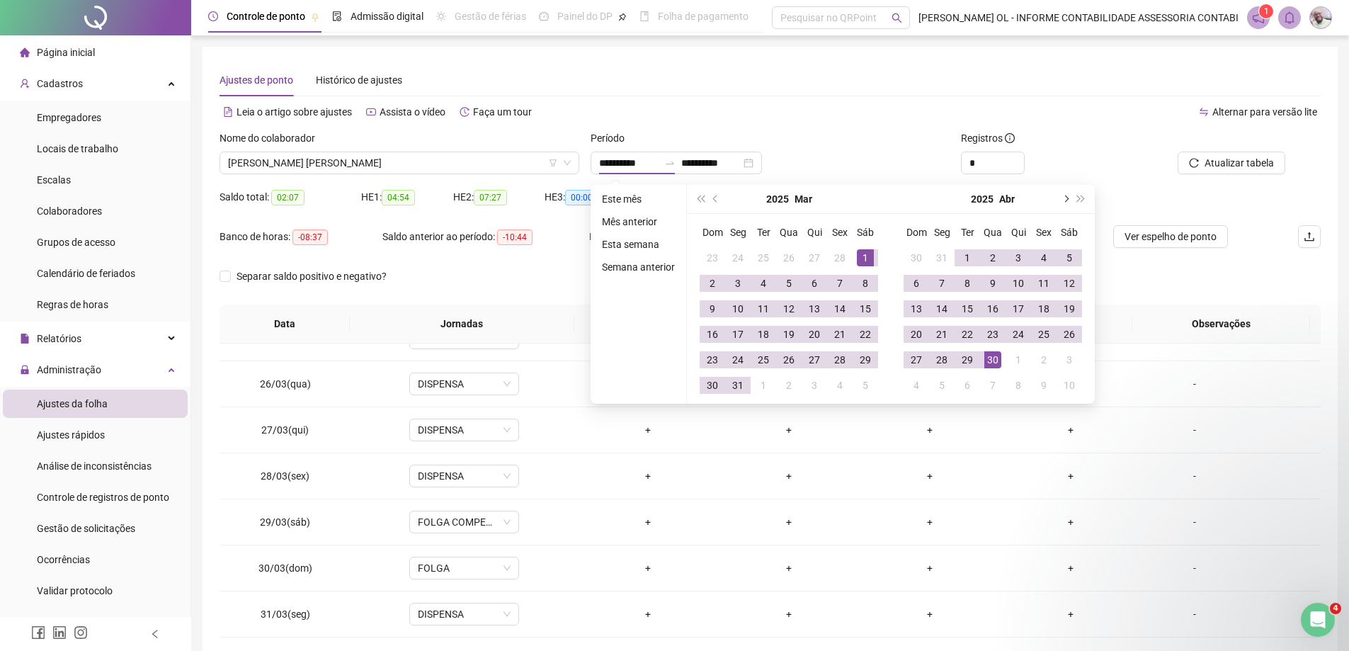
click at [1062, 199] on span "next-year" at bounding box center [1065, 198] width 7 height 7
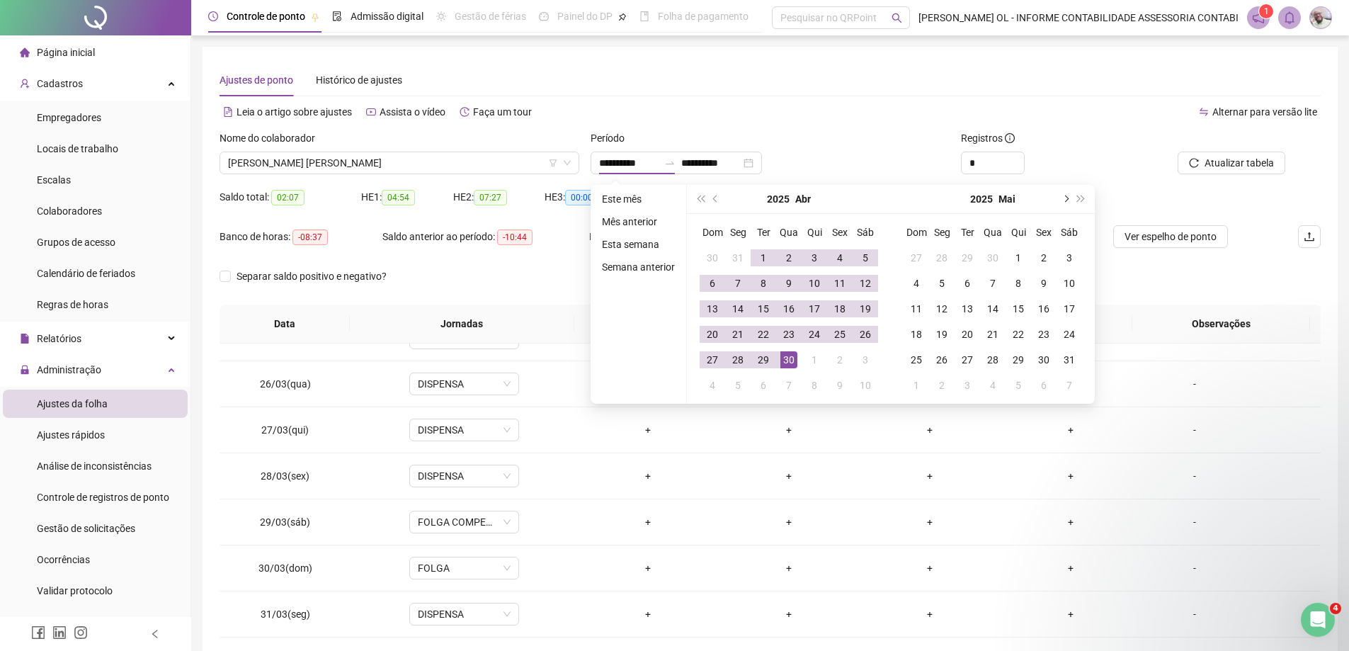
click at [1062, 199] on span "next-year" at bounding box center [1065, 198] width 7 height 7
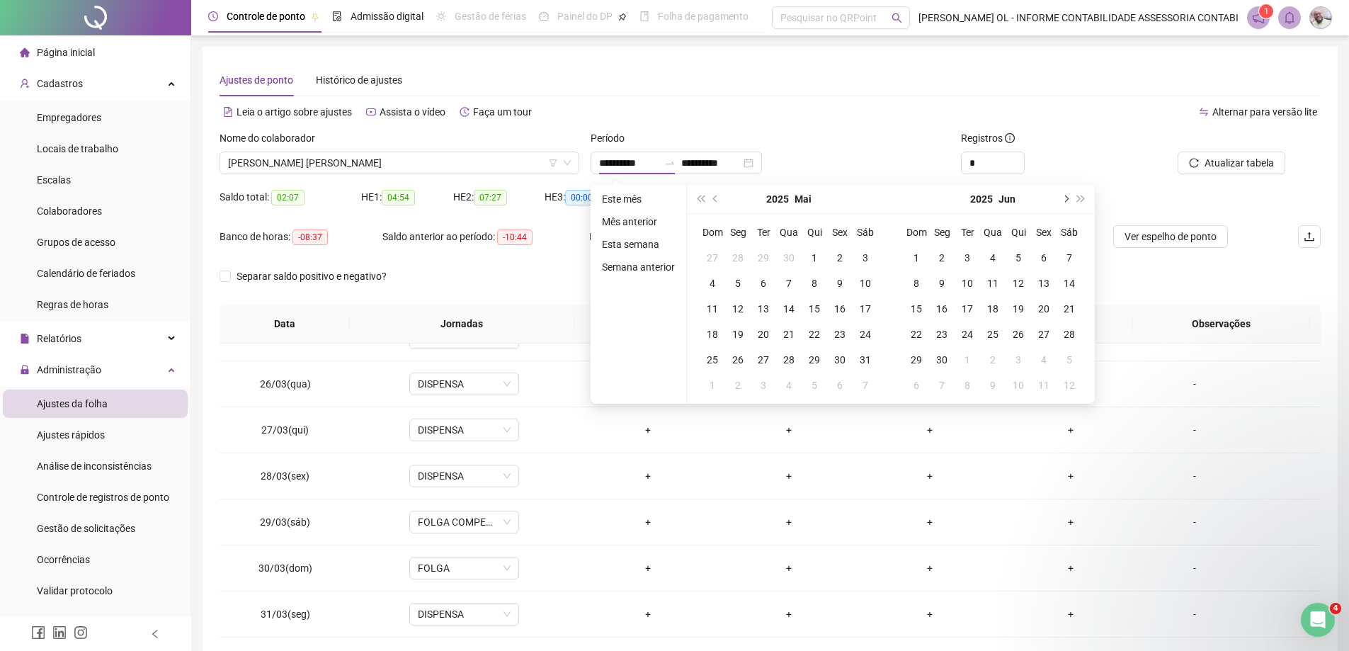
click at [1062, 199] on span "next-year" at bounding box center [1065, 198] width 7 height 7
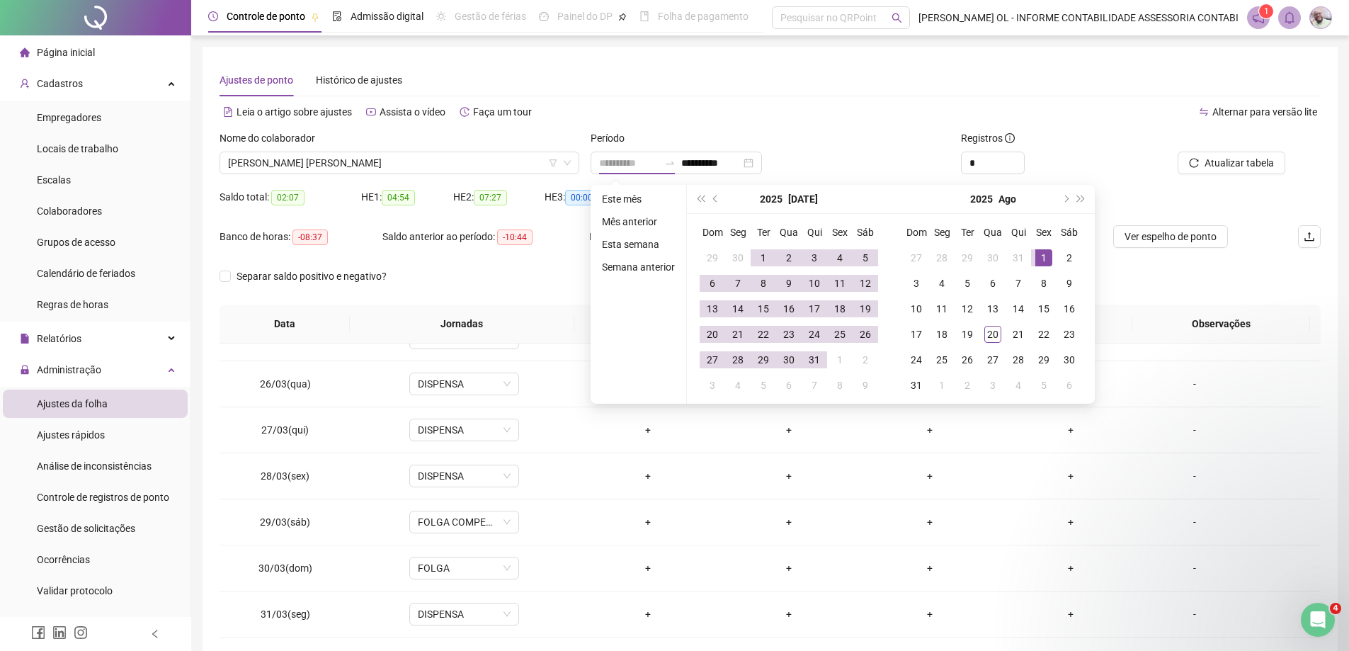
type input "**********"
click at [1043, 252] on div "1" at bounding box center [1044, 257] width 17 height 17
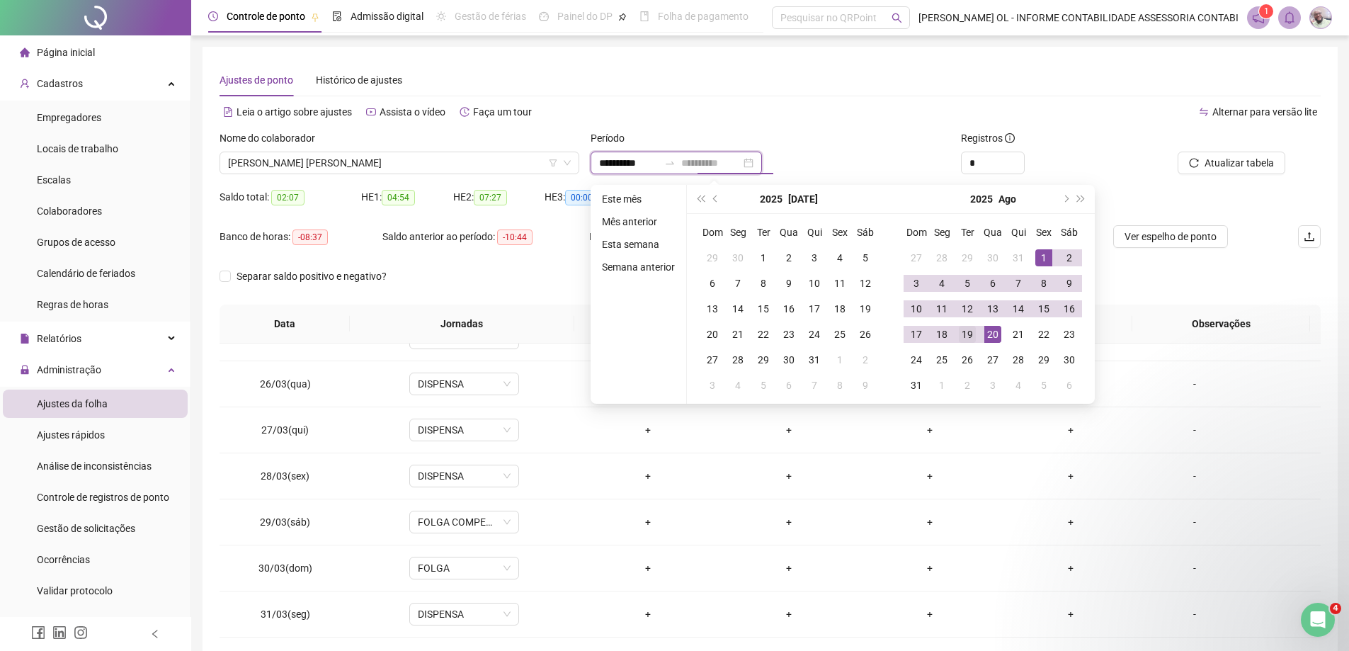
type input "**********"
click at [967, 335] on div "19" at bounding box center [967, 334] width 17 height 17
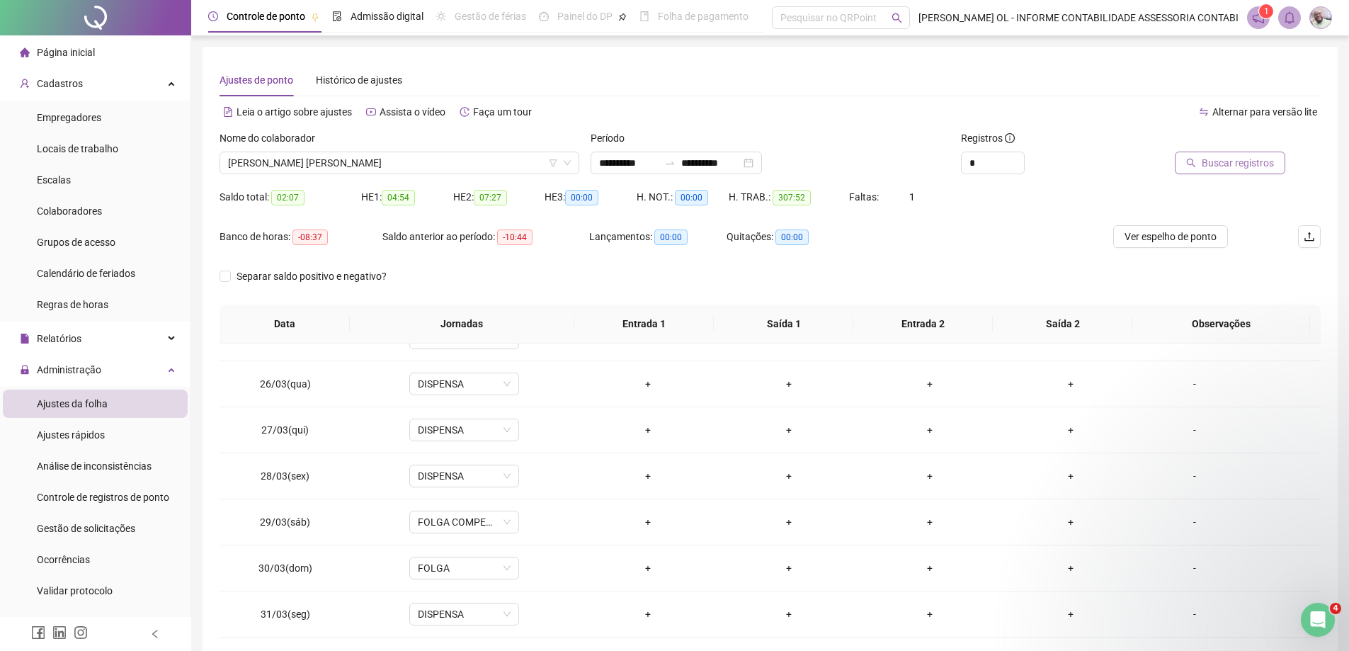
click at [1231, 166] on span "Buscar registros" at bounding box center [1238, 163] width 72 height 16
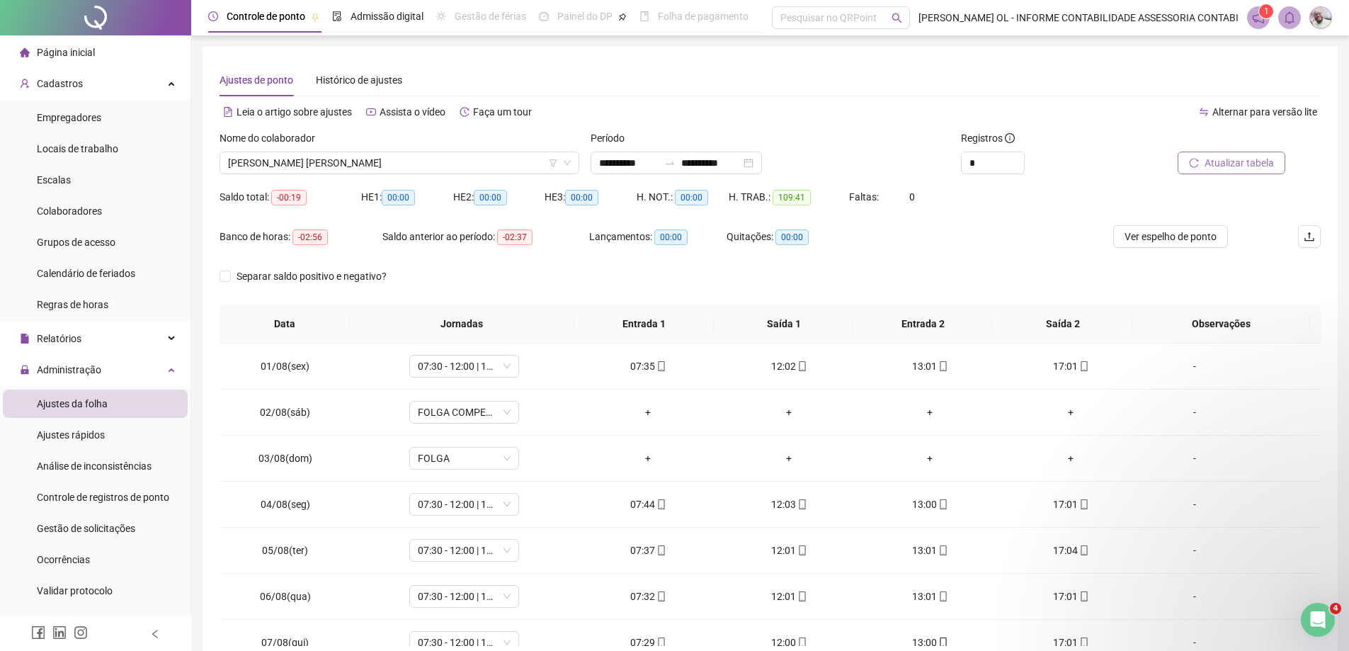
click at [33, 50] on div "Página inicial" at bounding box center [57, 52] width 75 height 28
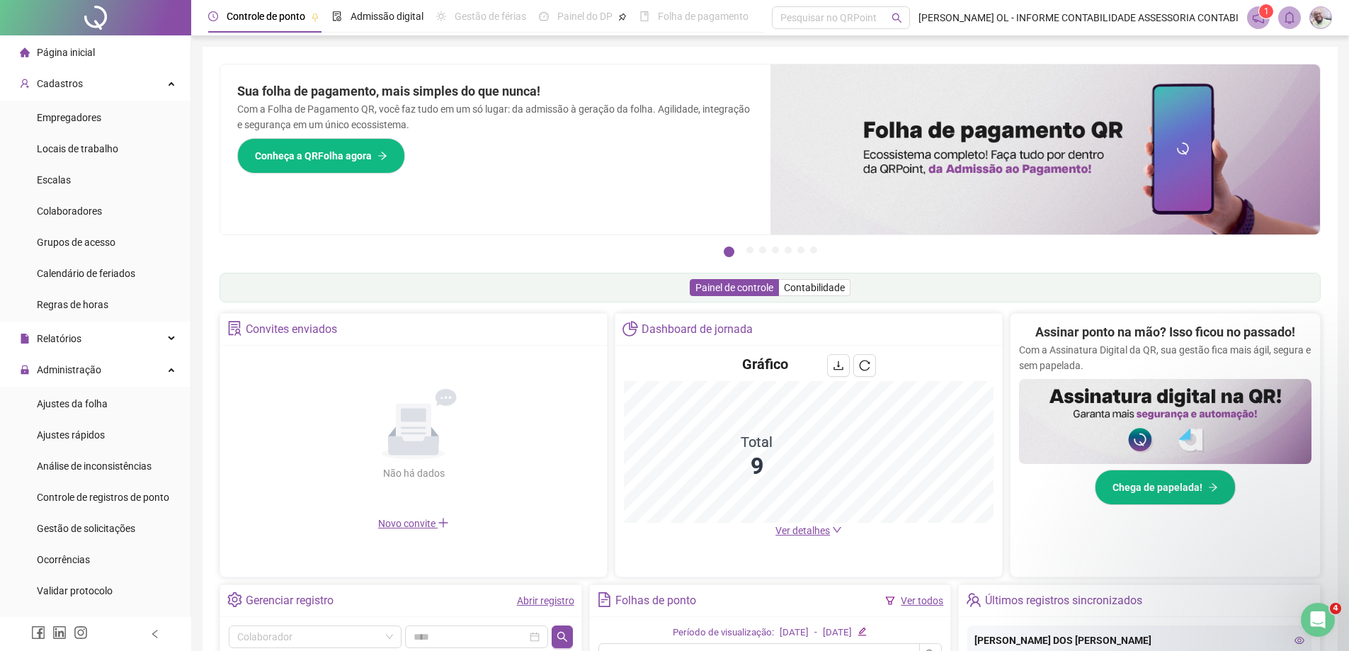
click at [1322, 20] on img at bounding box center [1320, 17] width 21 height 21
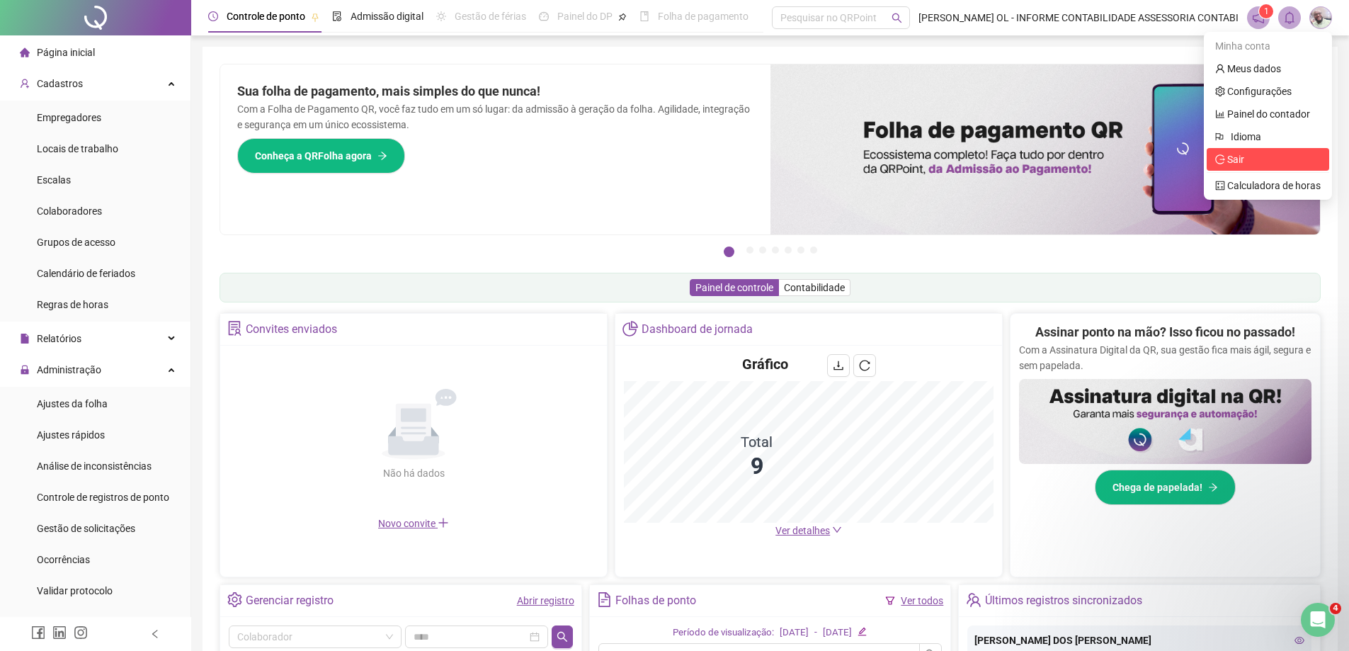
click at [1248, 164] on span "Sair" at bounding box center [1268, 160] width 106 height 16
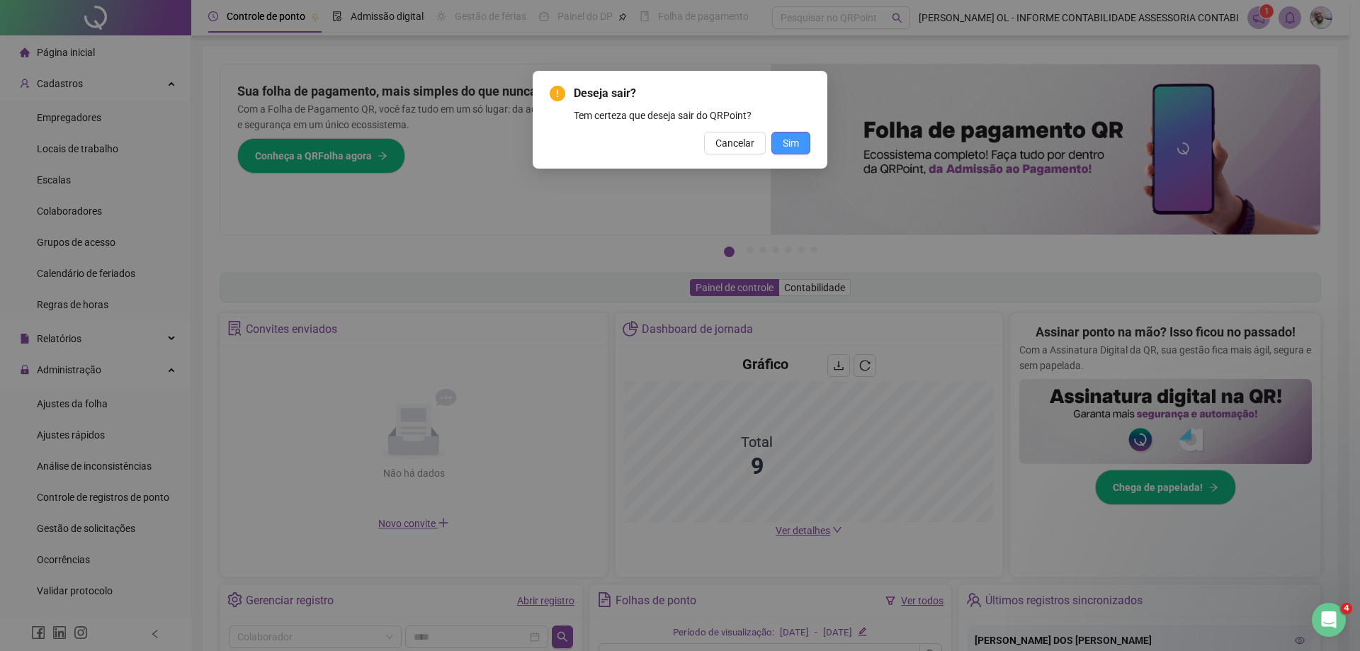
click at [792, 141] on span "Sim" at bounding box center [791, 143] width 16 height 16
